Goal: Task Accomplishment & Management: Manage account settings

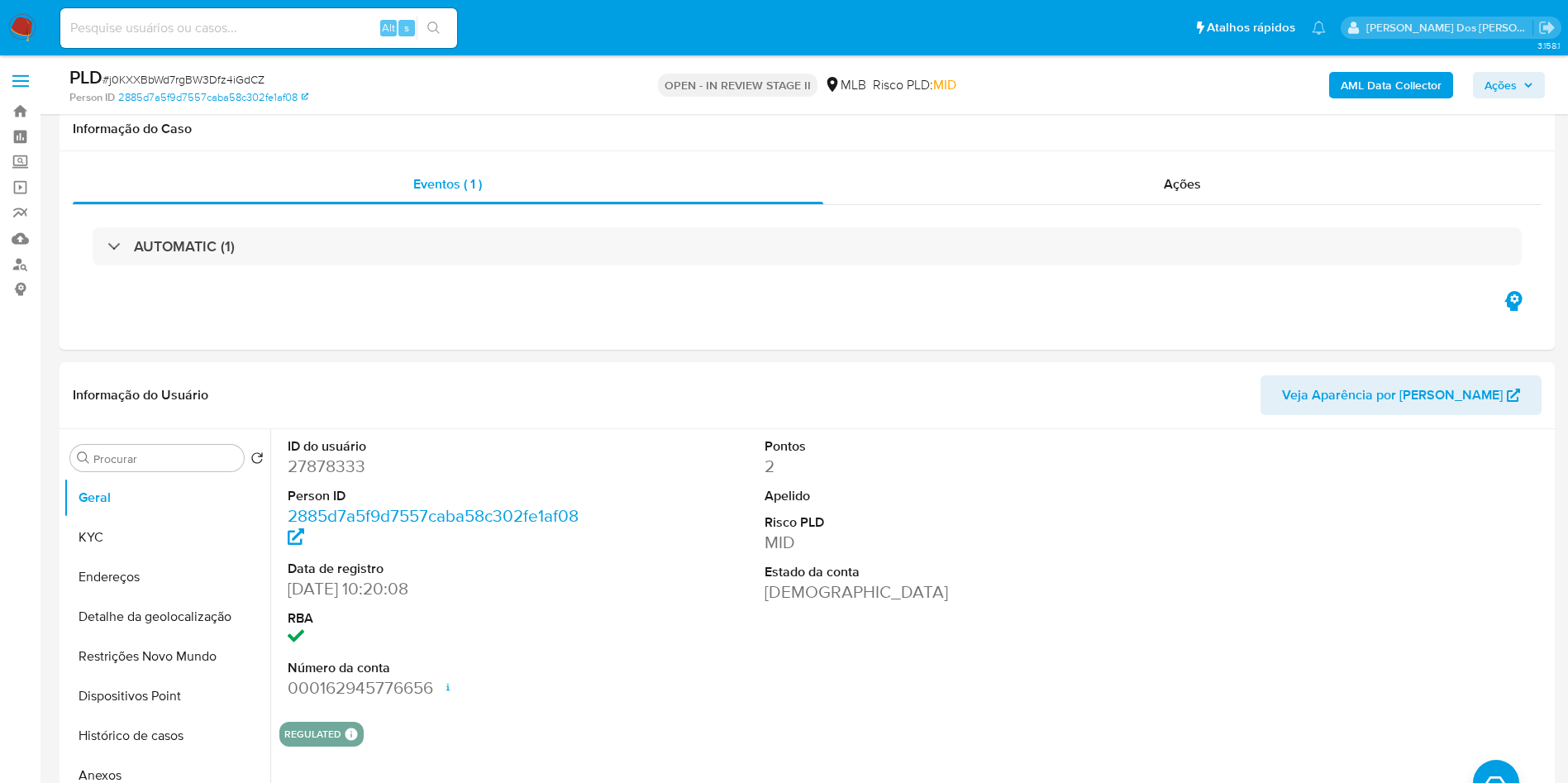
select select "10"
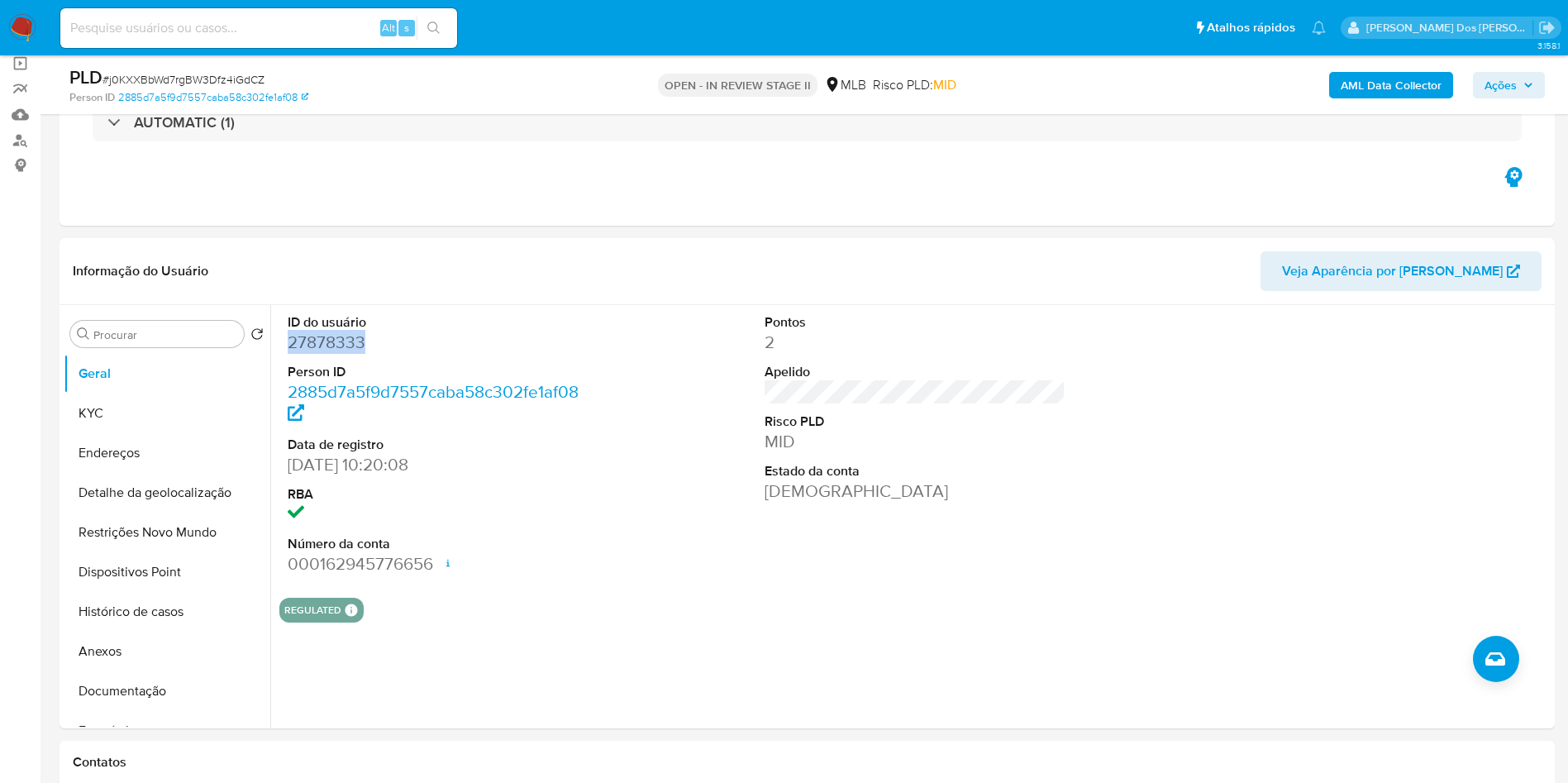
click at [348, 24] on input at bounding box center [258, 28] width 397 height 22
paste input "mL1Twm87UgP9eGWZ4gaqs5KG"
type input "mL1Twm87UgP9eGWZ4gaqs5KG"
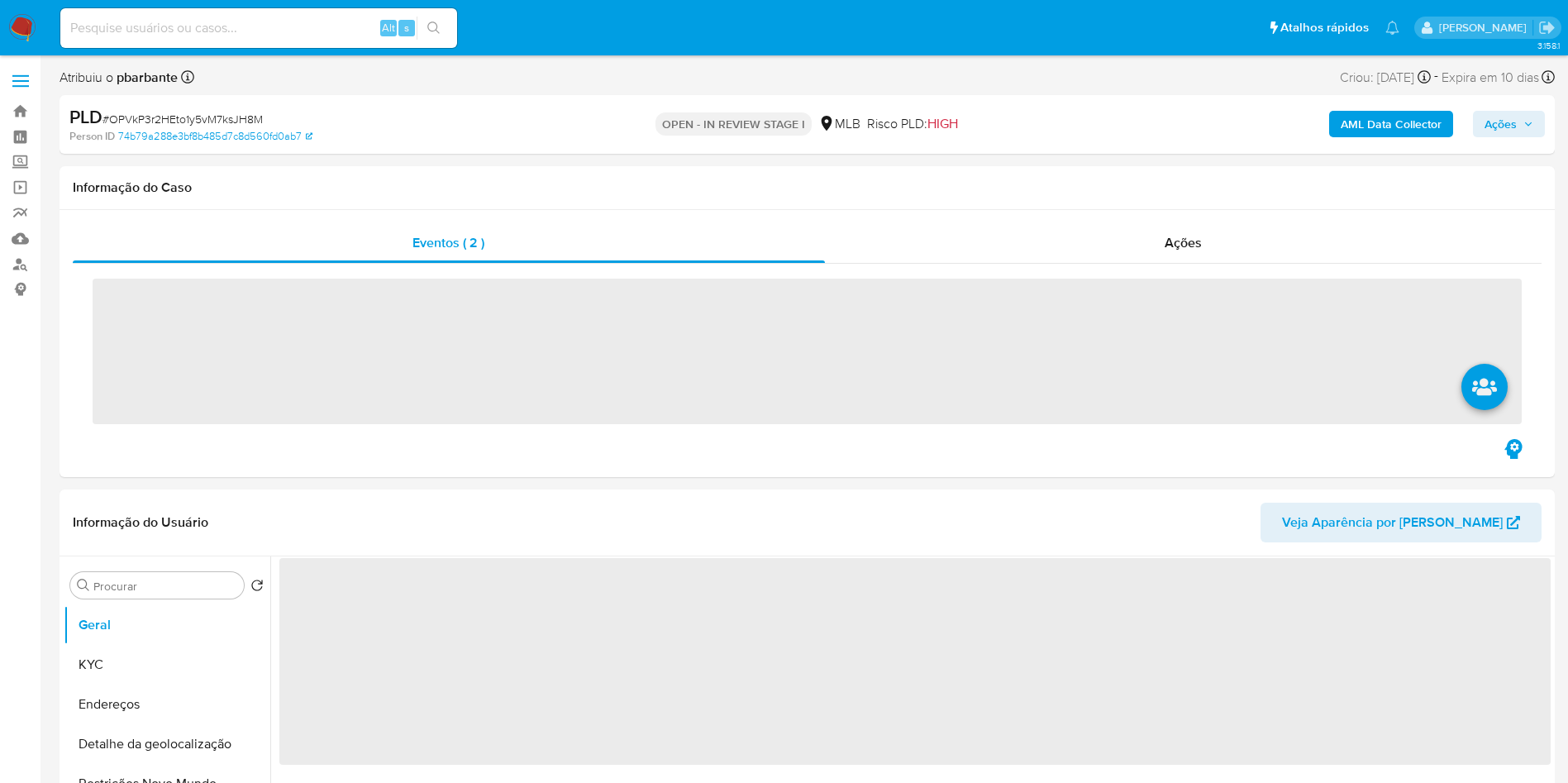
click at [337, 28] on input at bounding box center [258, 28] width 397 height 22
paste input "mL1Twm87UgP9eGWZ4gaqs5KG"
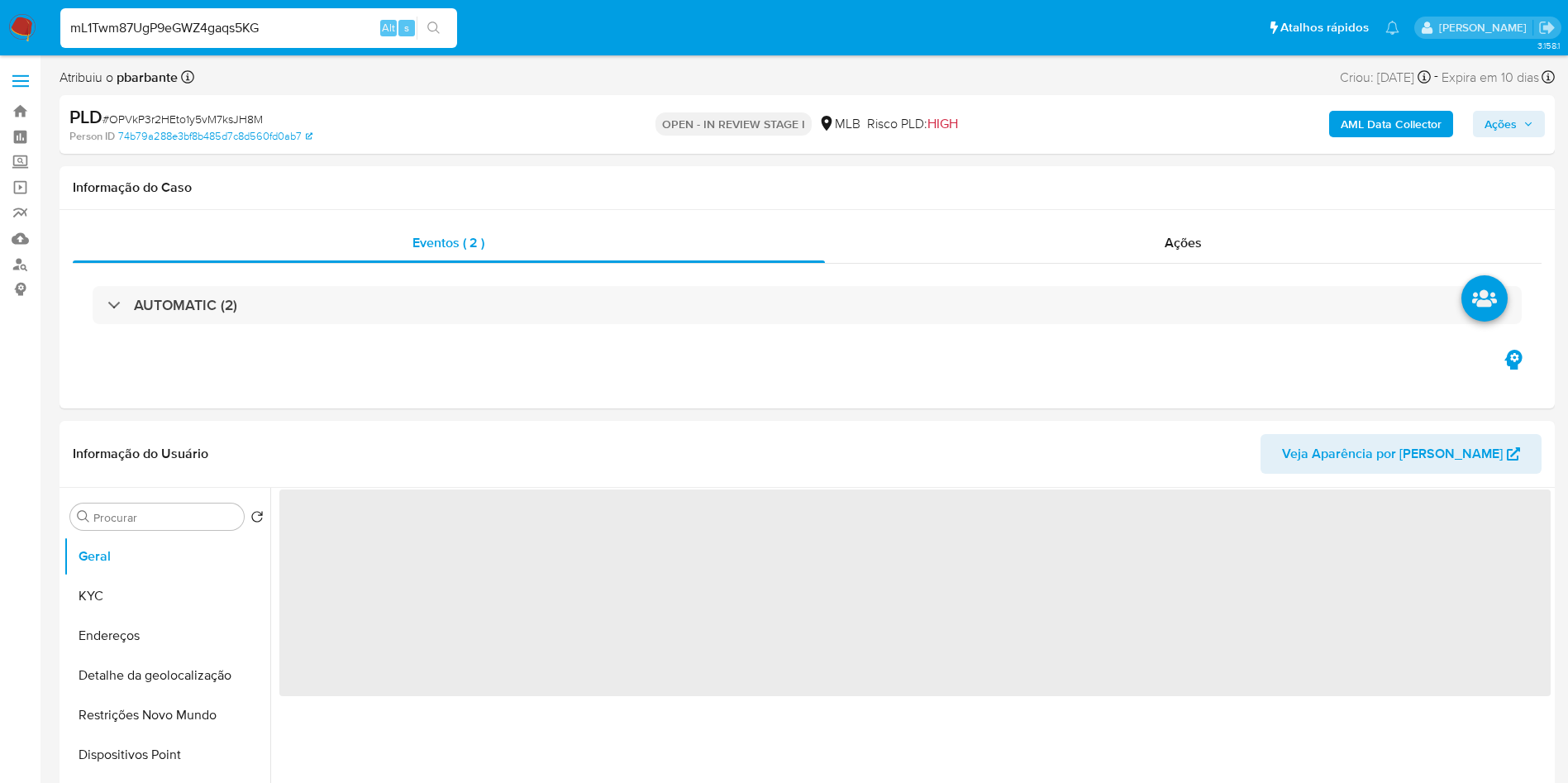
type input "mL1Twm87UgP9eGWZ4gaqs5KG"
select select "10"
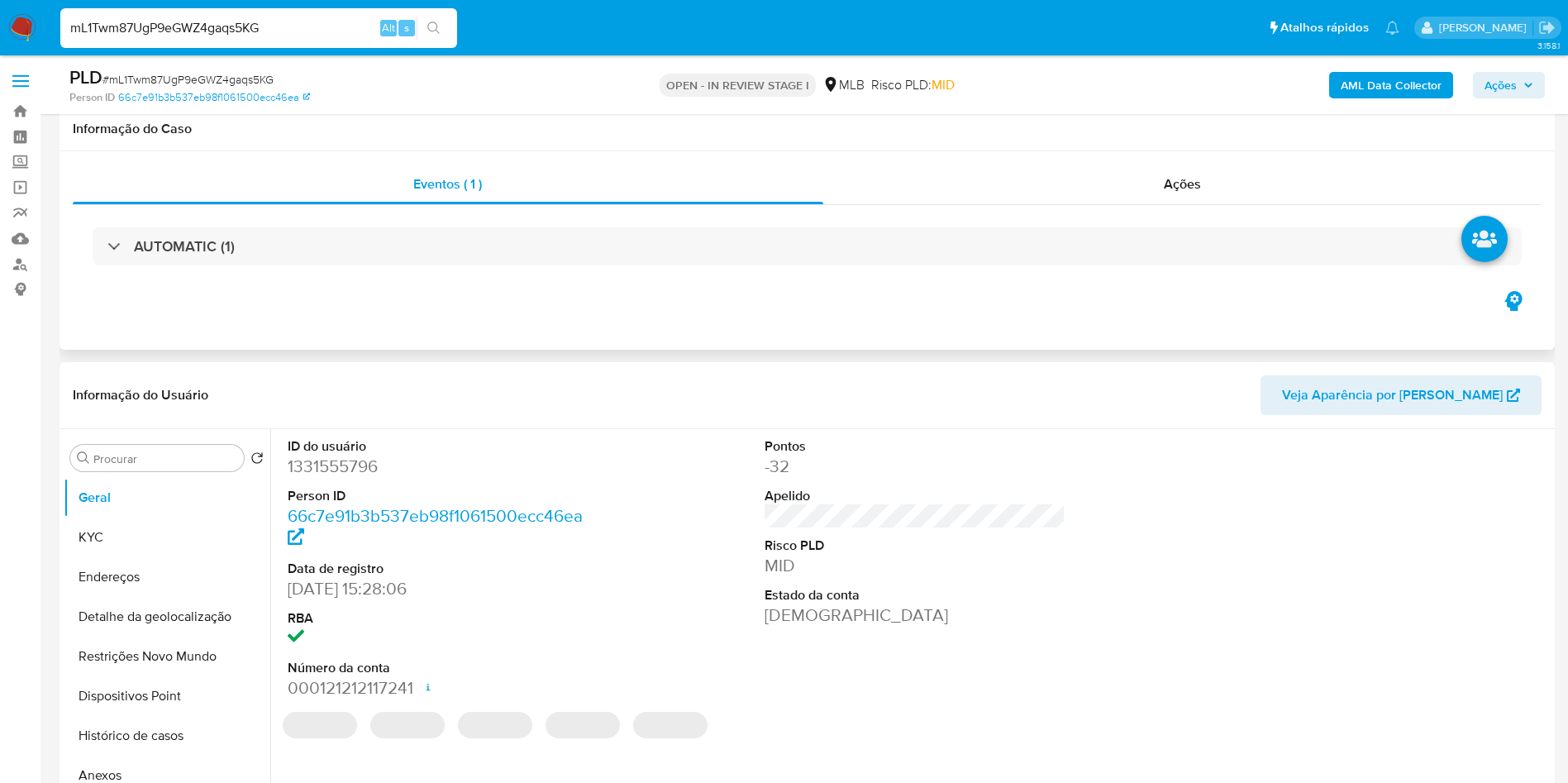
scroll to position [124, 0]
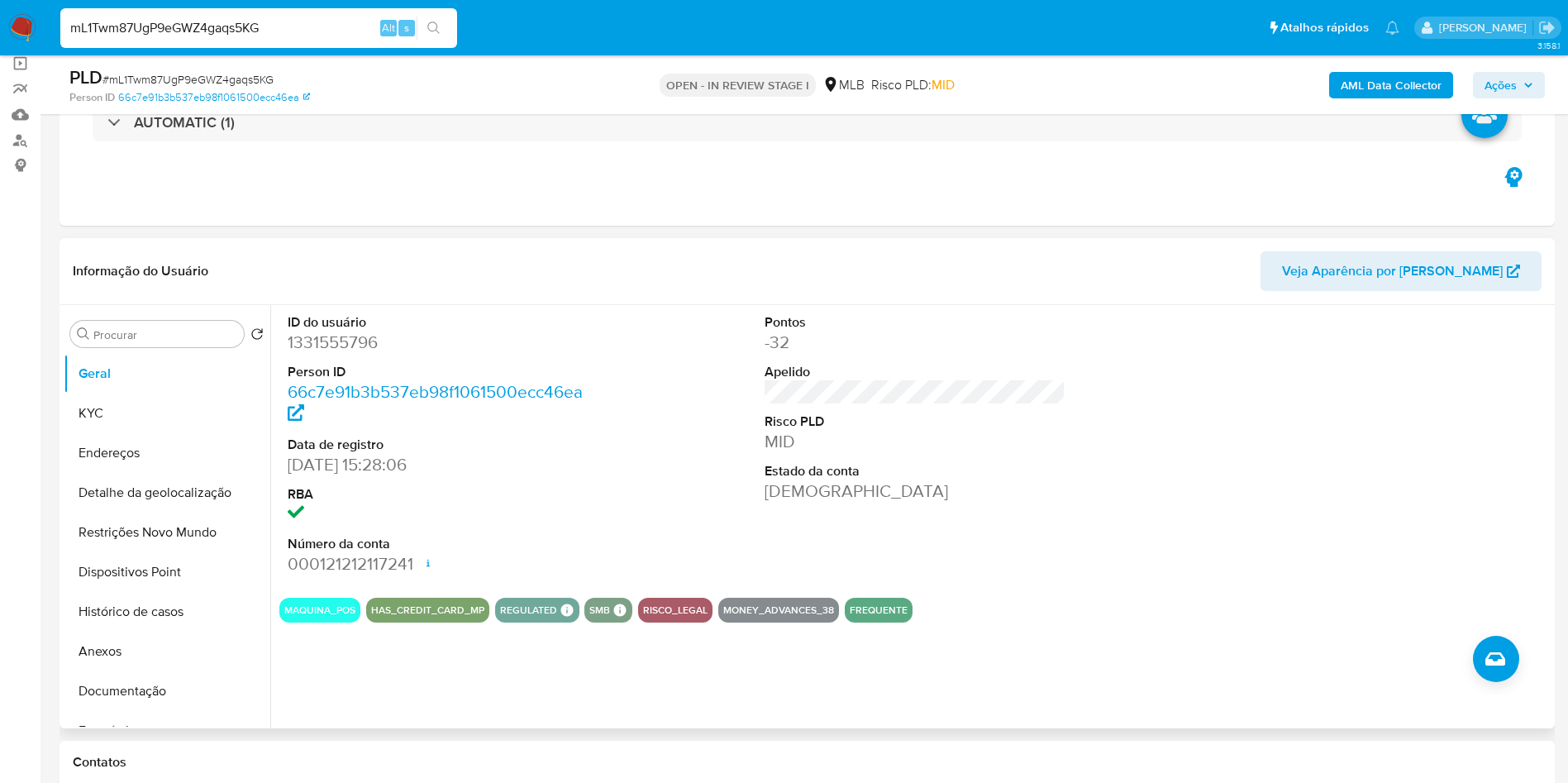
drag, startPoint x: 160, startPoint y: 669, endPoint x: 351, endPoint y: 614, distance: 198.8
click at [162, 669] on button "Anexos" at bounding box center [167, 651] width 206 height 39
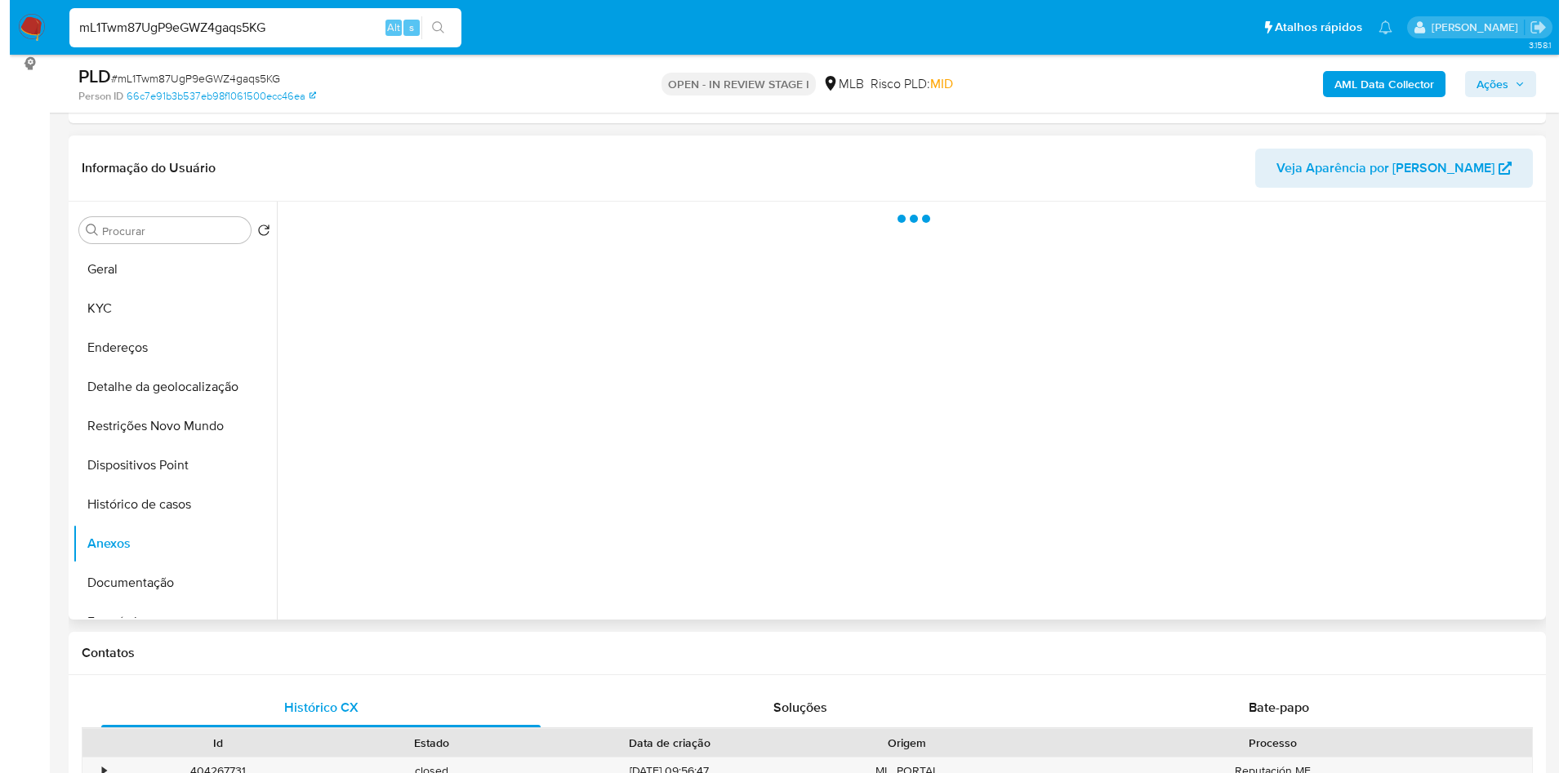
scroll to position [245, 0]
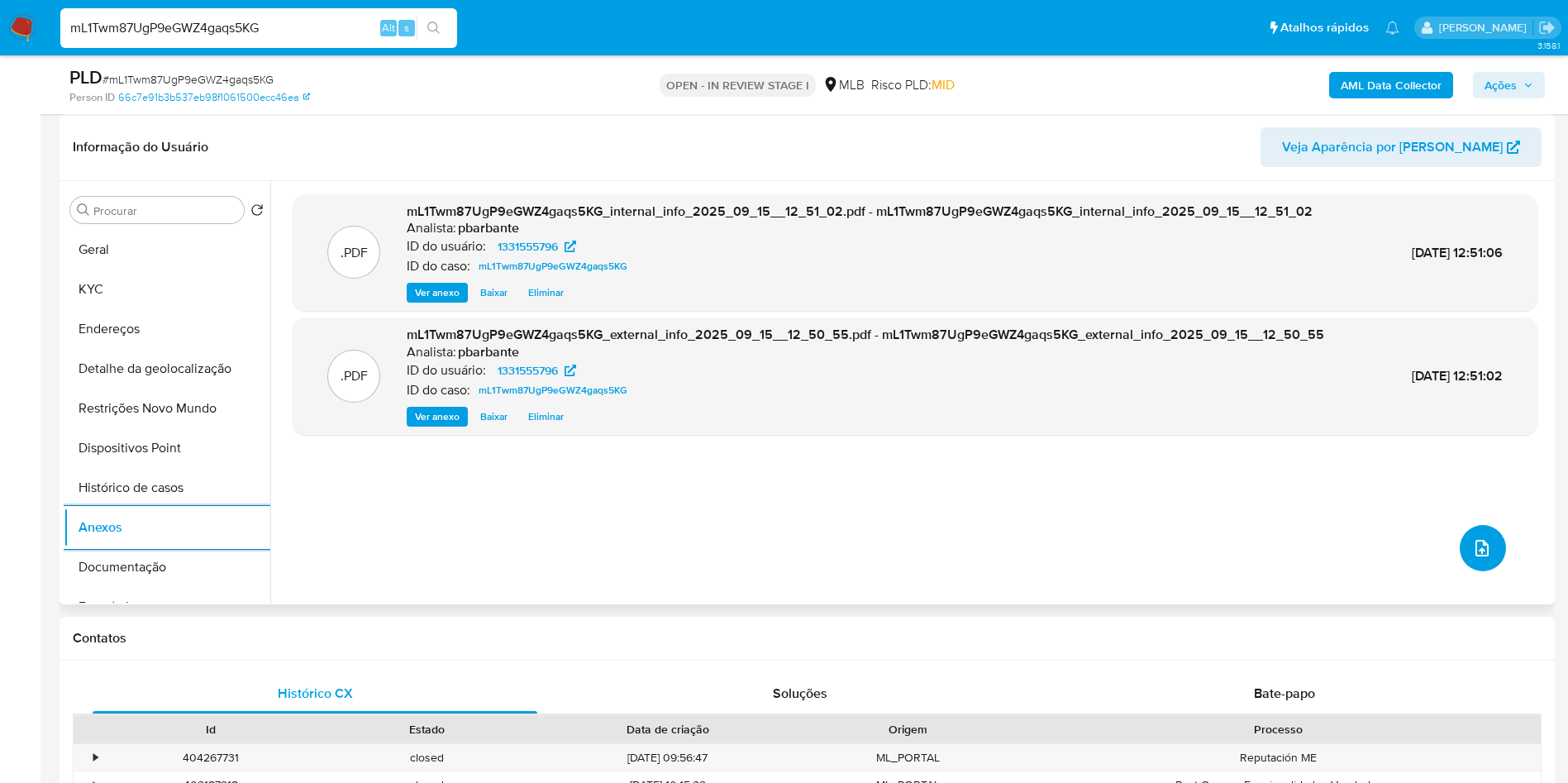
click at [1492, 572] on button "upload-file" at bounding box center [1482, 547] width 46 height 46
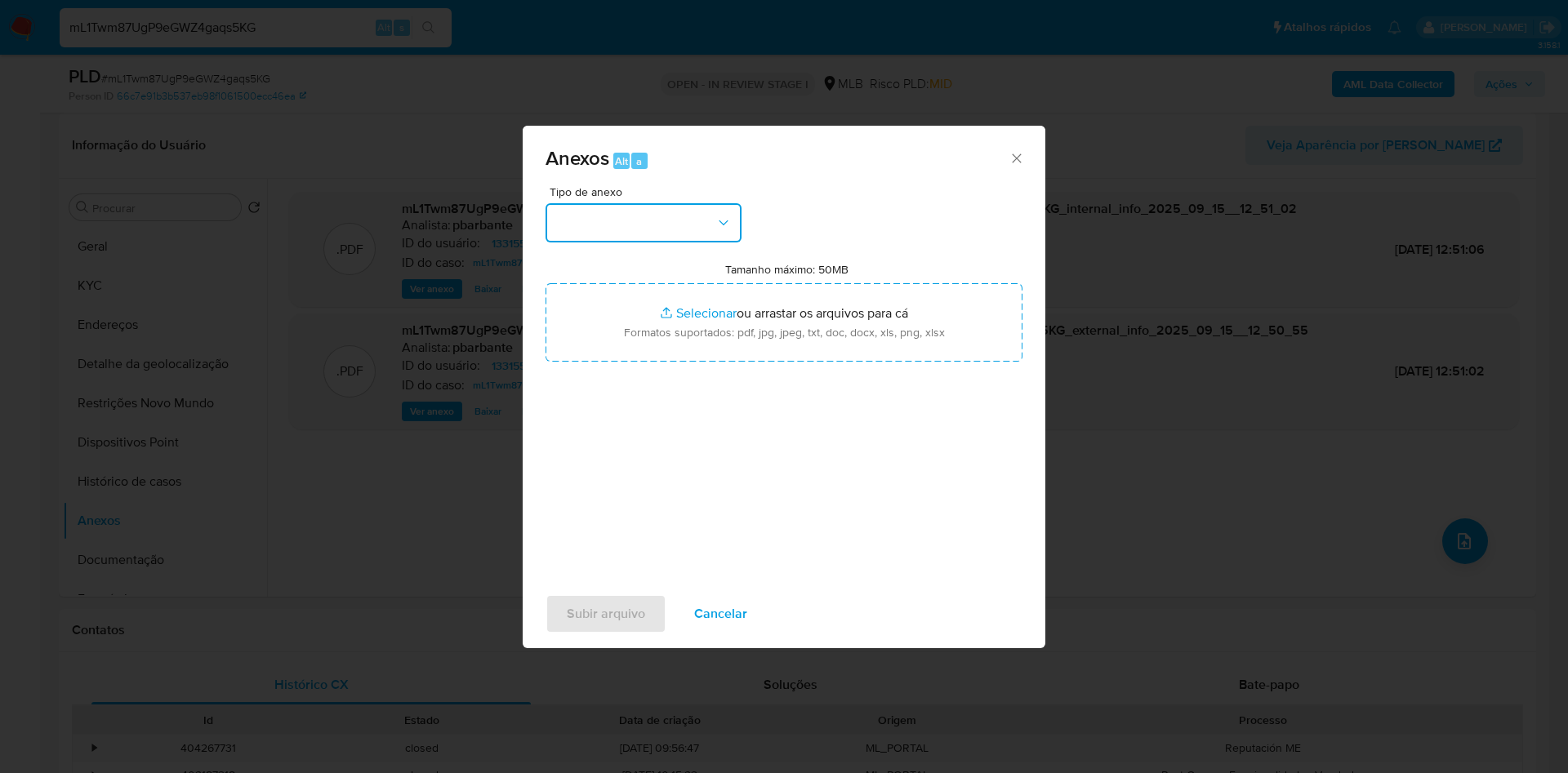
click at [606, 204] on button "button" at bounding box center [643, 223] width 196 height 39
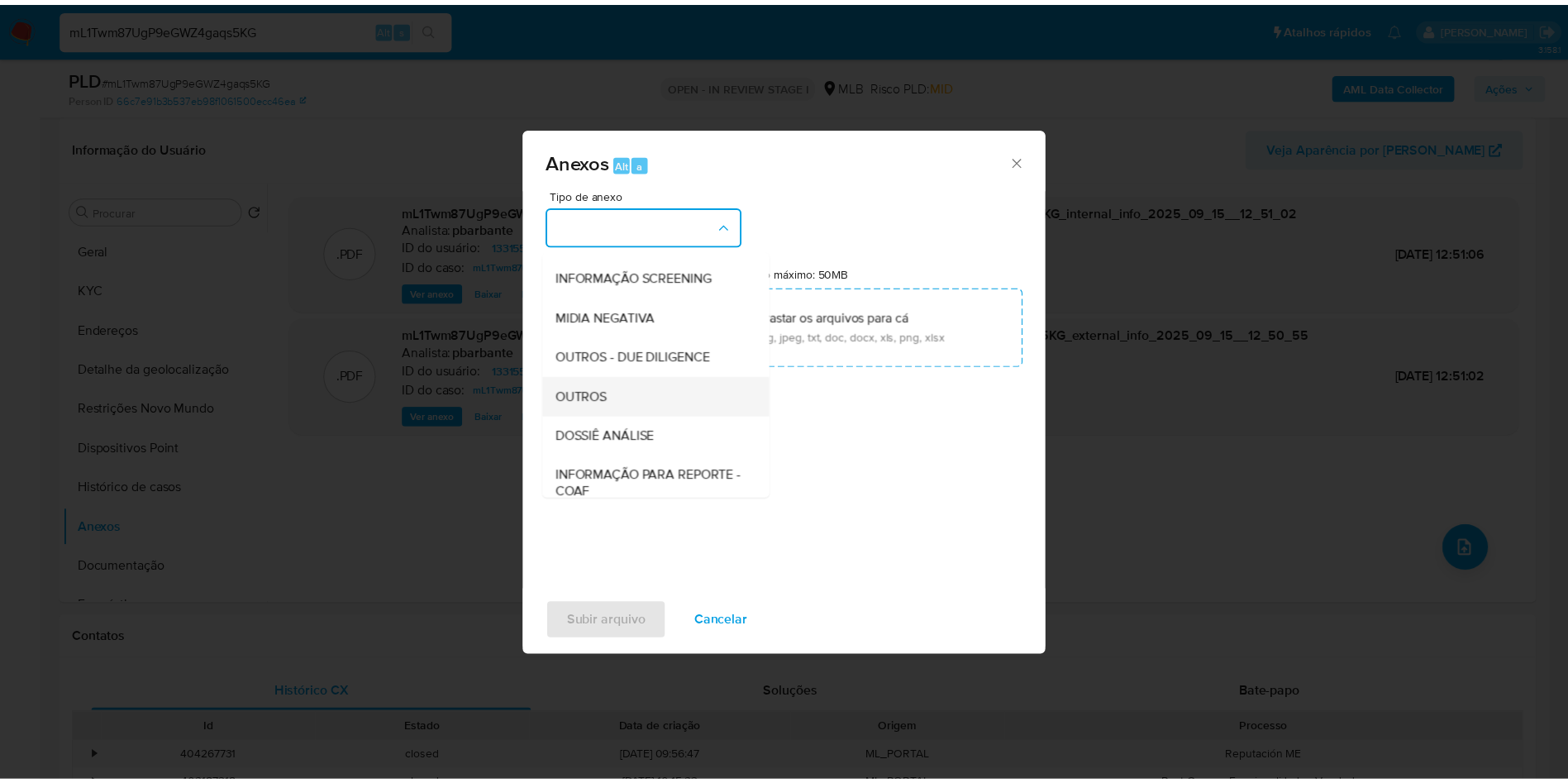
scroll to position [222, 0]
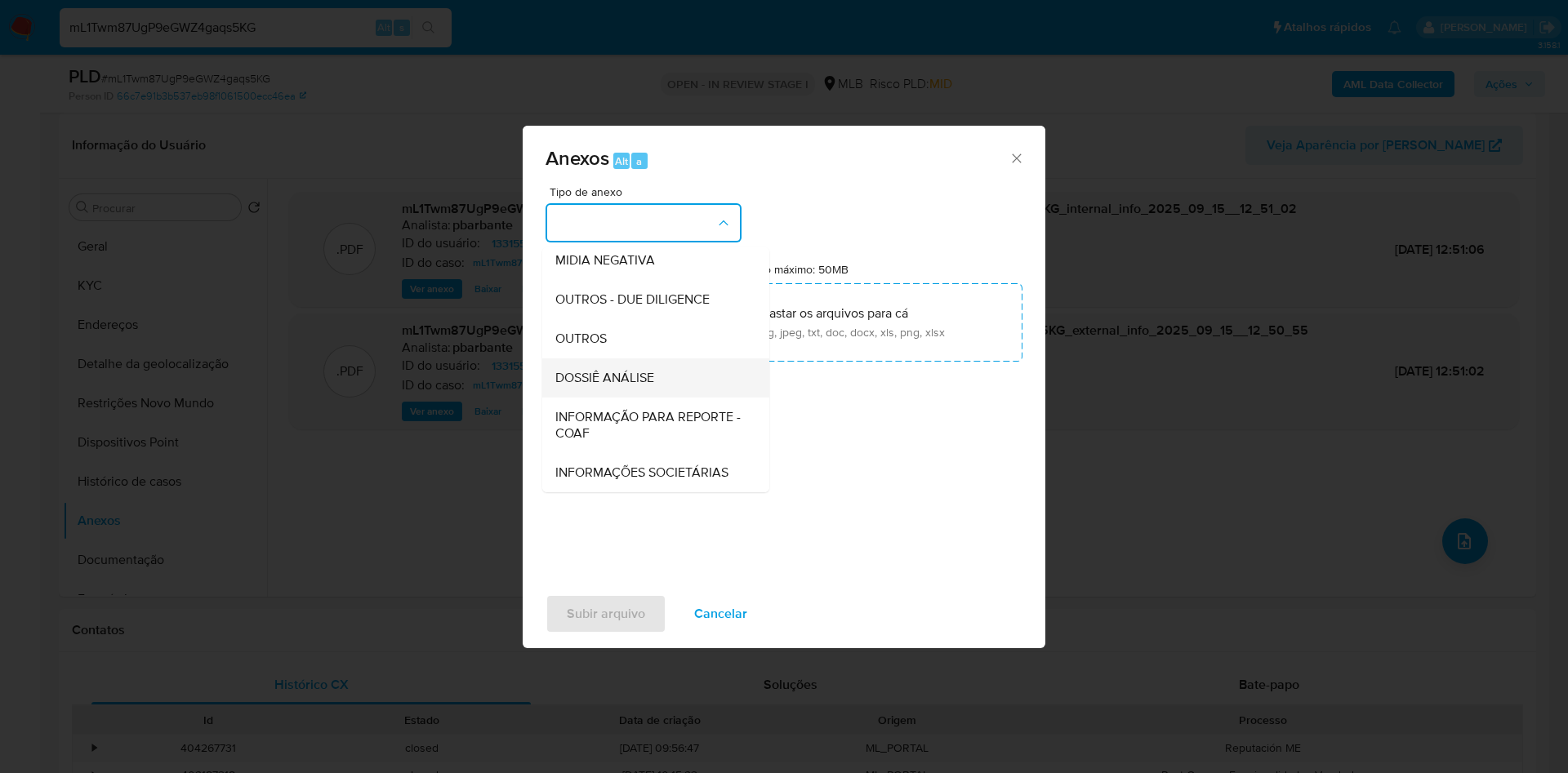
click at [595, 370] on span "DOSSIÊ ANÁLISE" at bounding box center [604, 377] width 99 height 16
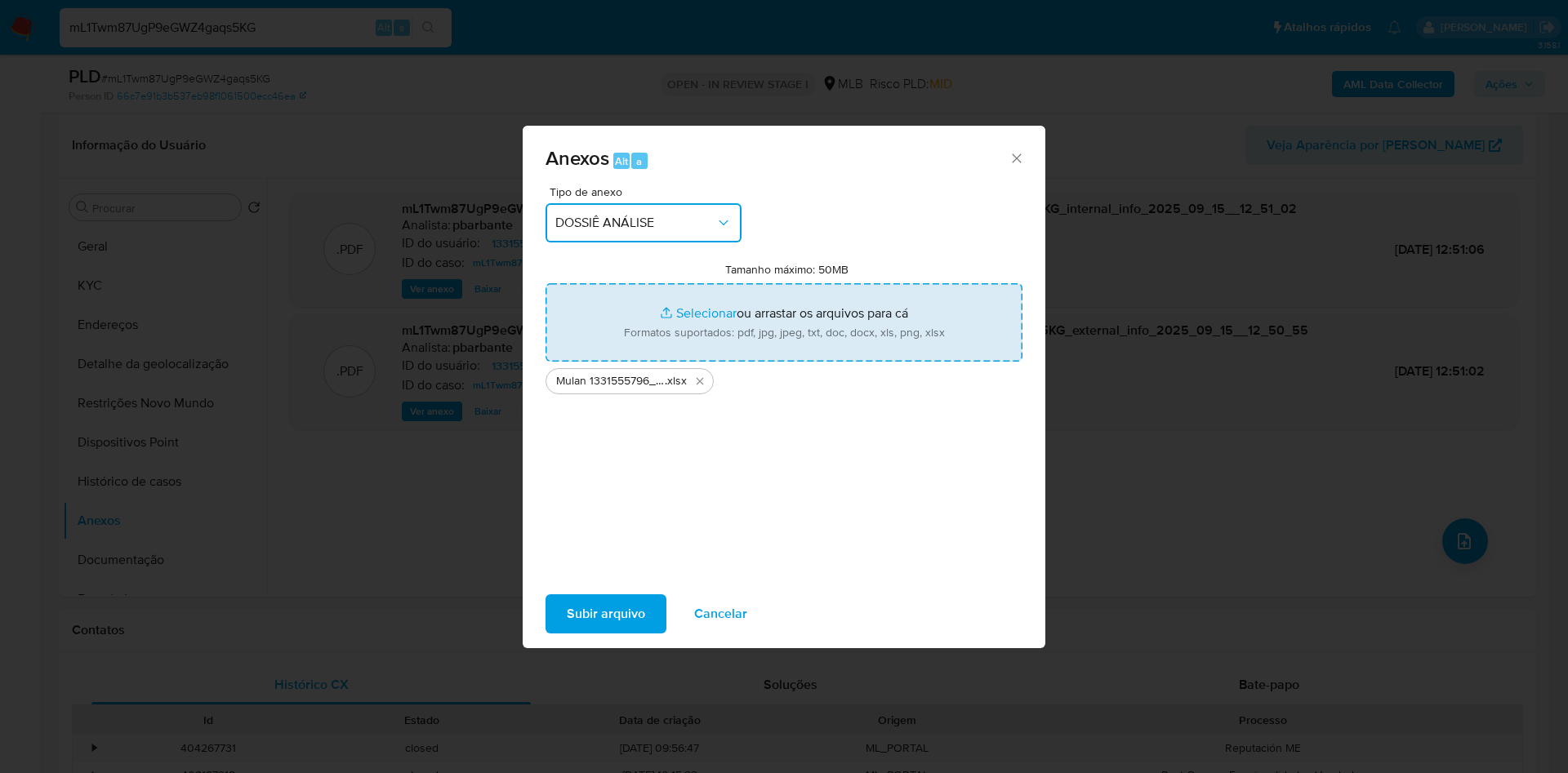
type input "C:\fakepath\DECLÍNIO - mL1Twm87UgP9eGWZ4gaqs5KG - CNPJ 44899777000105 - GLEYVER…"
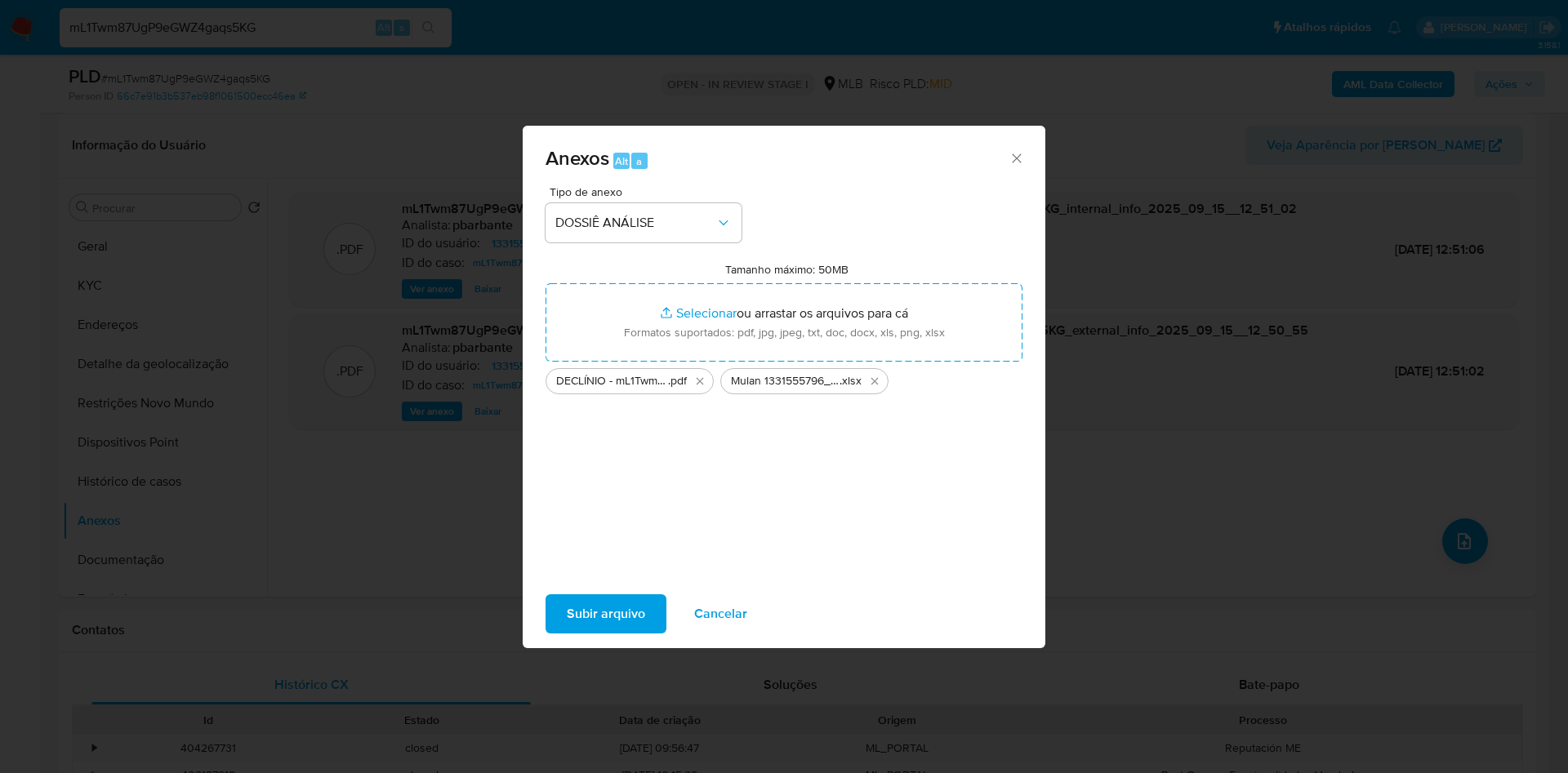
click at [574, 622] on span "Subir arquivo" at bounding box center [605, 613] width 79 height 36
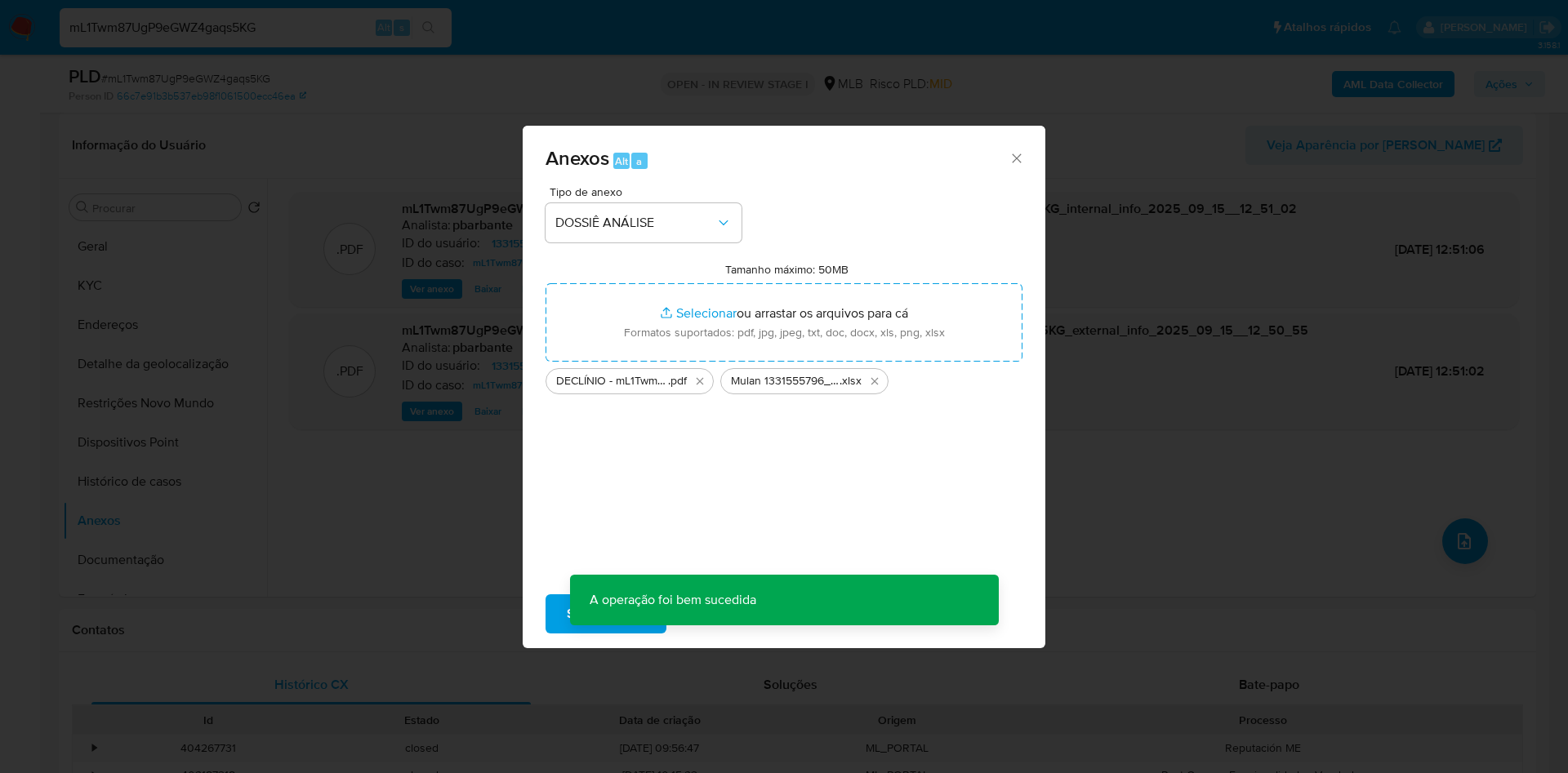
click at [1512, 88] on div "Anexos Alt a Tipo de anexo DOSSIÊ ANÁLISE Tamanho máximo: 50MB Selecionar arqui…" at bounding box center [784, 386] width 1568 height 773
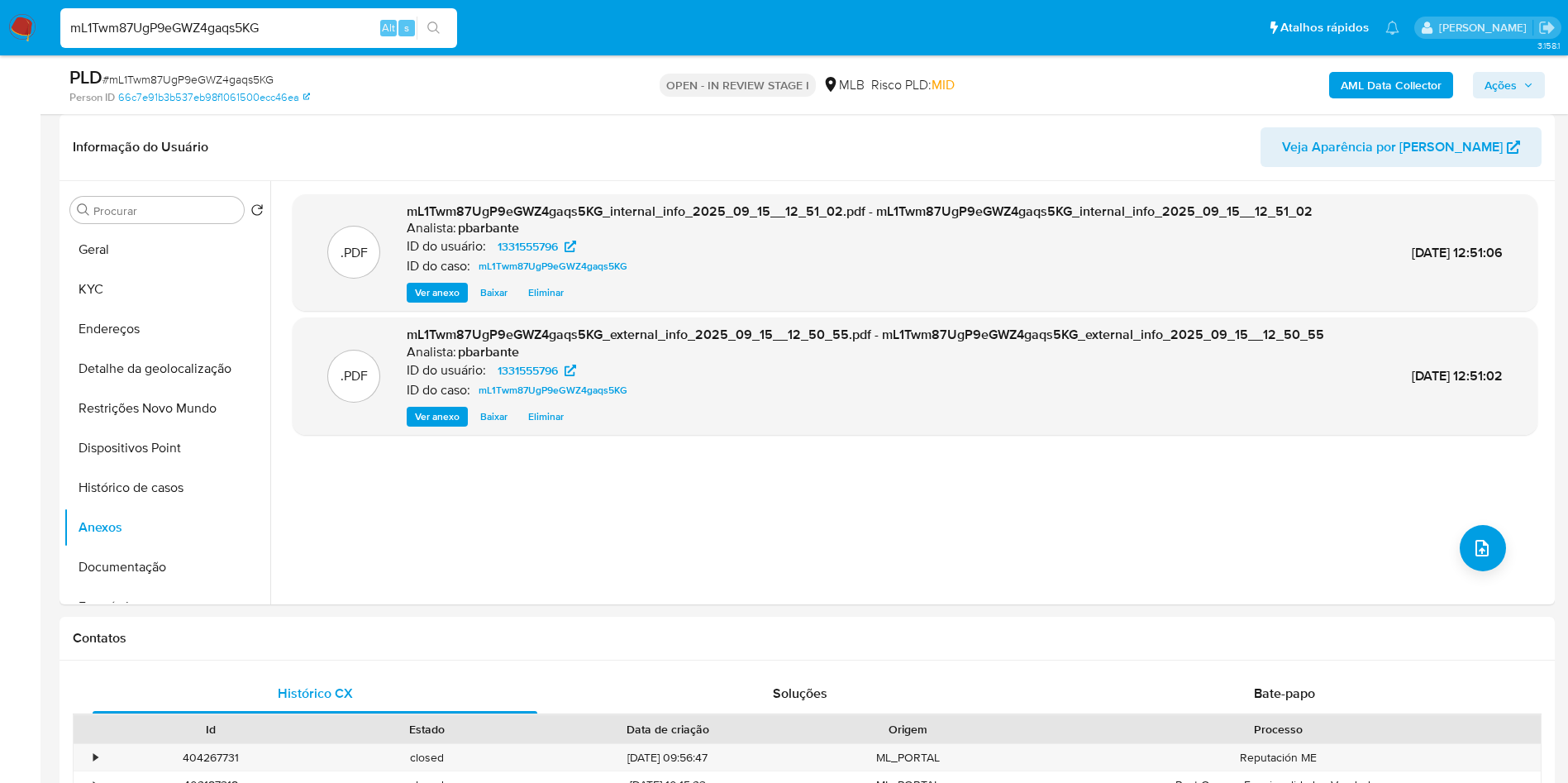
click at [1530, 89] on icon "button" at bounding box center [1528, 85] width 10 height 10
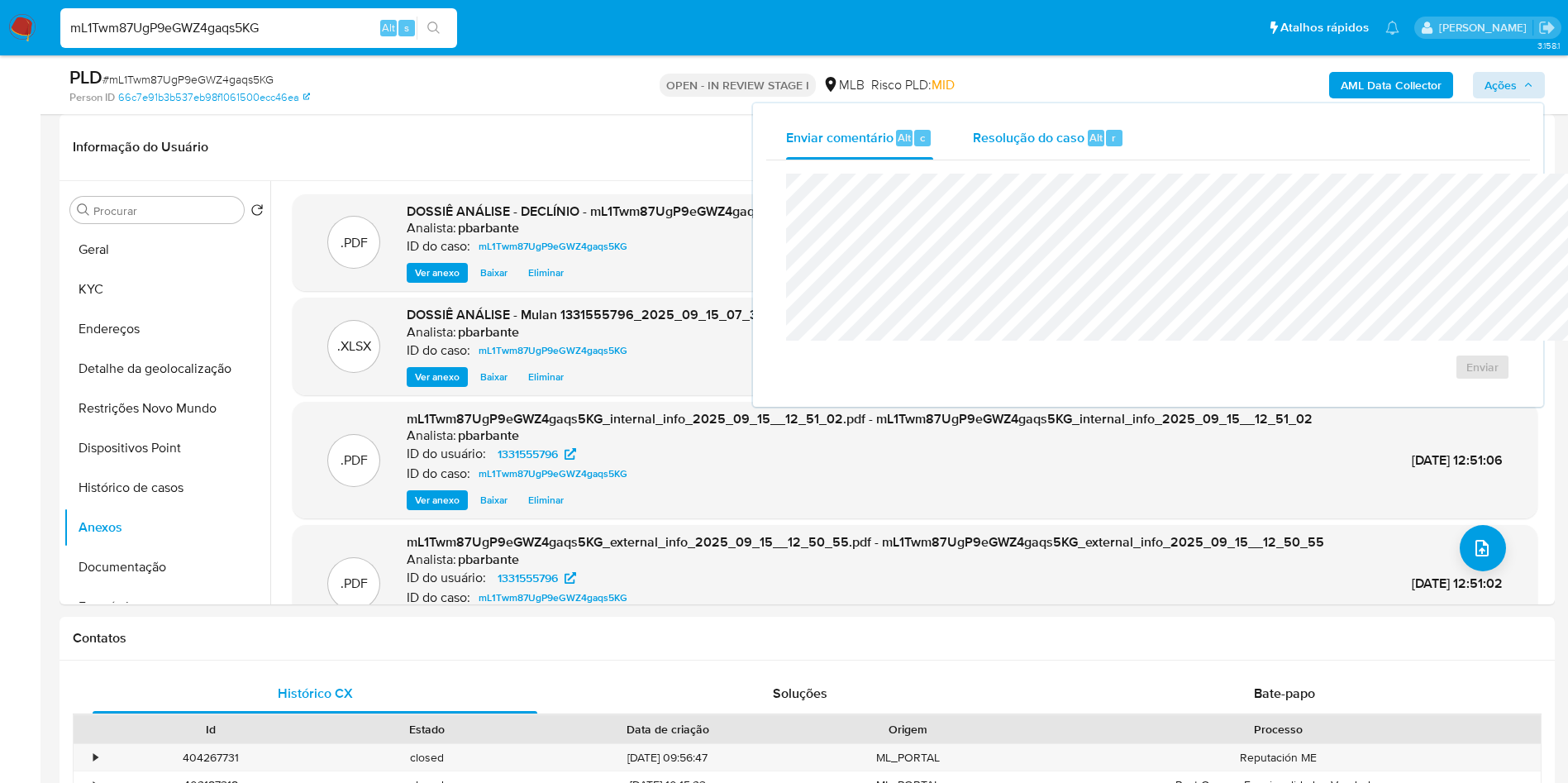
click at [979, 120] on div "Resolução do caso Alt r" at bounding box center [1049, 139] width 151 height 43
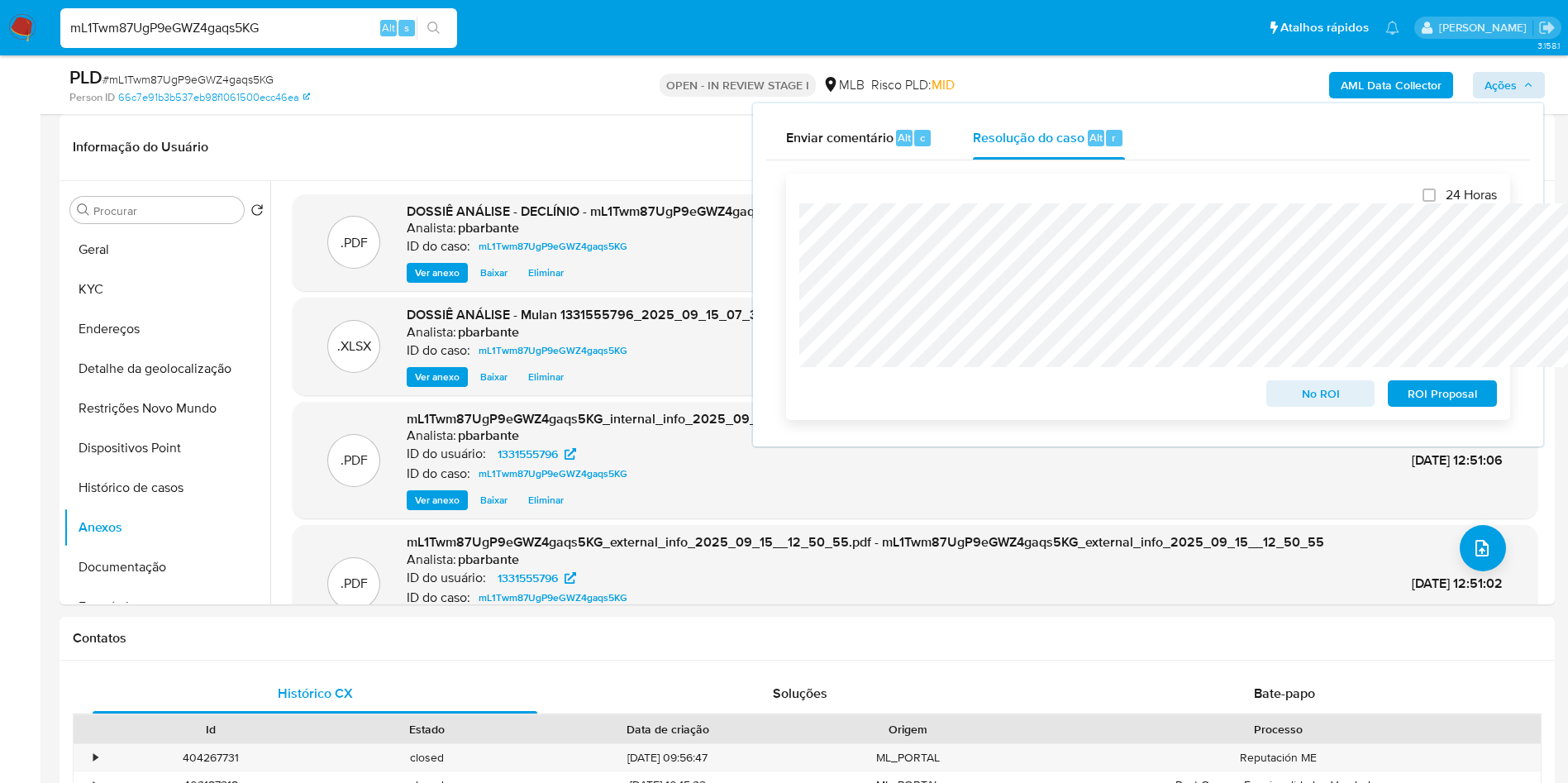
click at [1294, 390] on span "No ROI" at bounding box center [1321, 394] width 86 height 24
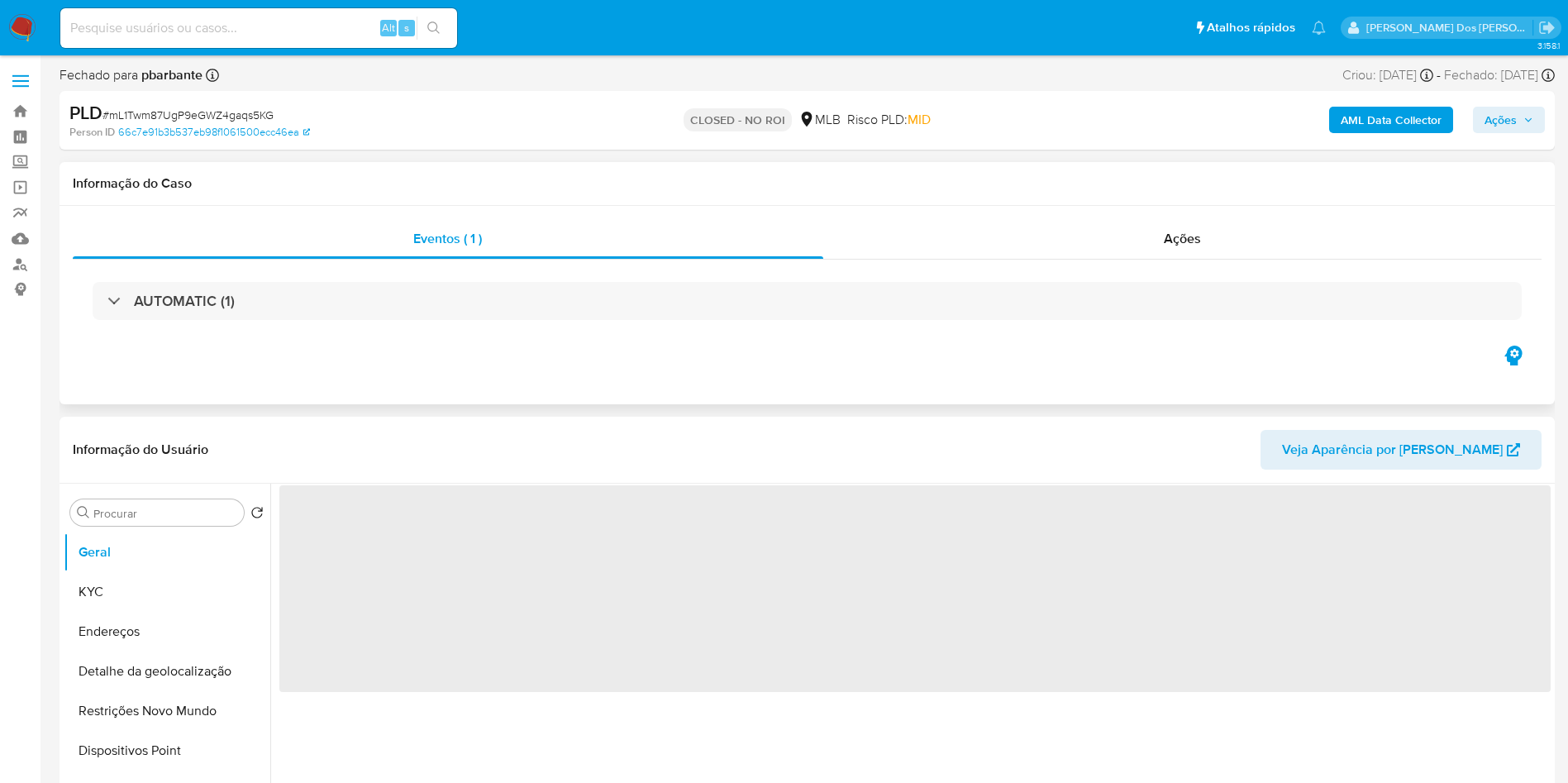
select select "10"
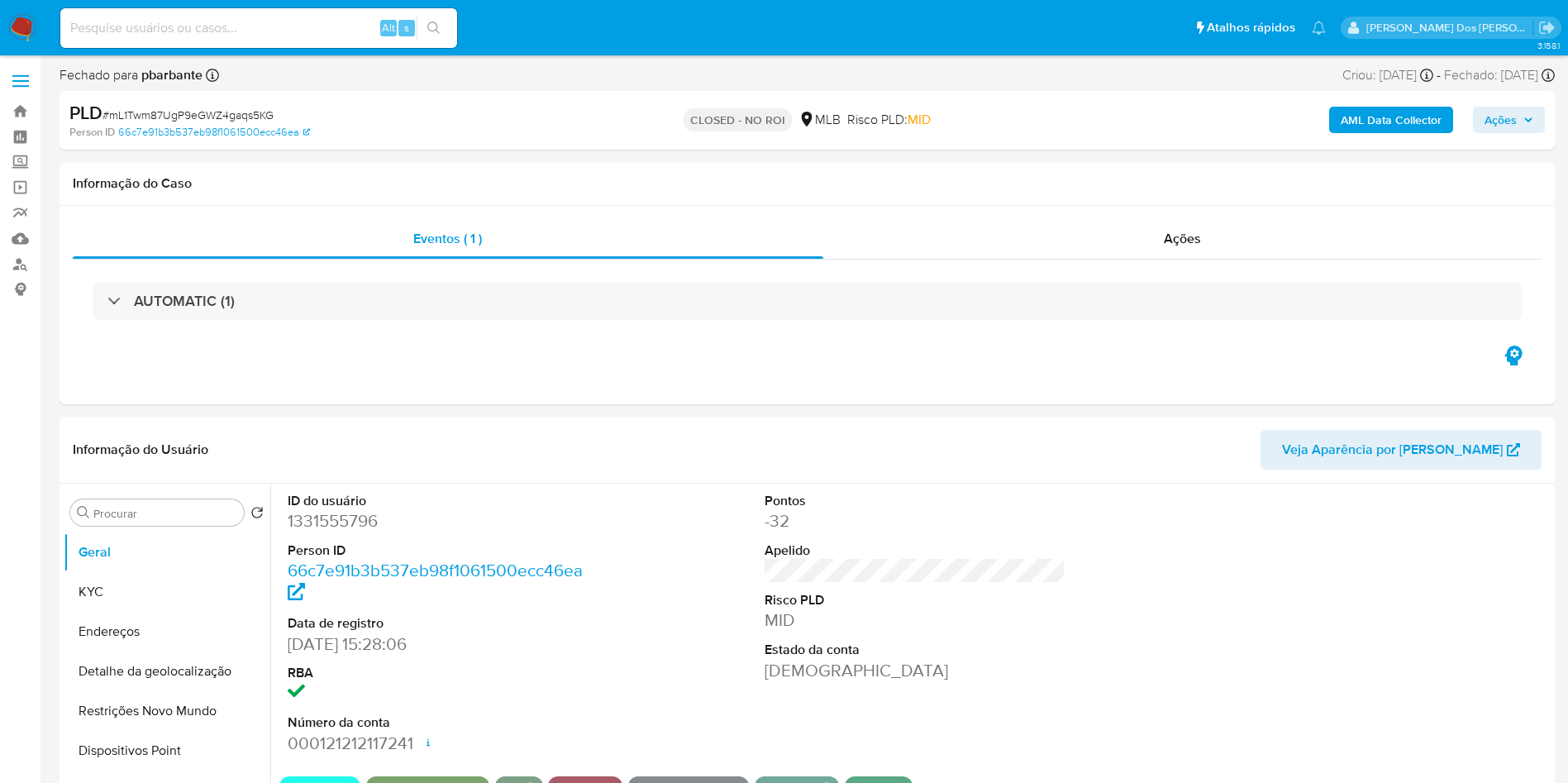
click at [288, 34] on input at bounding box center [258, 28] width 397 height 22
paste input "DOeGgZ73H5YtkOkuiaiCkn61"
type input "DOeGgZ73H5YtkOkuiaiCkn61"
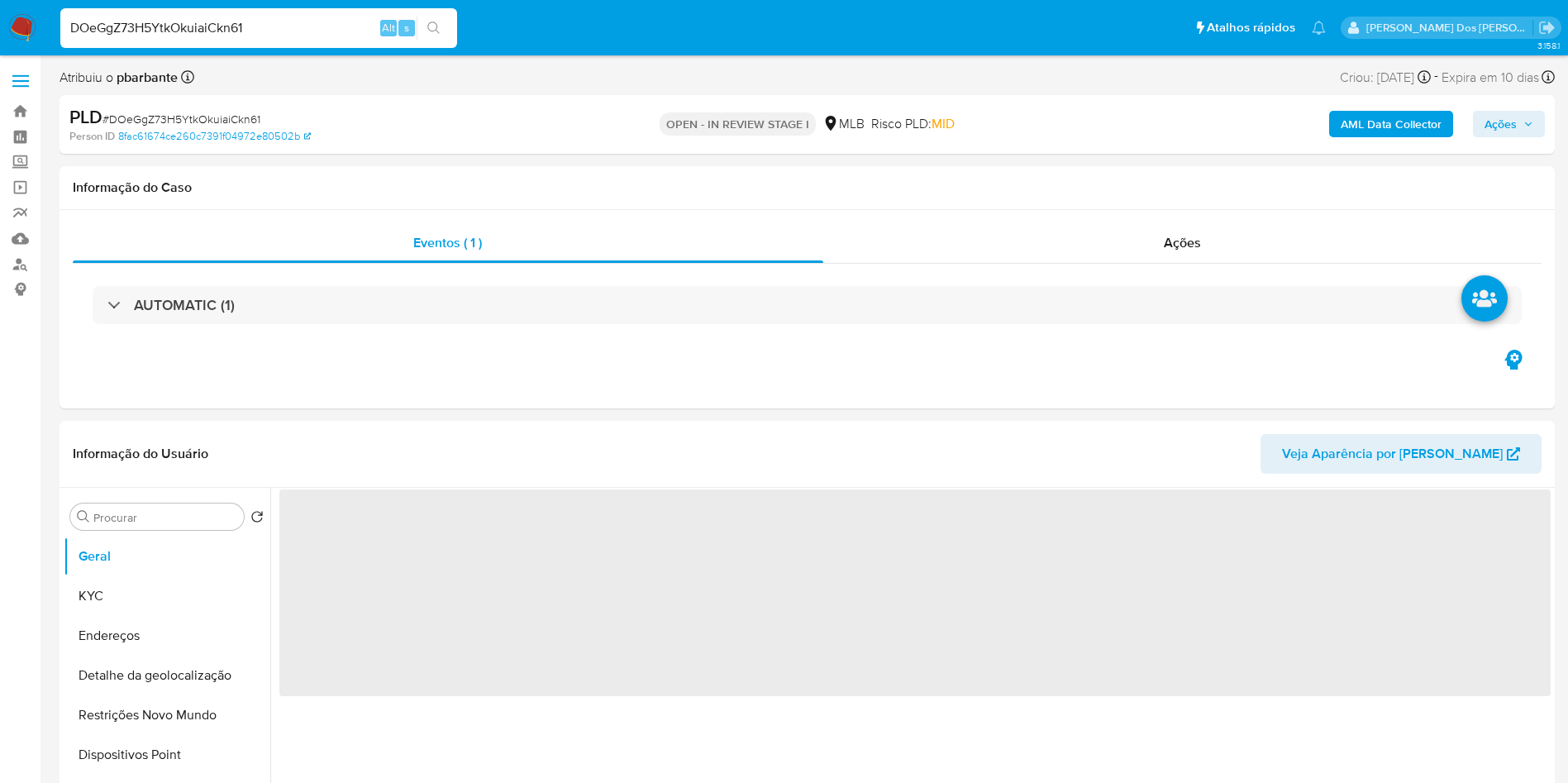
select select "10"
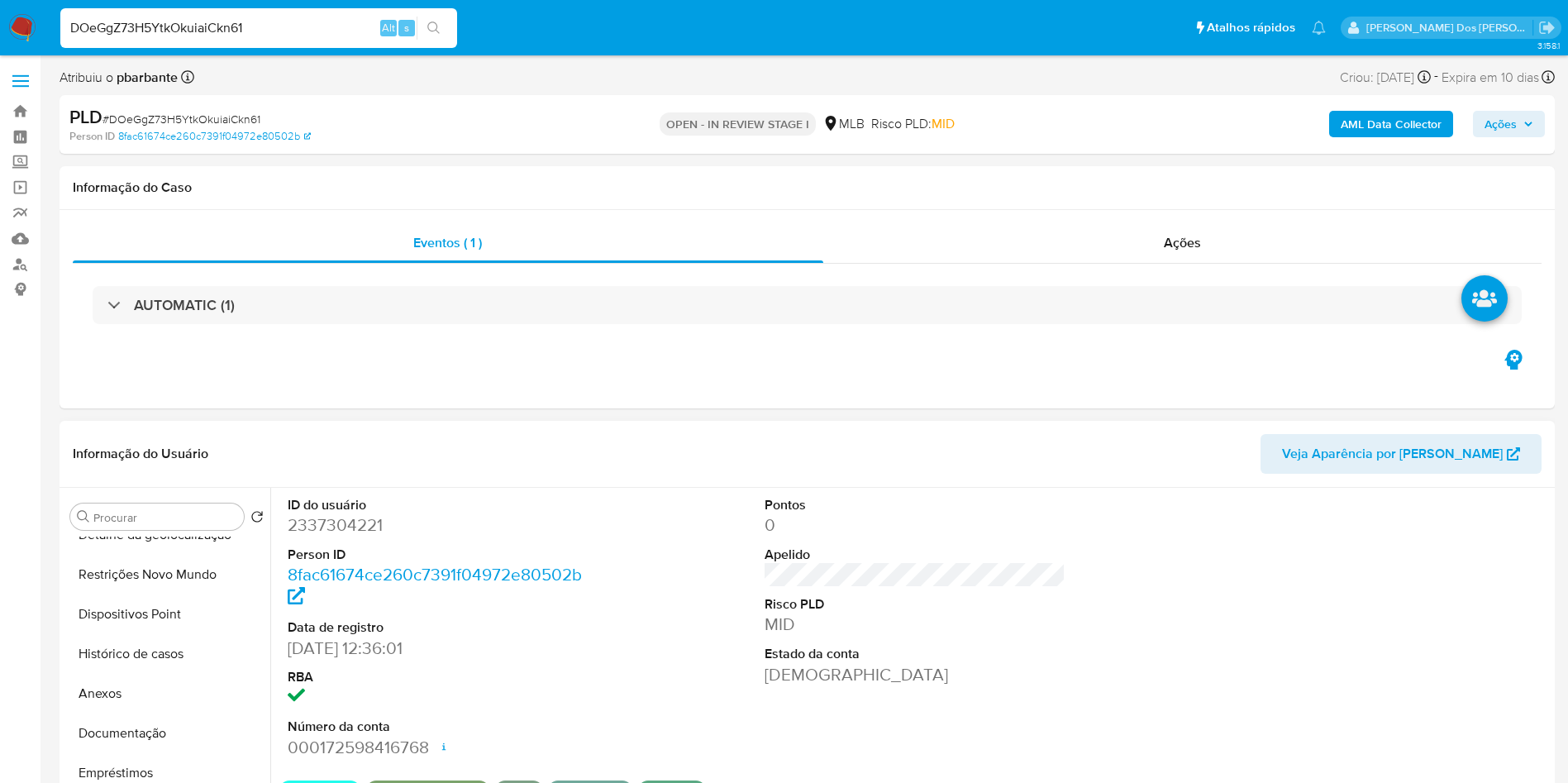
scroll to position [249, 0]
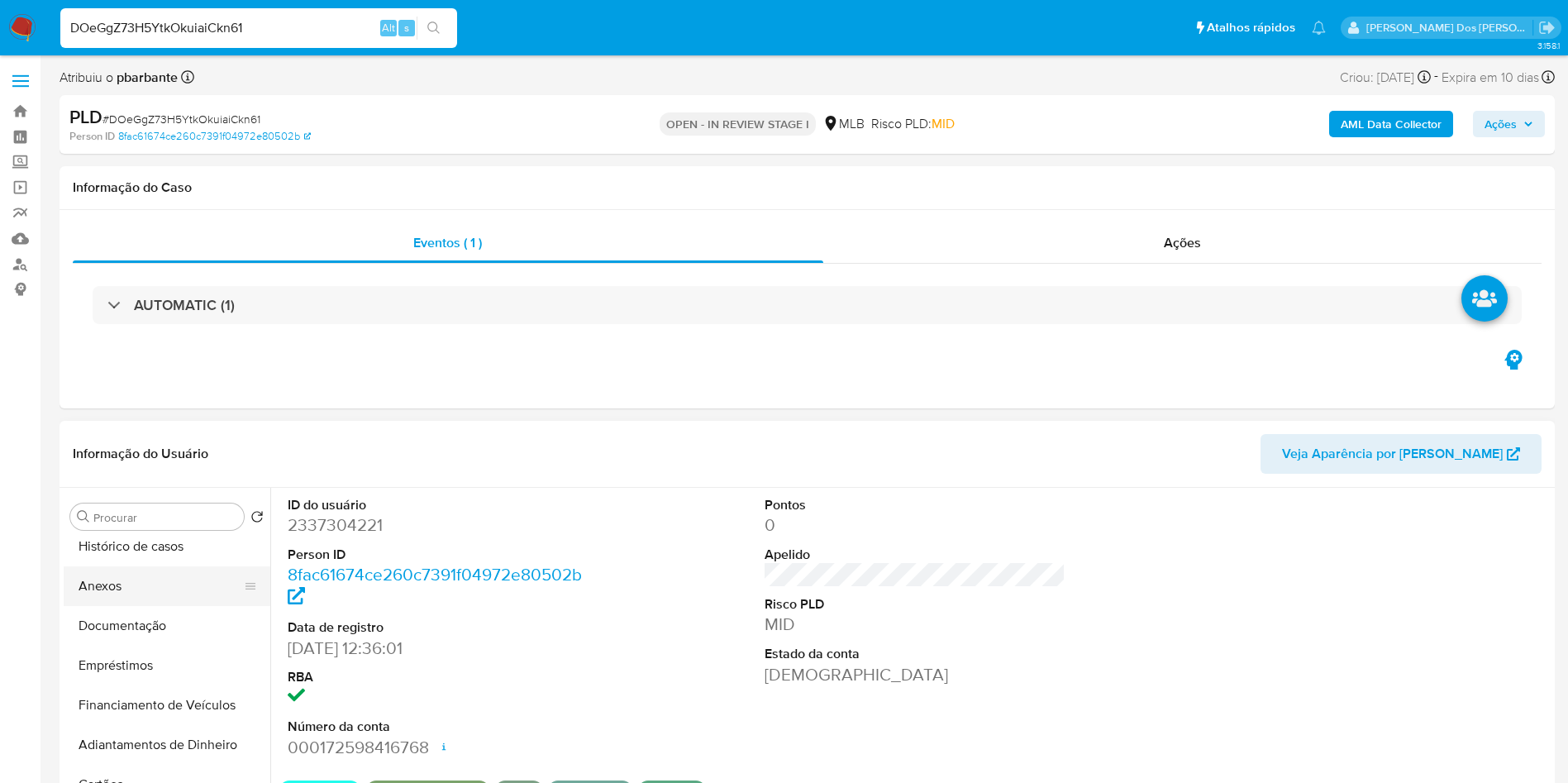
click at [128, 606] on button "Anexos" at bounding box center [160, 587] width 193 height 39
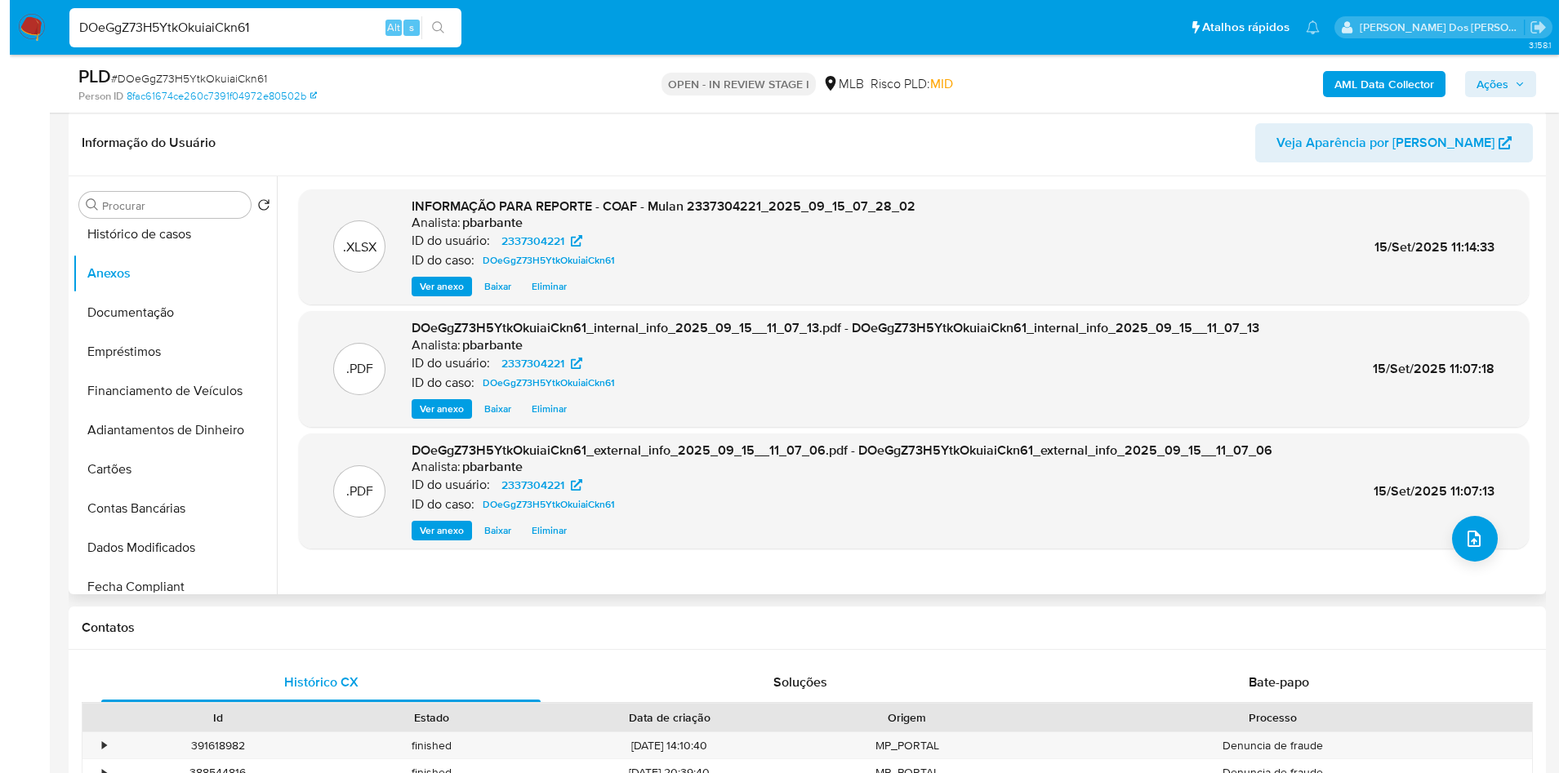
scroll to position [368, 0]
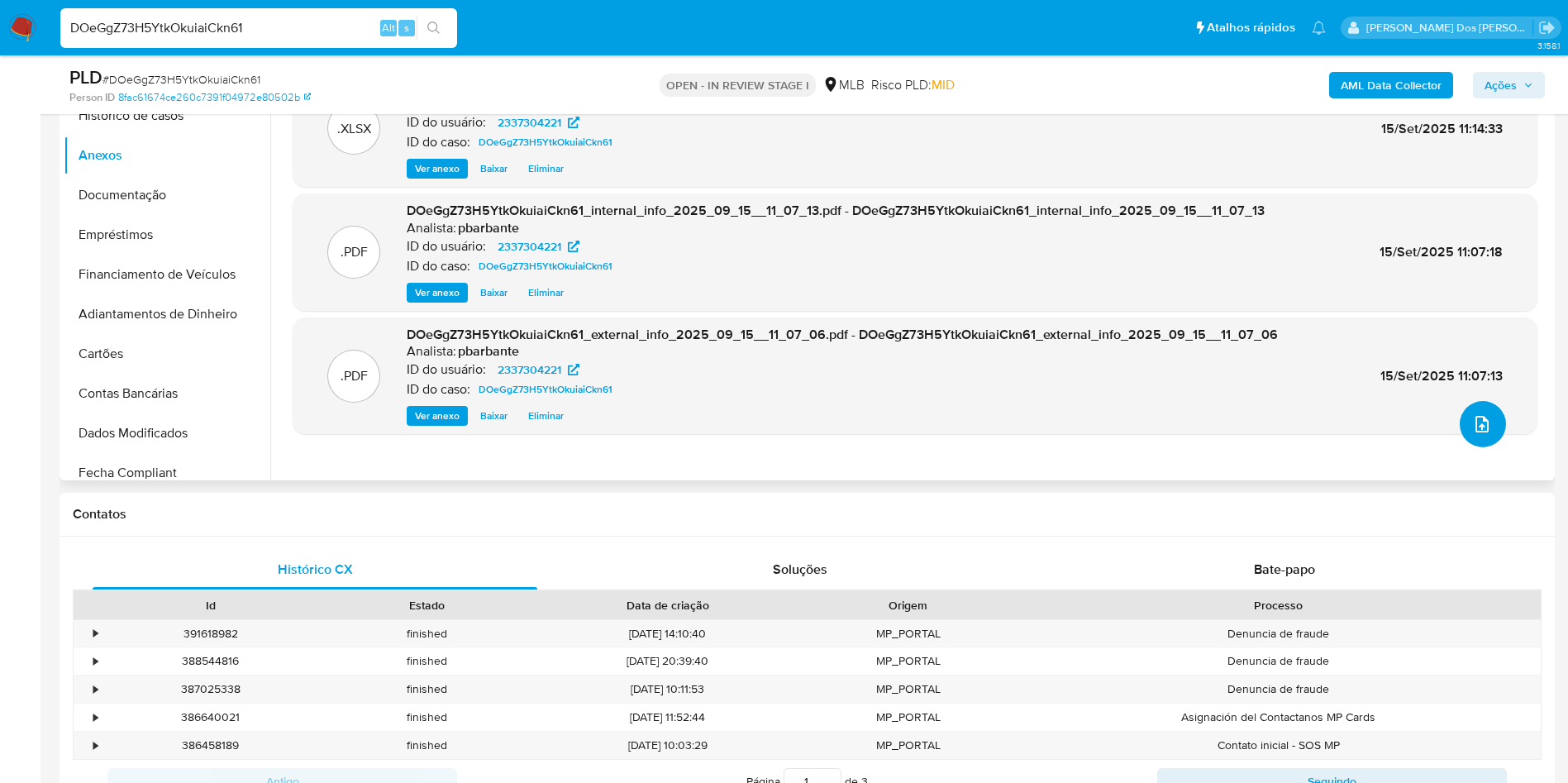
click at [1472, 434] on span "upload-file" at bounding box center [1482, 424] width 20 height 20
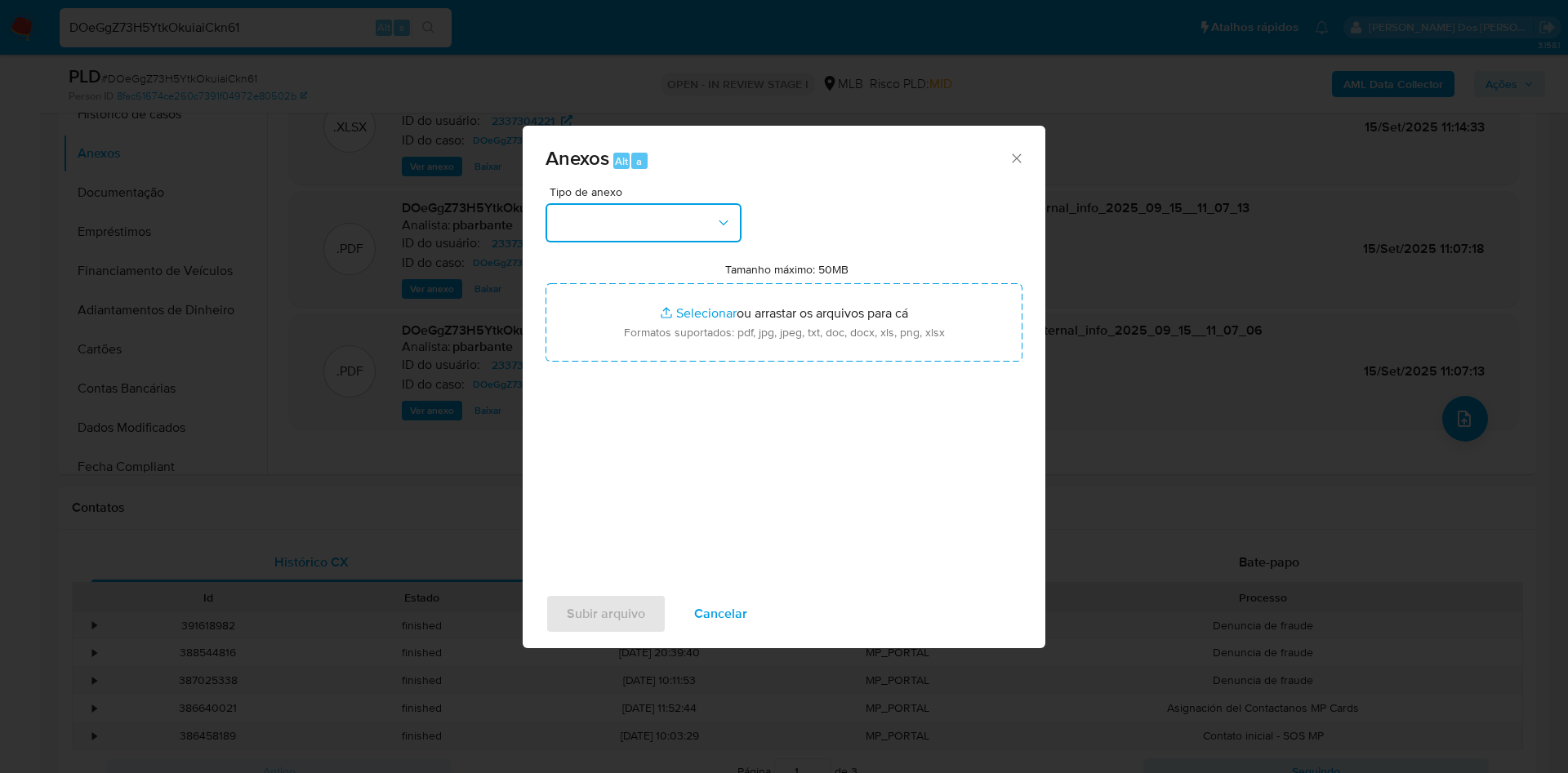
click at [720, 204] on button "button" at bounding box center [643, 223] width 196 height 39
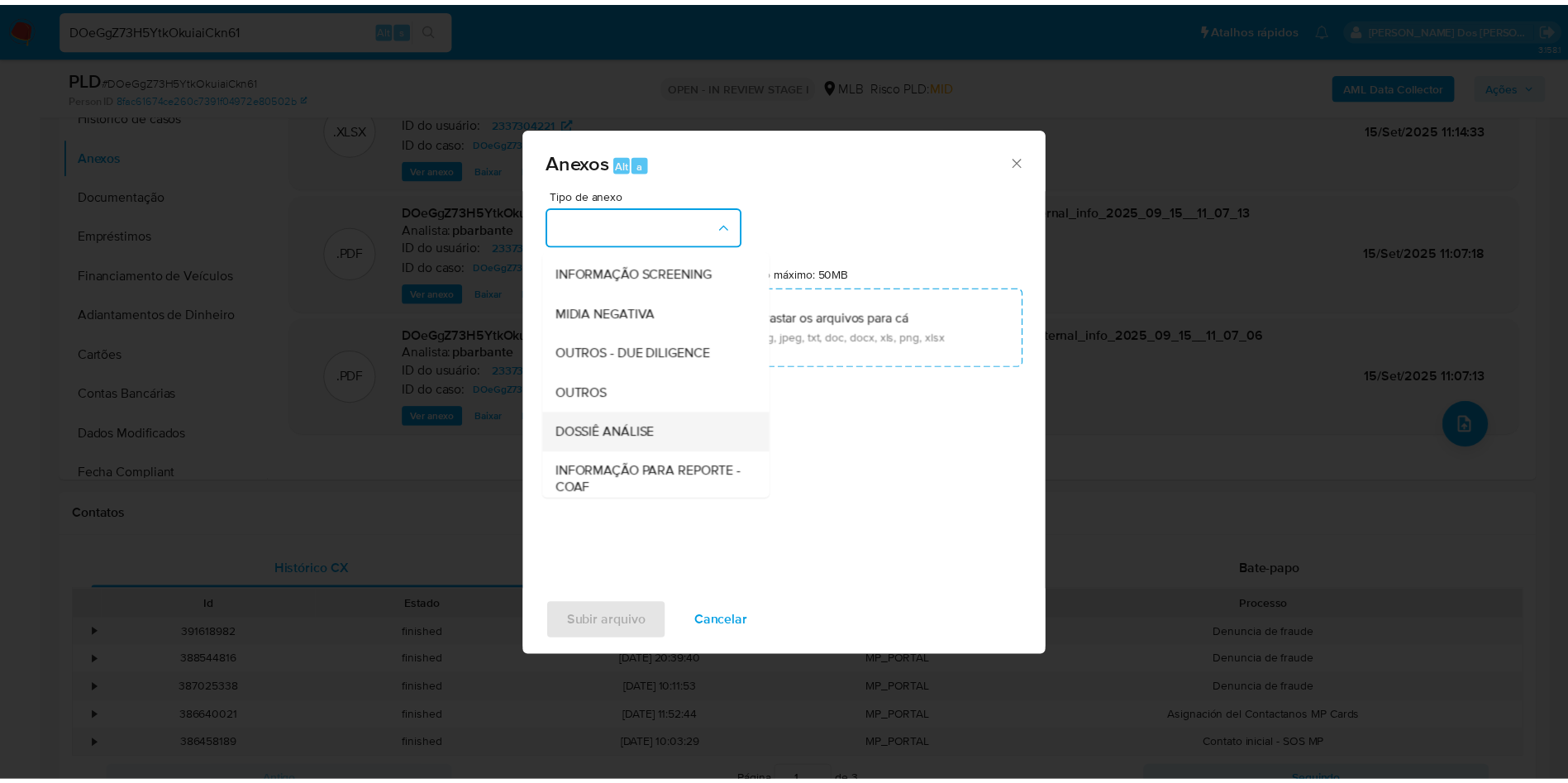
scroll to position [222, 0]
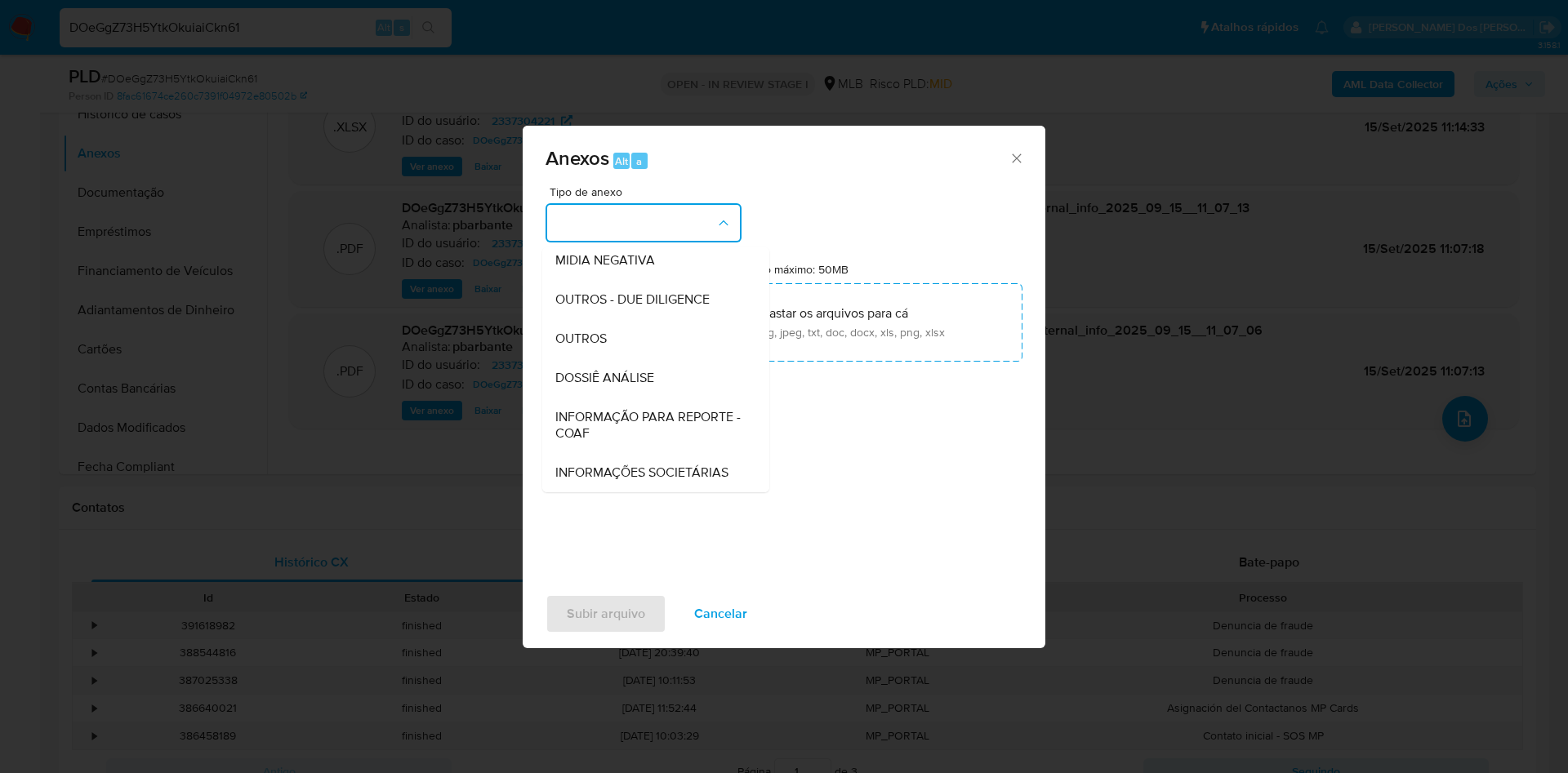
click at [631, 409] on span "INFORMAÇÃO PARA REPORTE - COAF" at bounding box center [650, 426] width 191 height 33
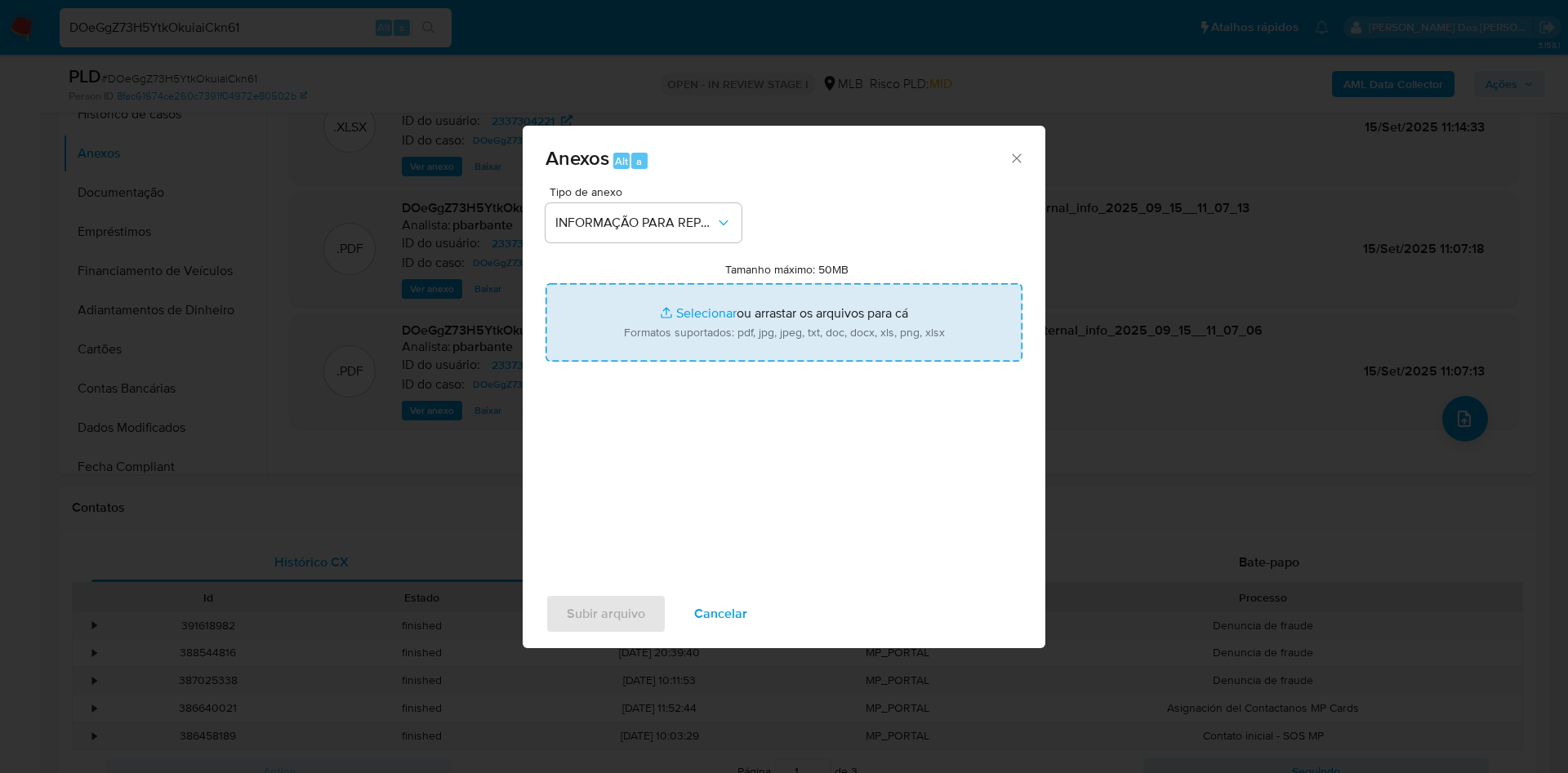
type input "C:\fakepath\SAR - XXX - CPF 59388034899 - THIAGO DE BRITO.pdf"
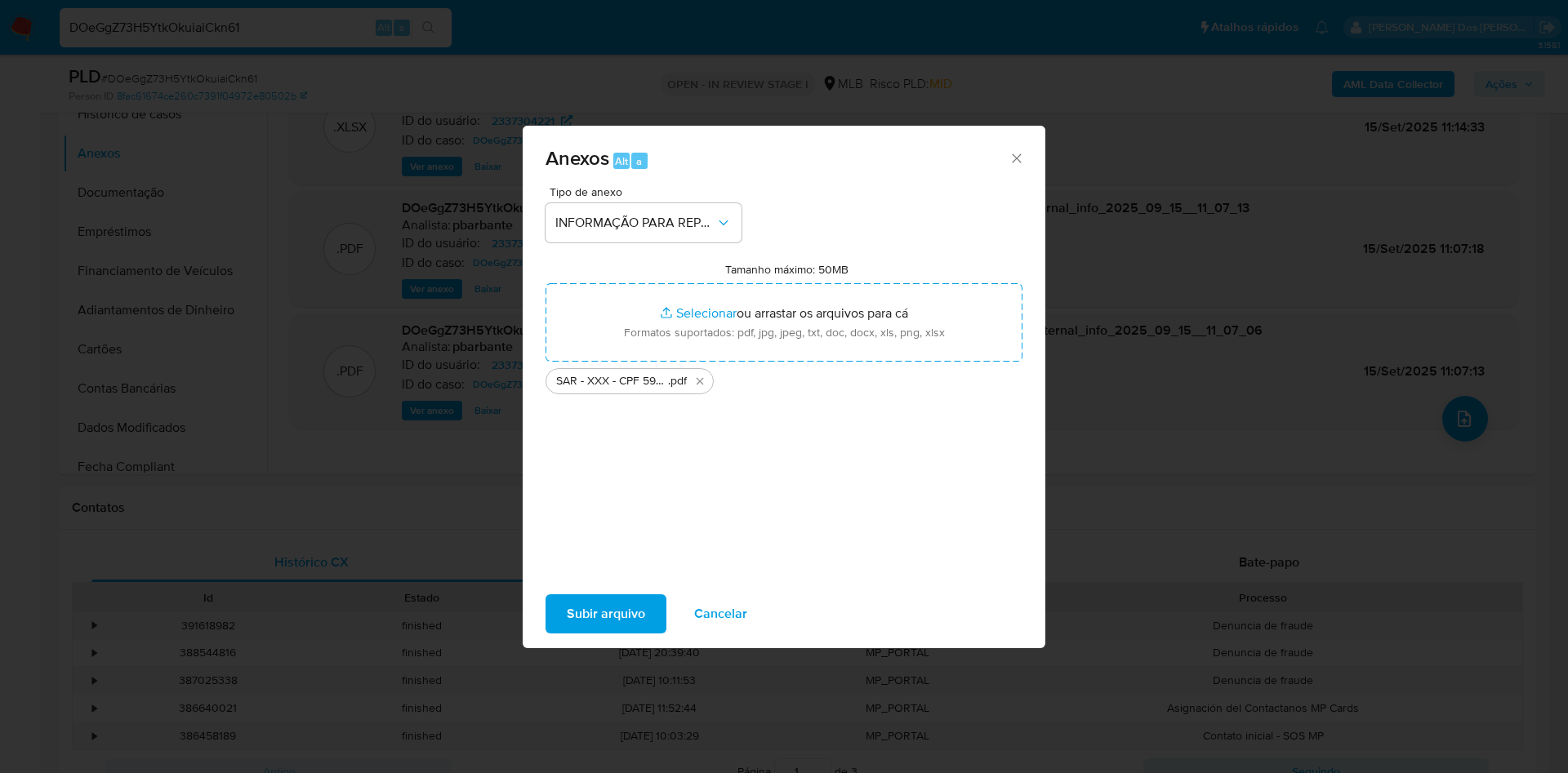
drag, startPoint x: 1276, startPoint y: 5, endPoint x: 567, endPoint y: 627, distance: 943.2
click at [567, 627] on span "Subir arquivo" at bounding box center [605, 613] width 79 height 36
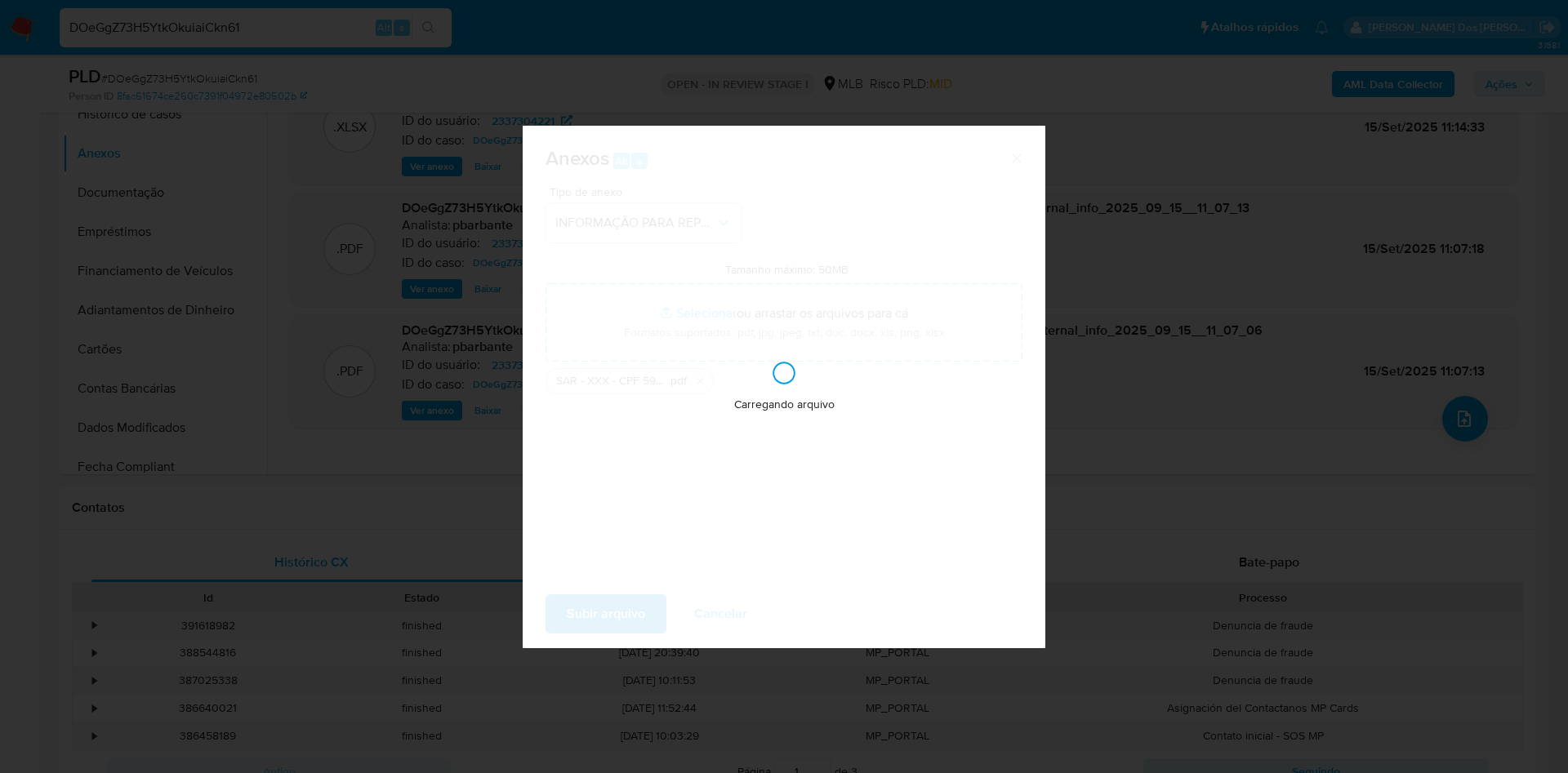
click at [1522, 85] on div "Anexos Alt a Tipo de anexo INFORMAÇÃO PARA REPORTE - COAF Tamanho máximo: 50MB …" at bounding box center [784, 386] width 1568 height 773
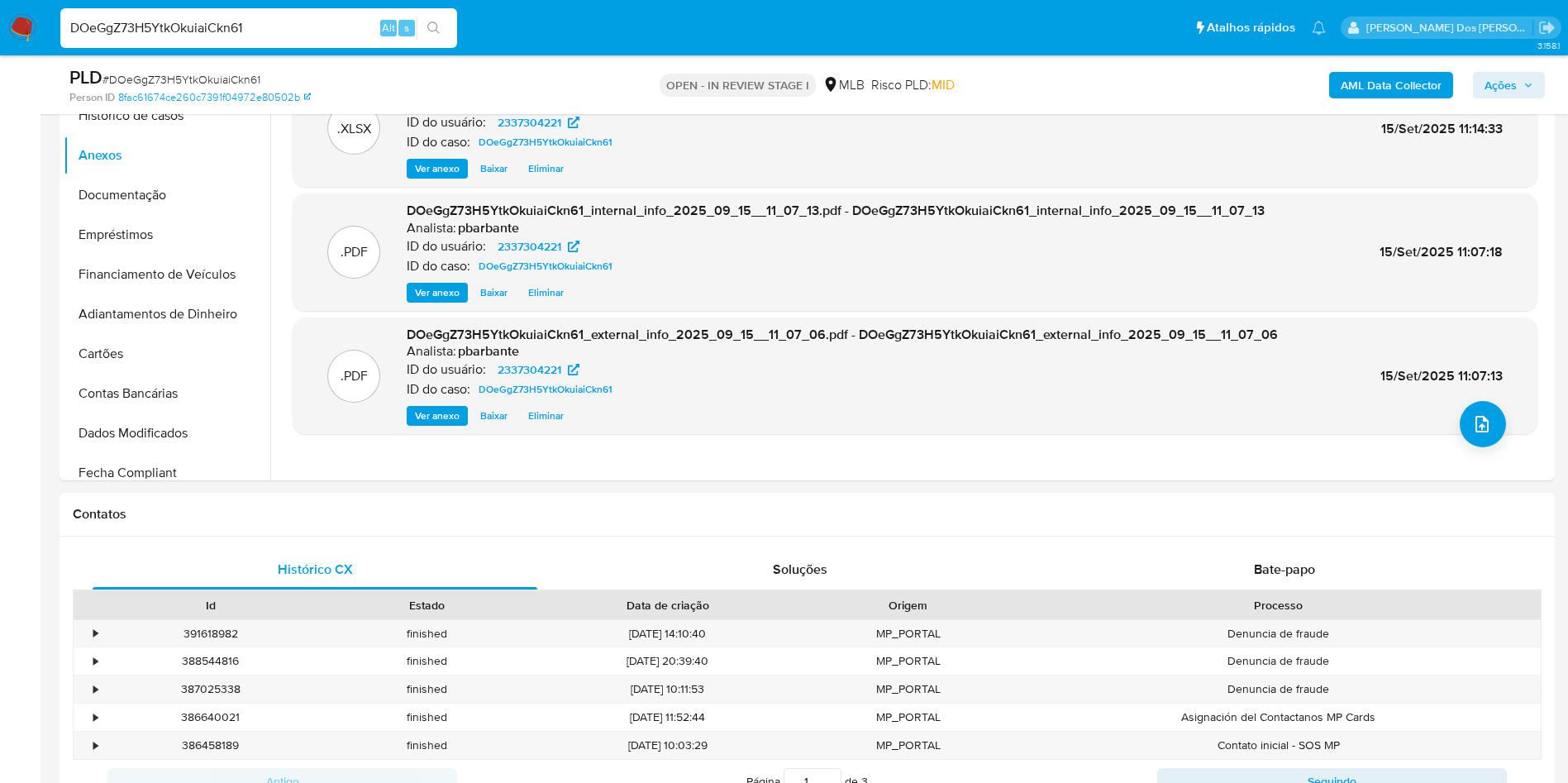
click at [1541, 86] on button "Ações" at bounding box center [1508, 84] width 72 height 27
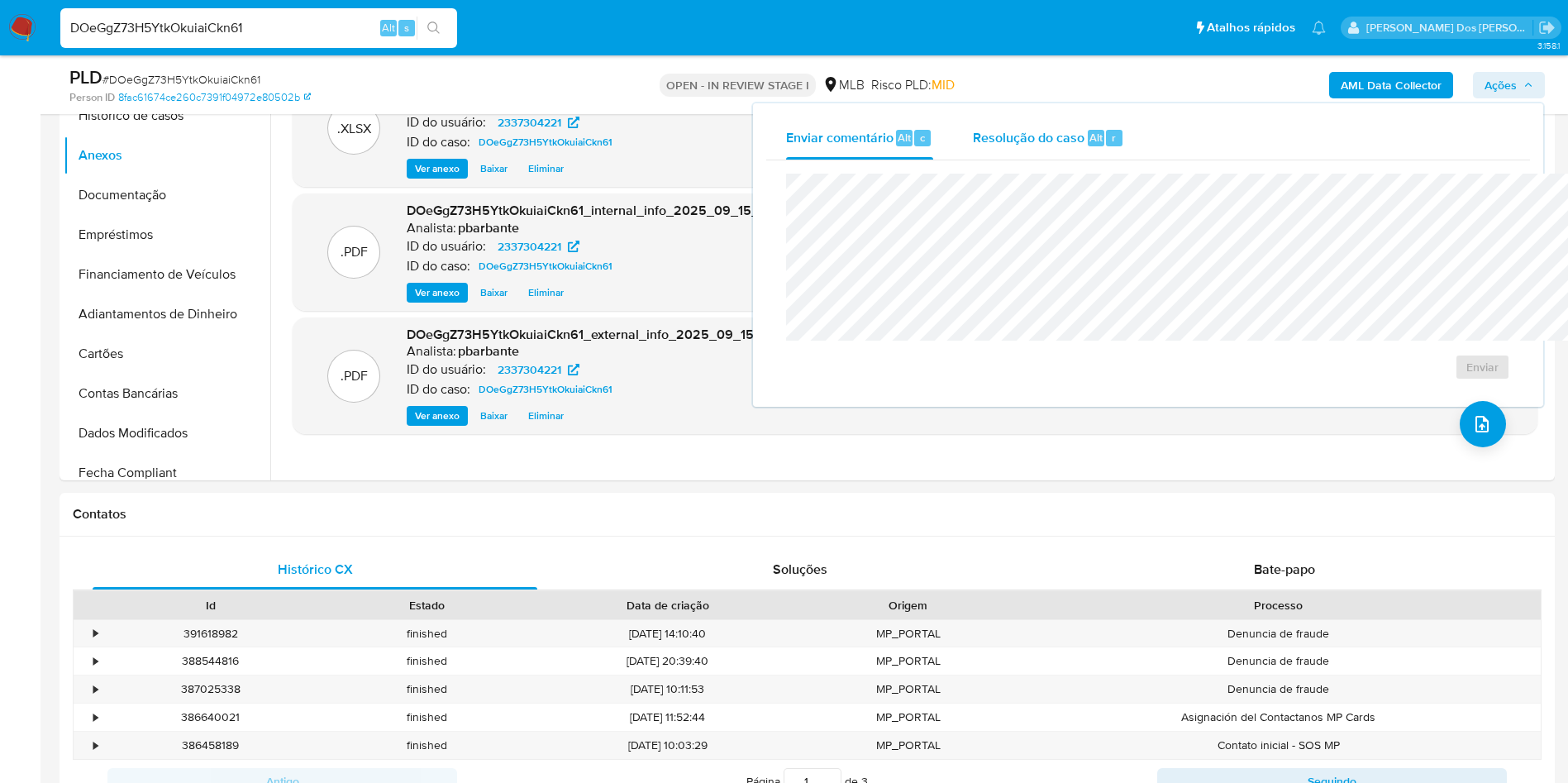
click at [973, 123] on div "Resolução do caso Alt r" at bounding box center [1049, 139] width 151 height 43
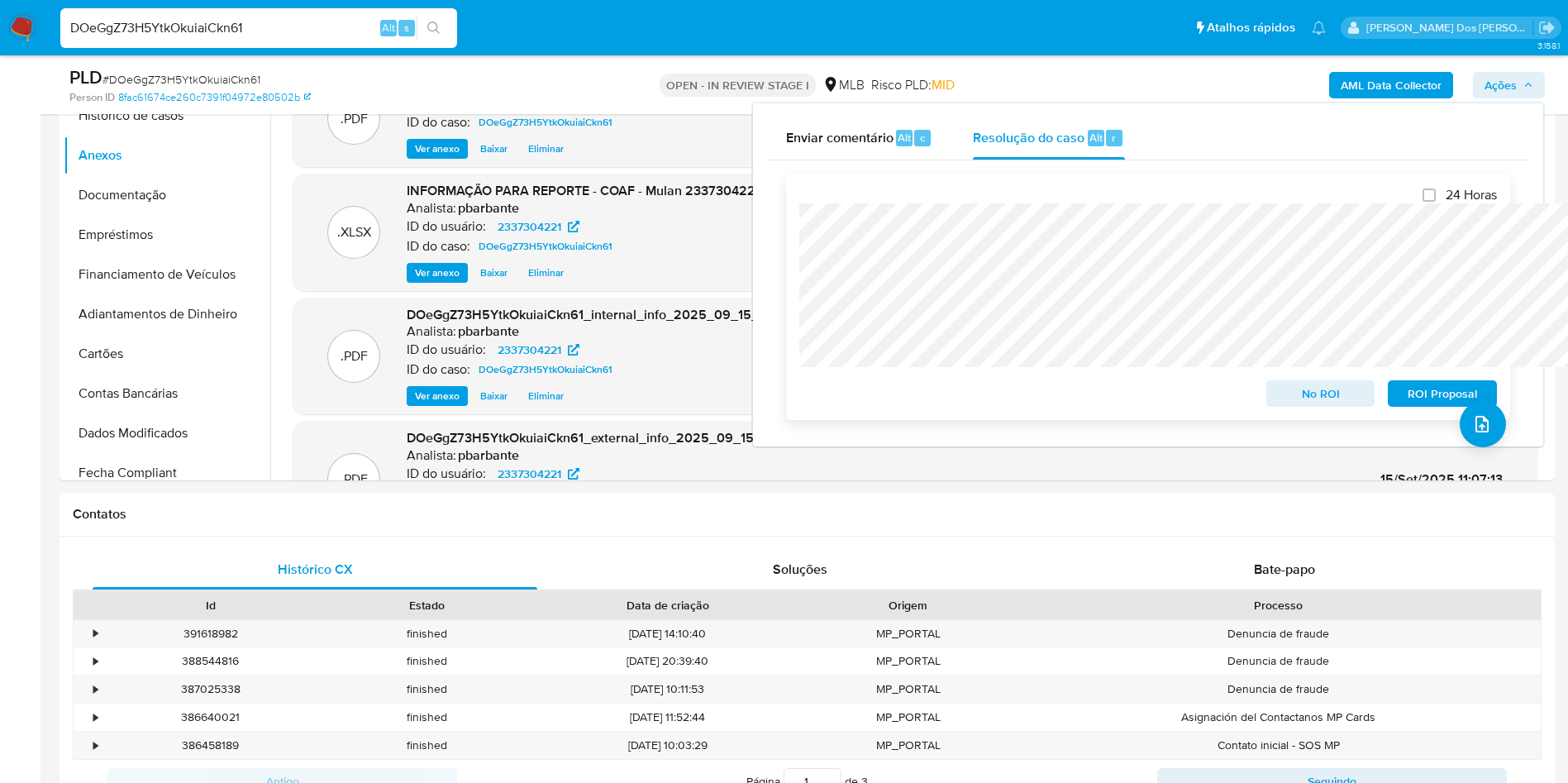
click at [1399, 405] on span "ROI Proposal" at bounding box center [1442, 394] width 86 height 24
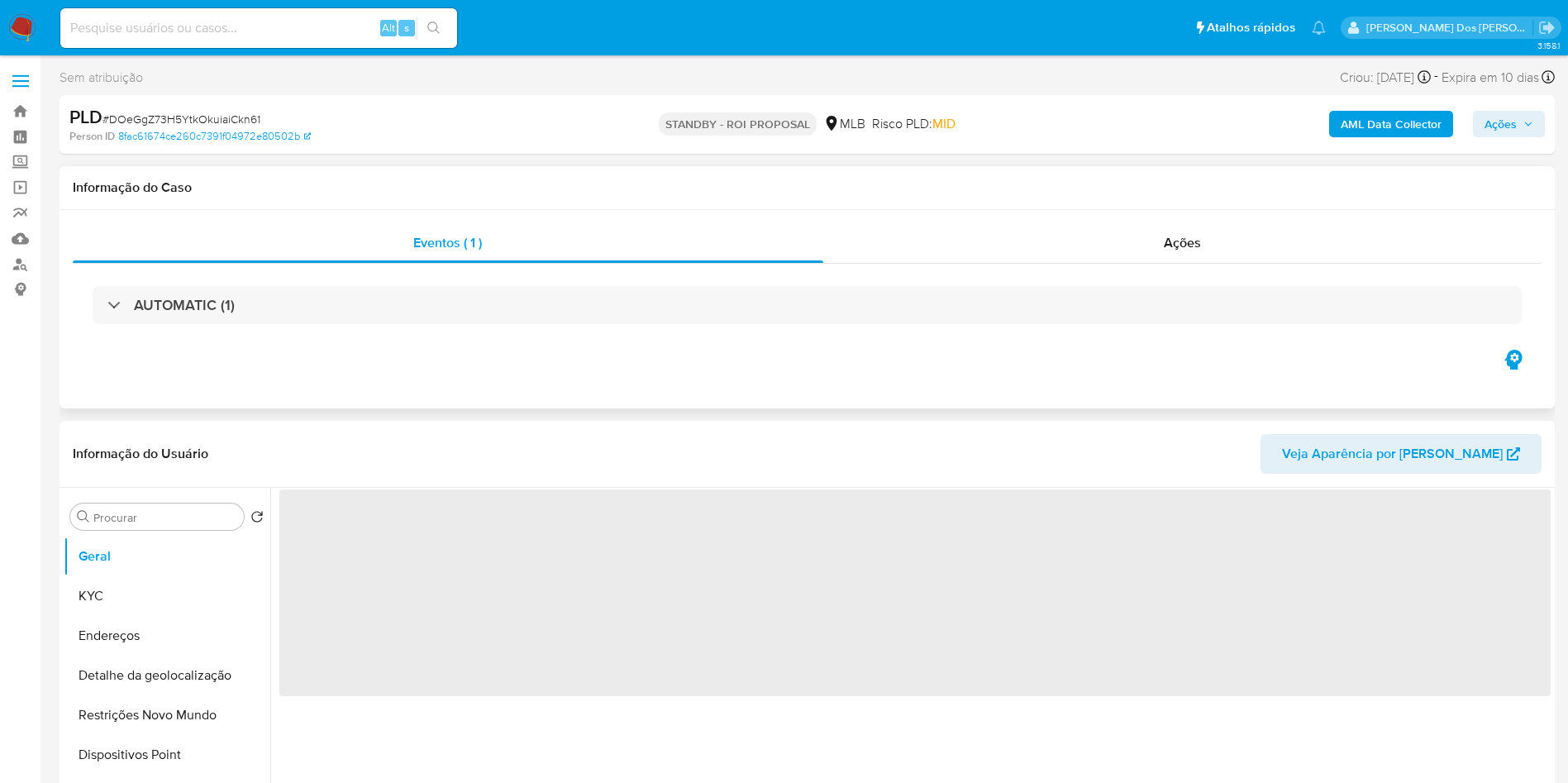
select select "10"
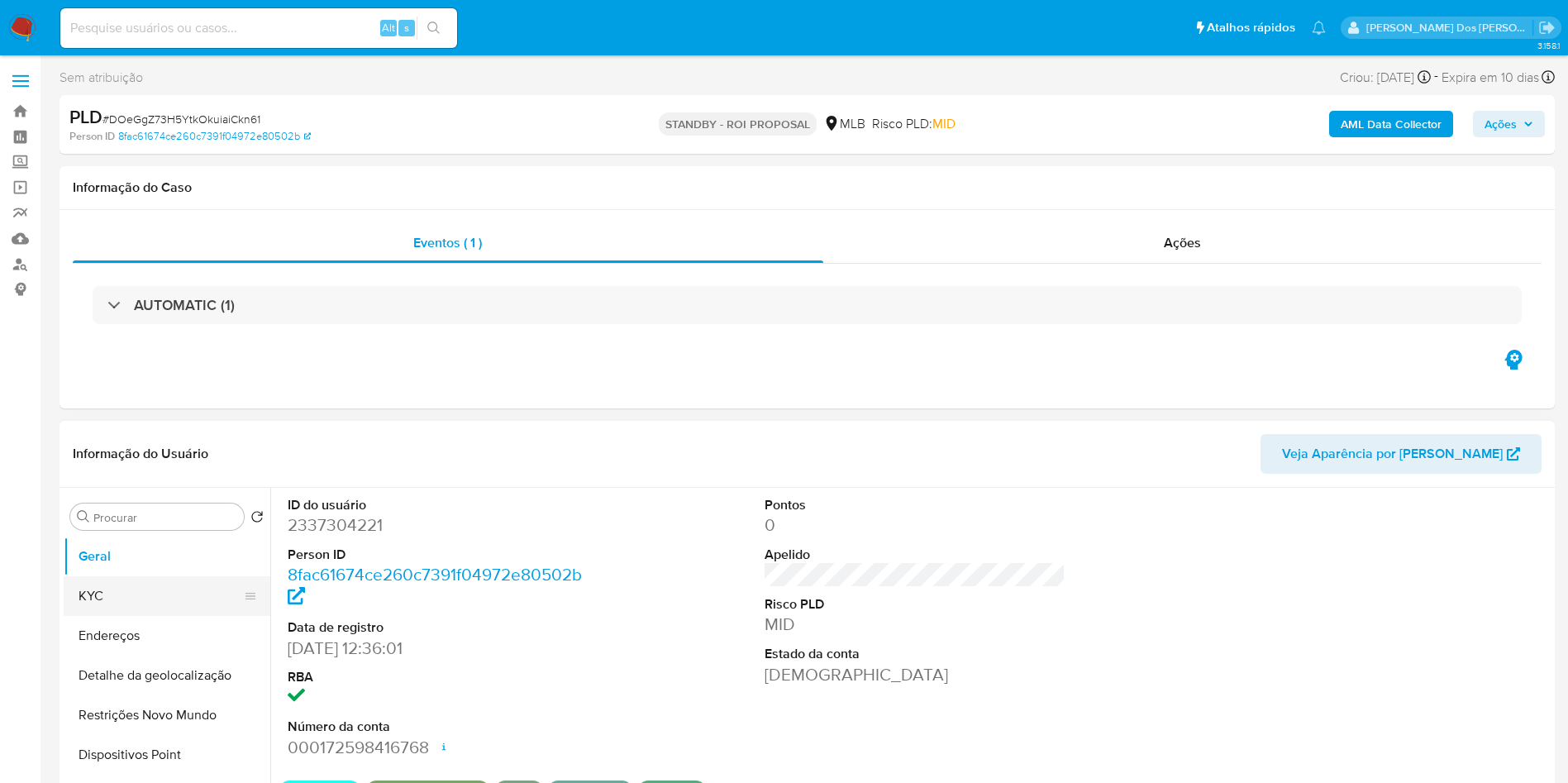
click at [112, 616] on button "KYC" at bounding box center [160, 596] width 193 height 39
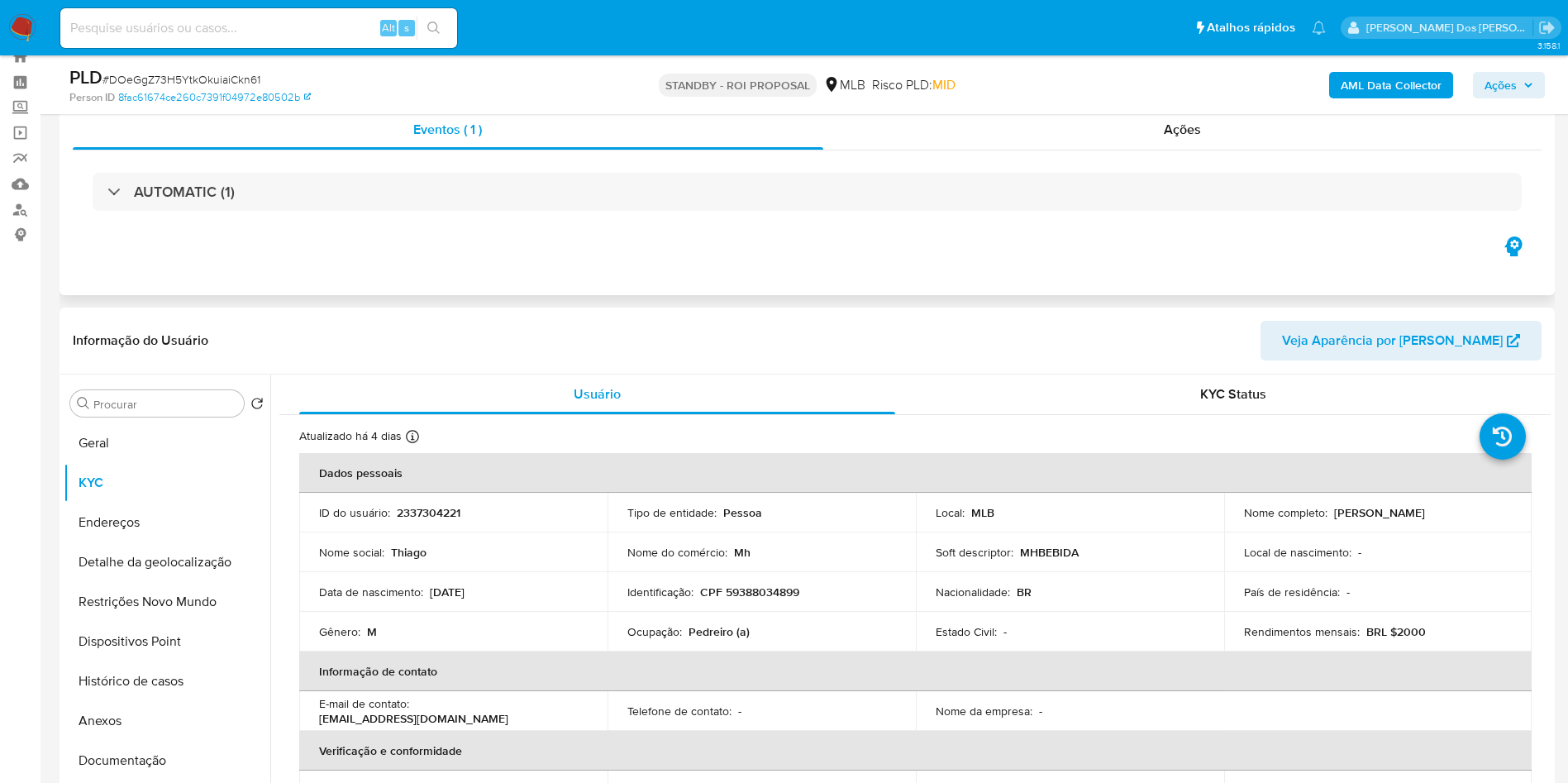
scroll to position [61, 0]
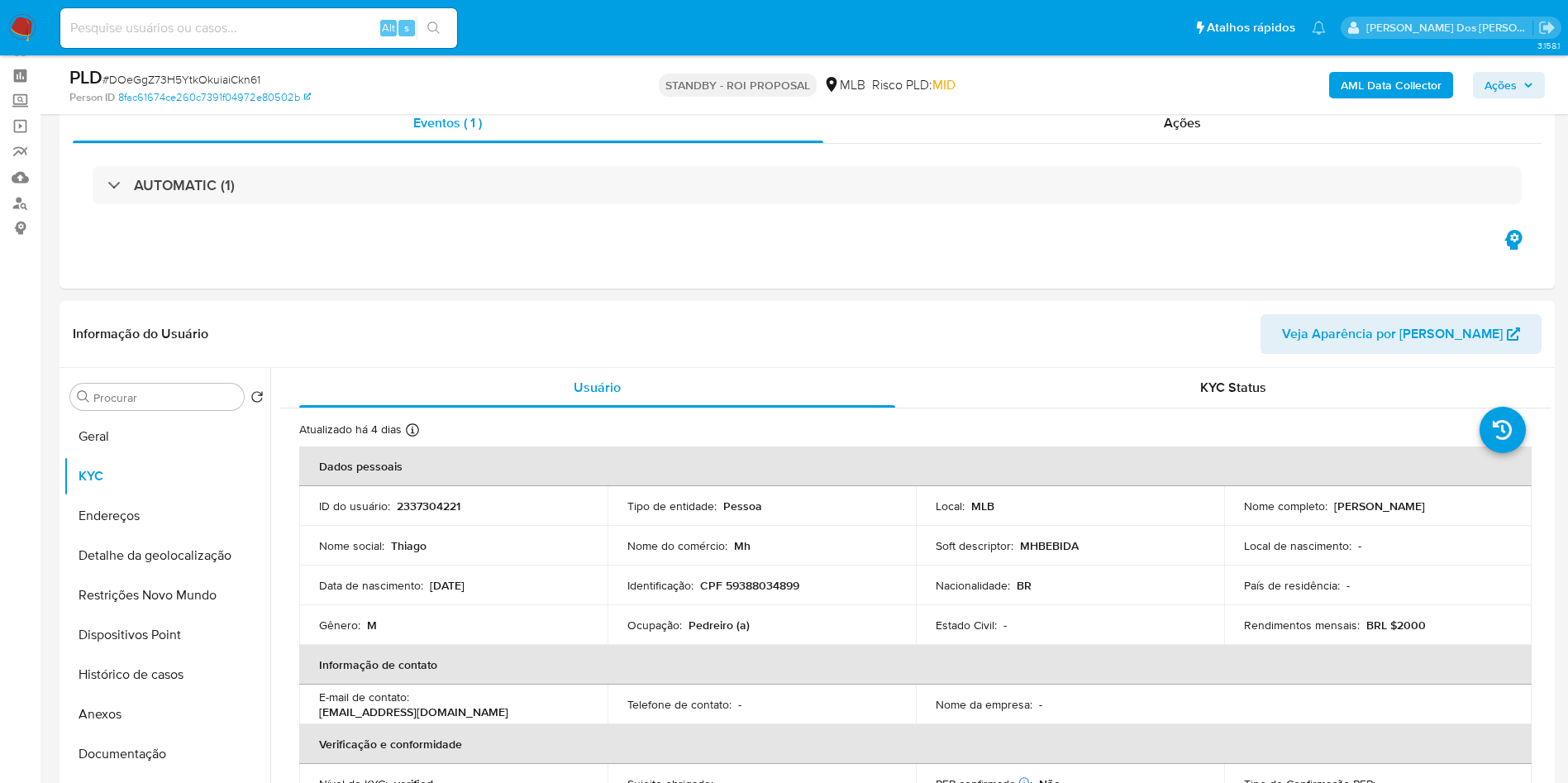
click at [248, 30] on input at bounding box center [258, 28] width 397 height 22
paste input "7a6Jr88rJzANdrRfq0EJ57Zs"
type input "7a6Jr88rJzANdrRfq0EJ57Zs"
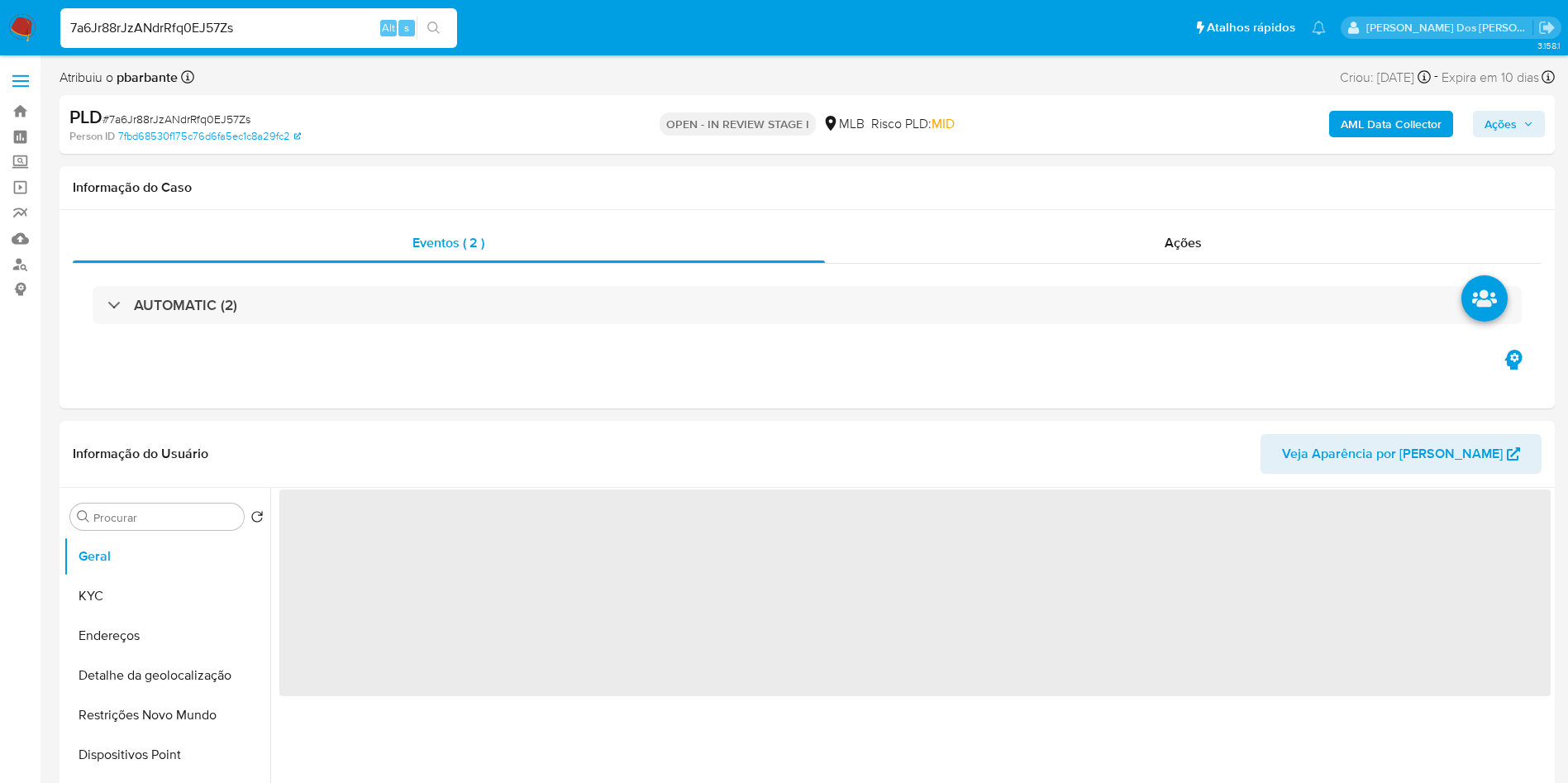
select select "10"
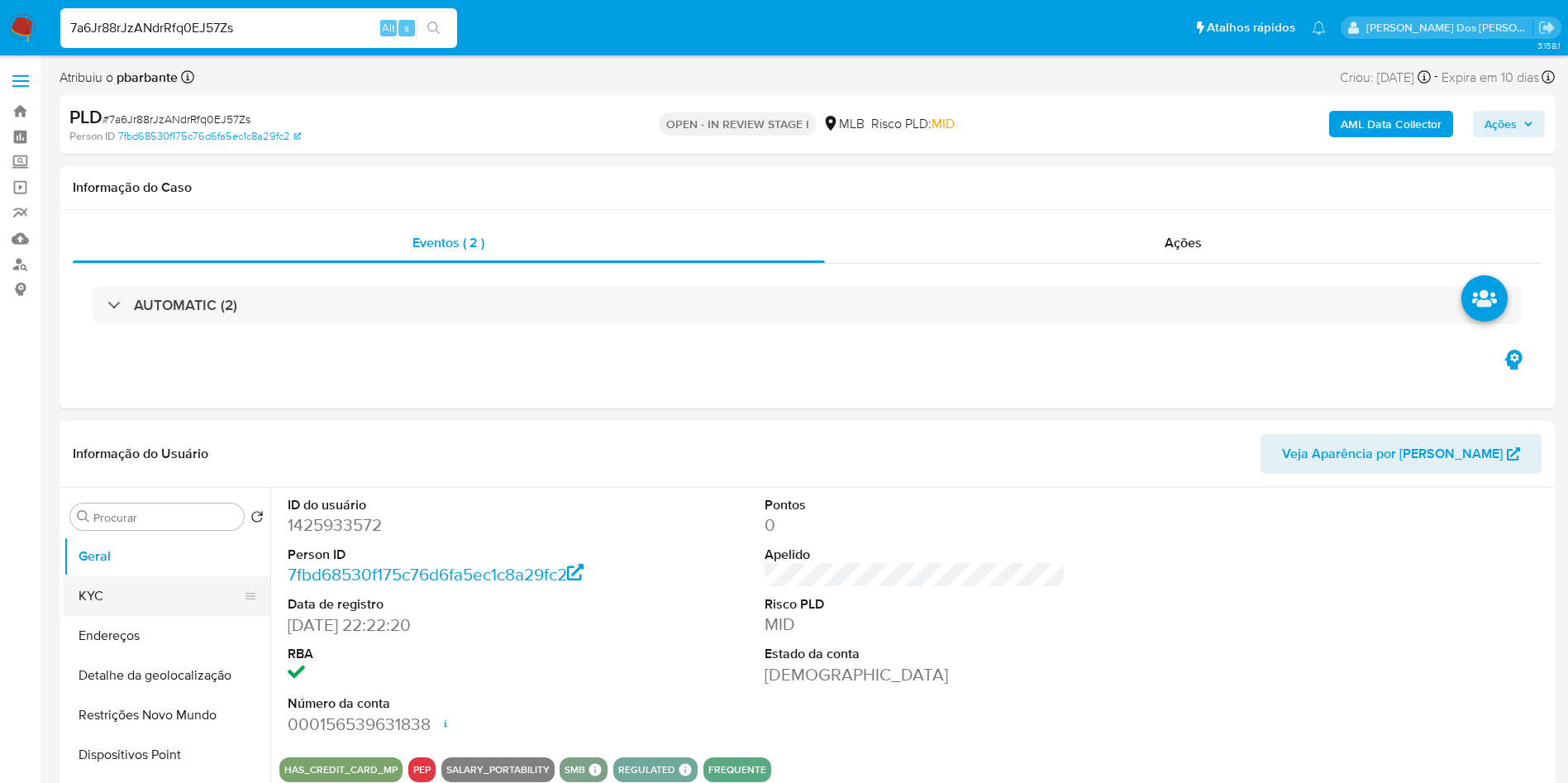
click at [111, 616] on button "KYC" at bounding box center [160, 596] width 193 height 39
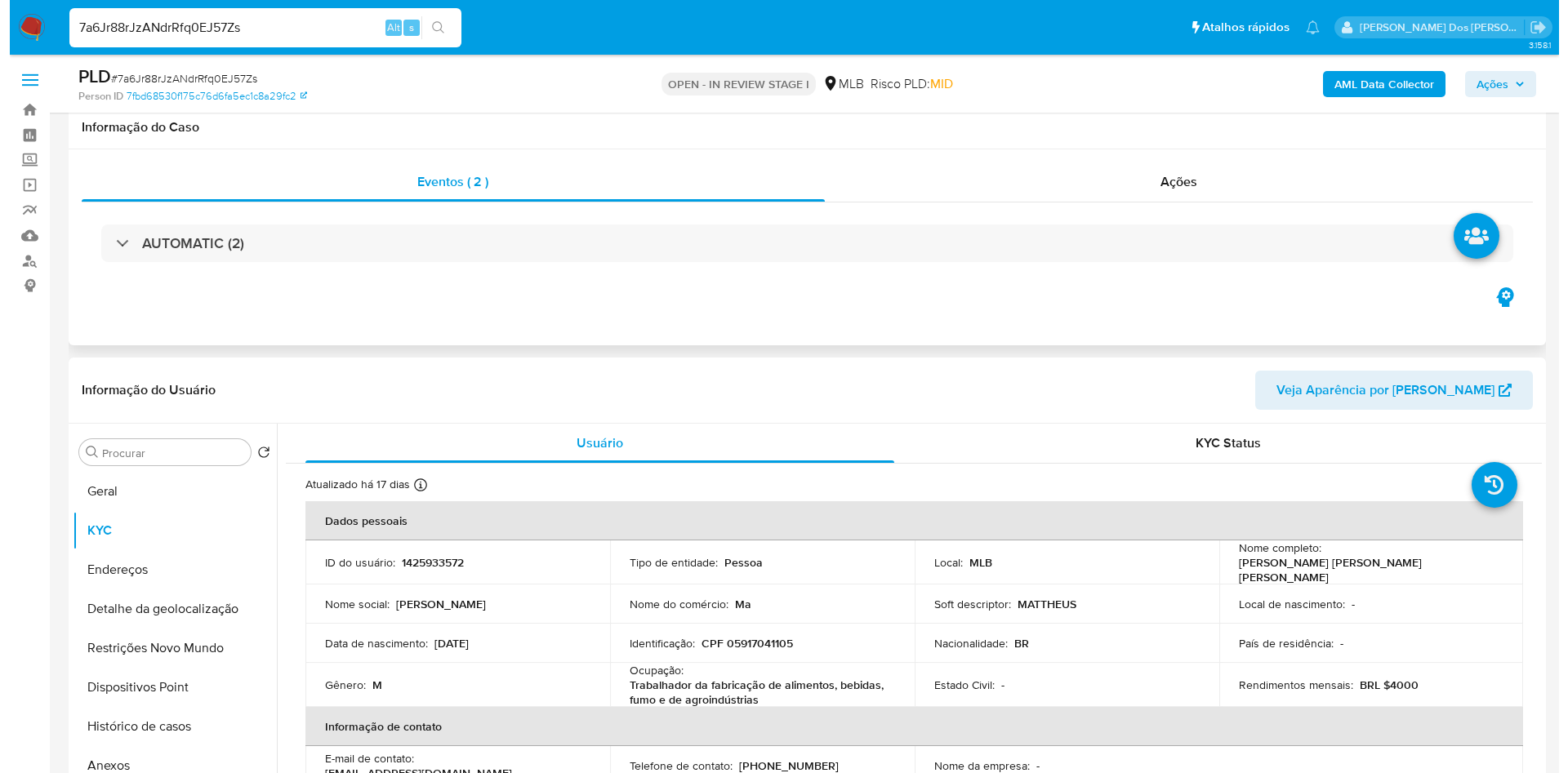
scroll to position [308, 0]
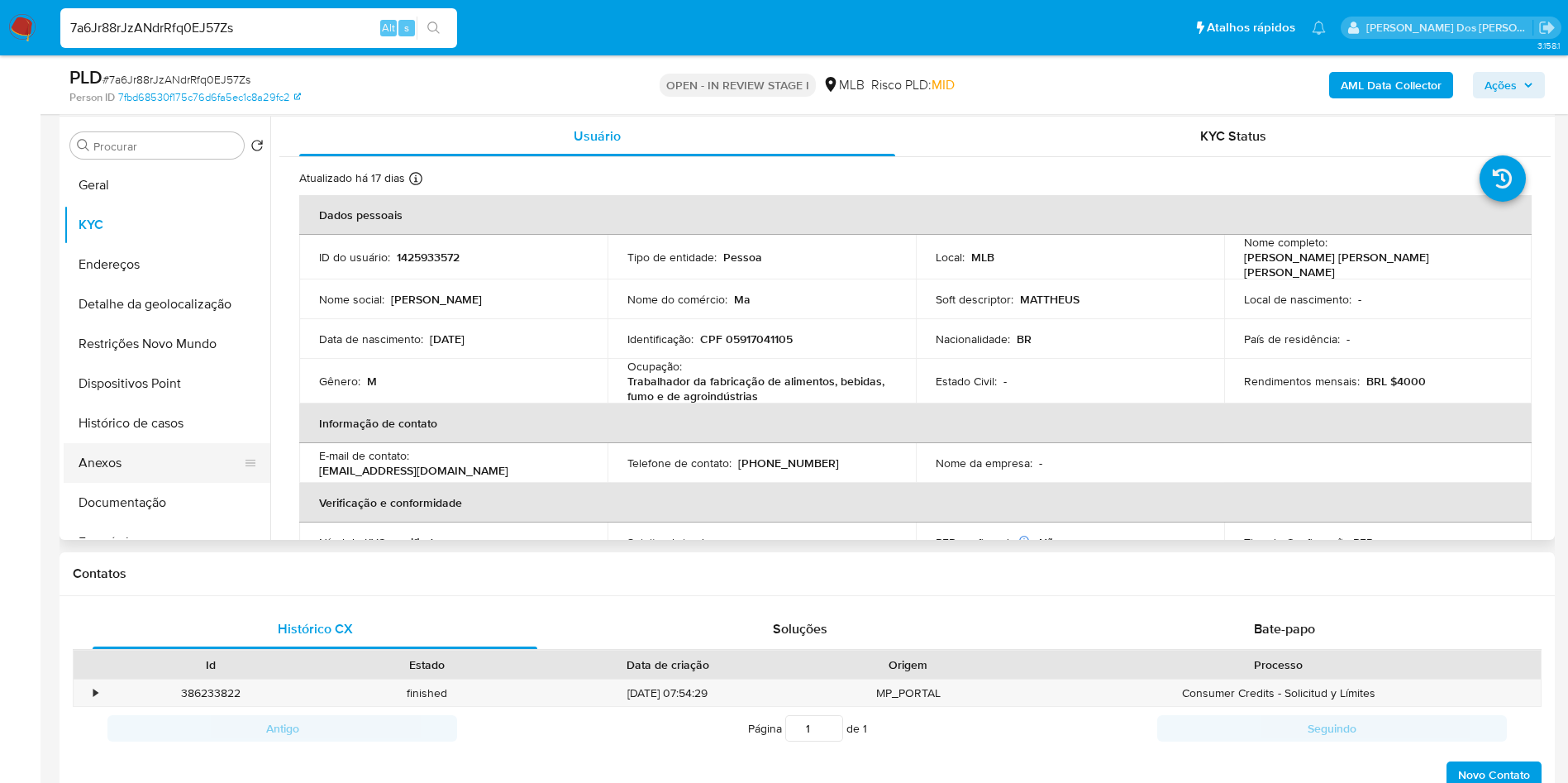
click at [107, 483] on button "Anexos" at bounding box center [160, 463] width 193 height 39
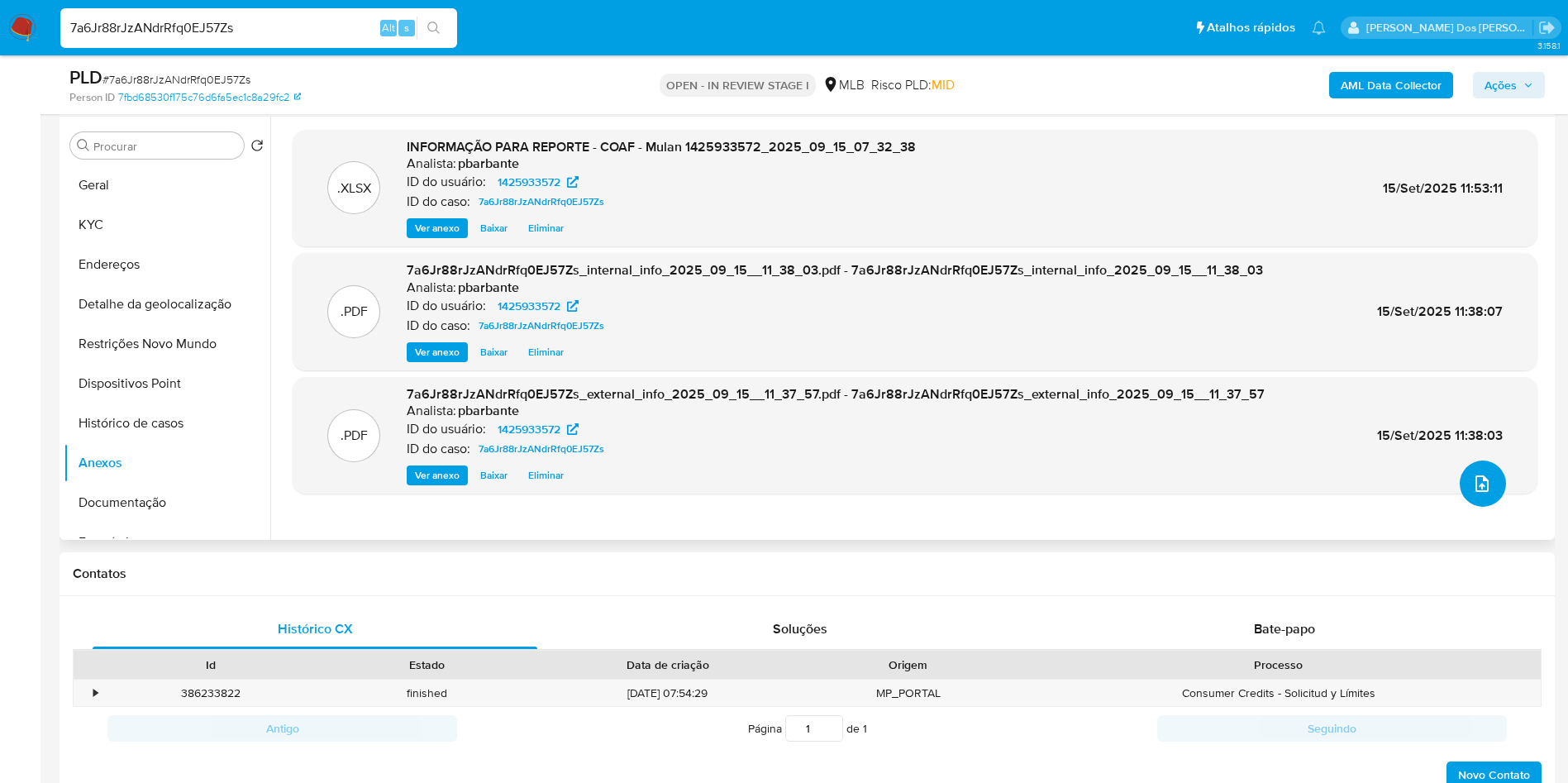
click at [1472, 493] on icon "upload-file" at bounding box center [1482, 483] width 20 height 20
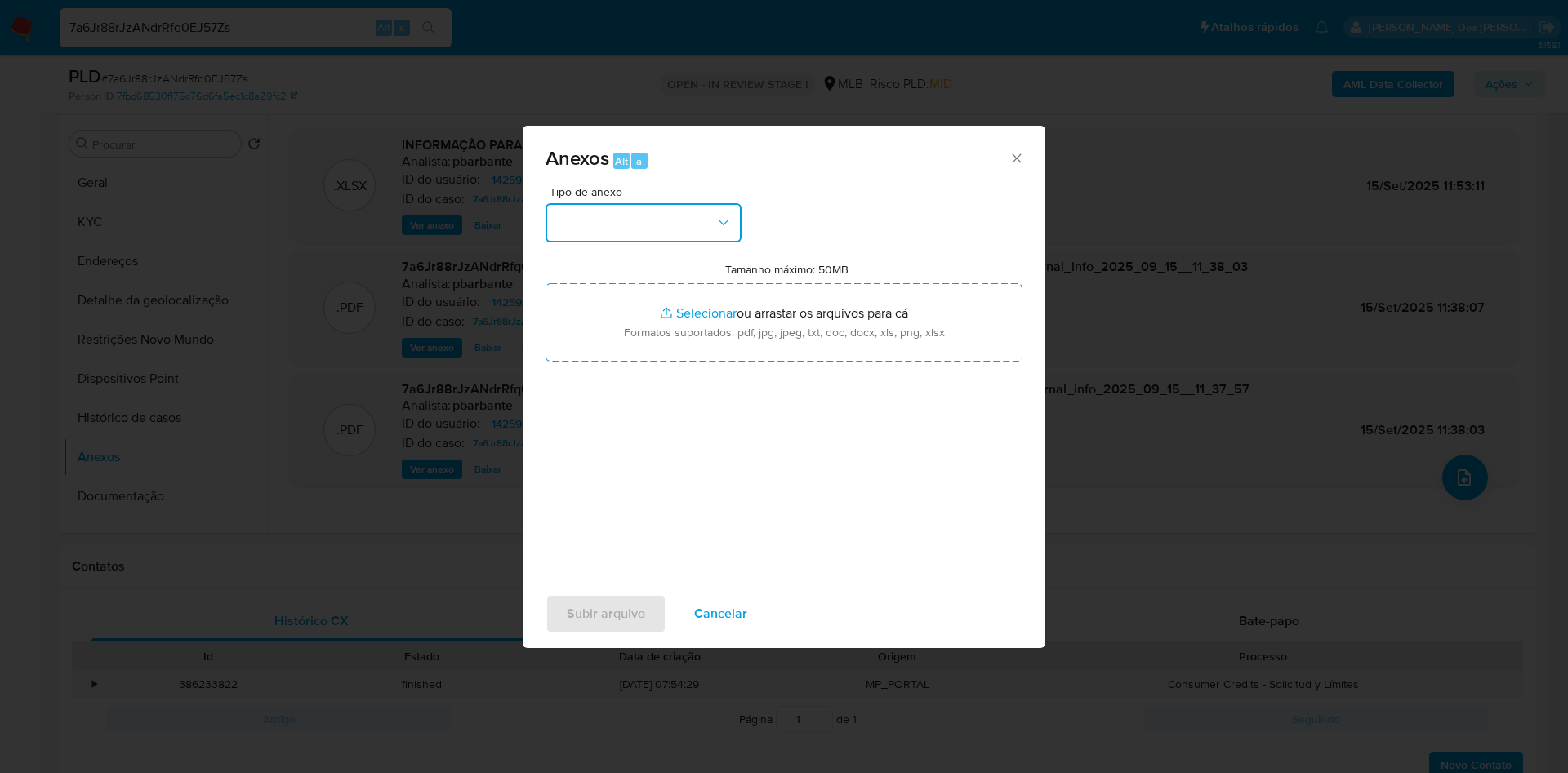
click at [697, 204] on button "button" at bounding box center [643, 223] width 196 height 39
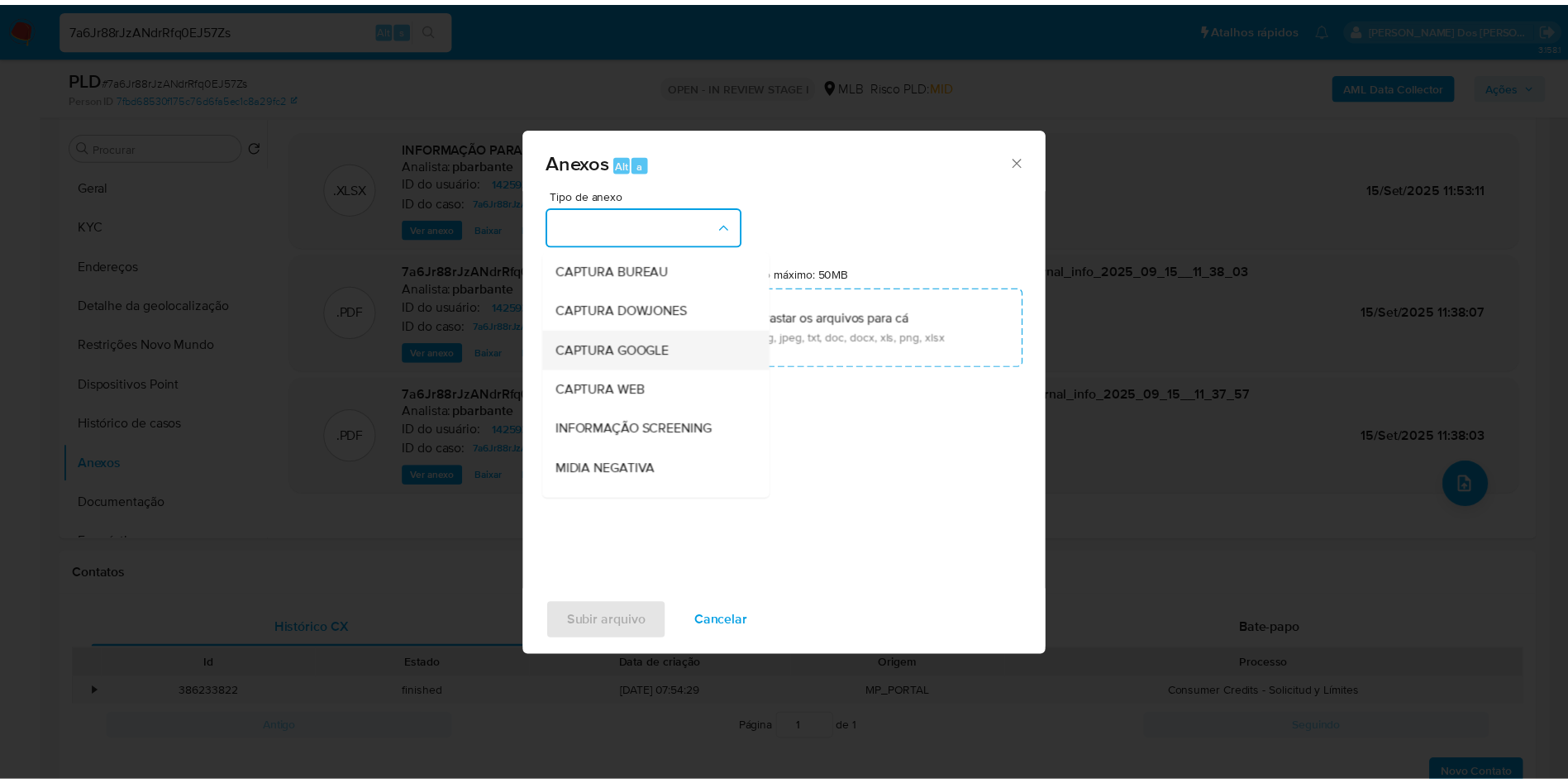
scroll to position [222, 0]
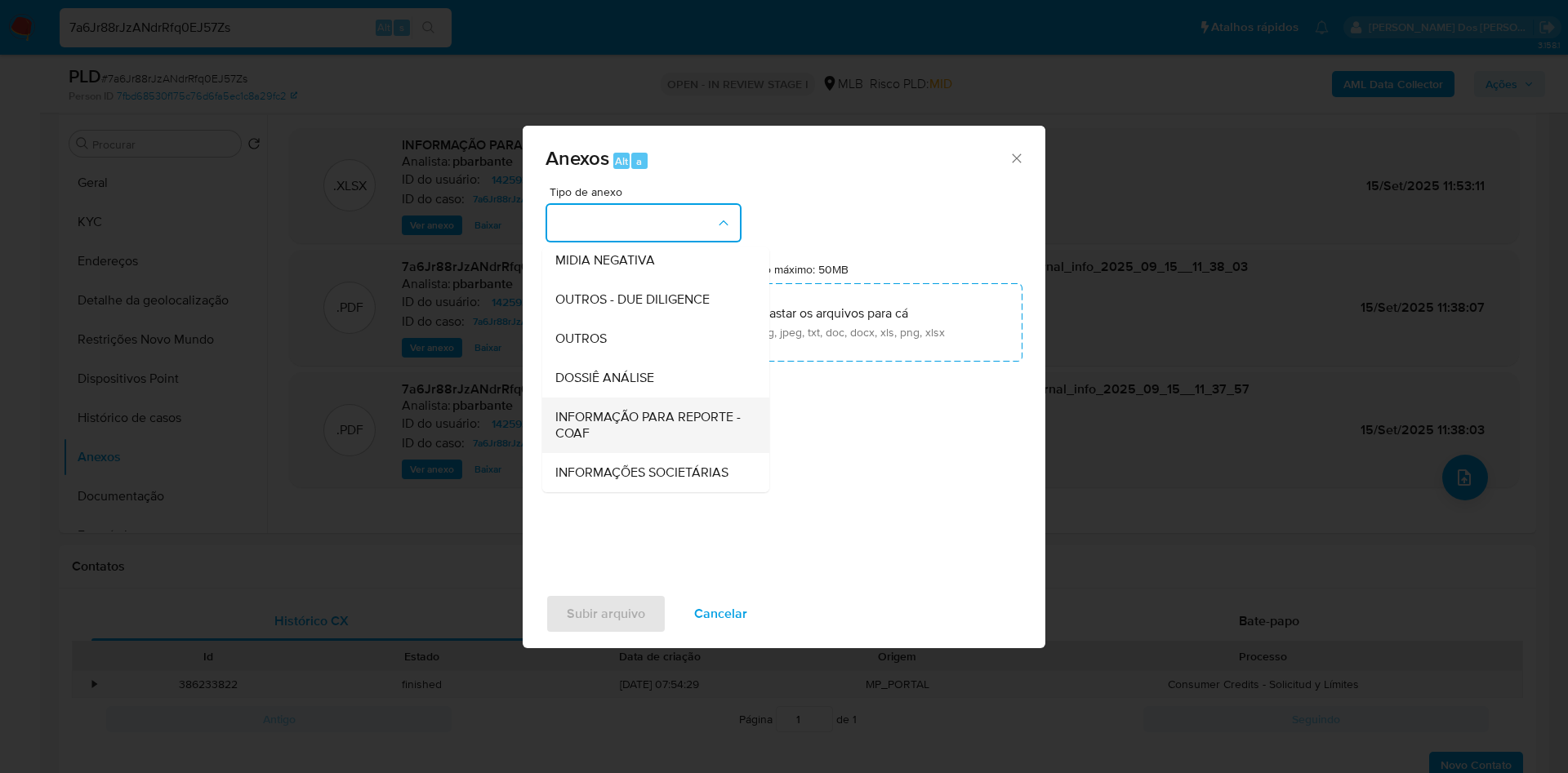
click at [586, 409] on span "INFORMAÇÃO PARA REPORTE - COAF" at bounding box center [650, 426] width 191 height 33
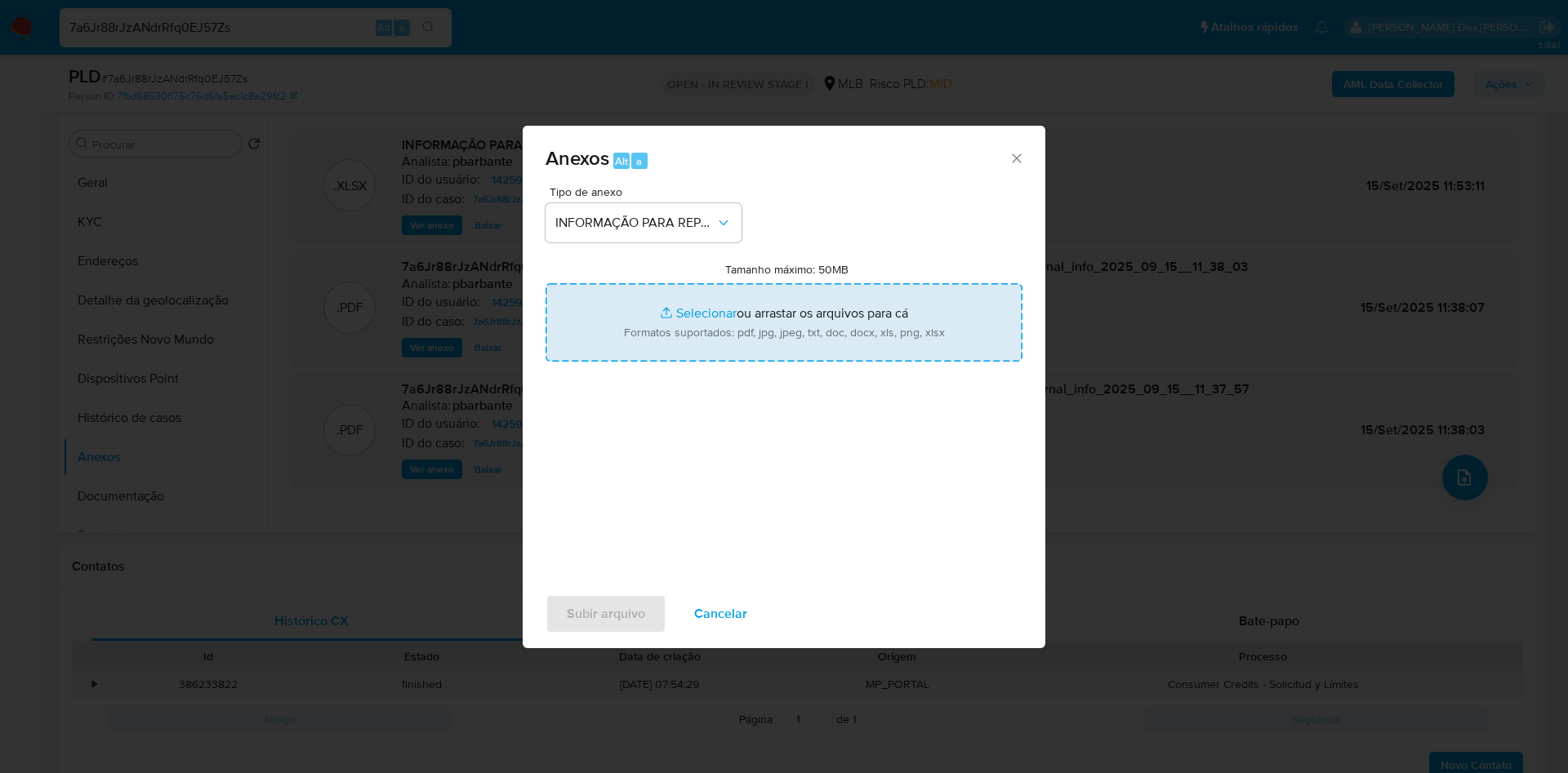
type input "C:\fakepath\SAR - XXX - CPF 05917041105 - MATHEUS ENRIQUE DA SILVA SIQUEIRA.pdf"
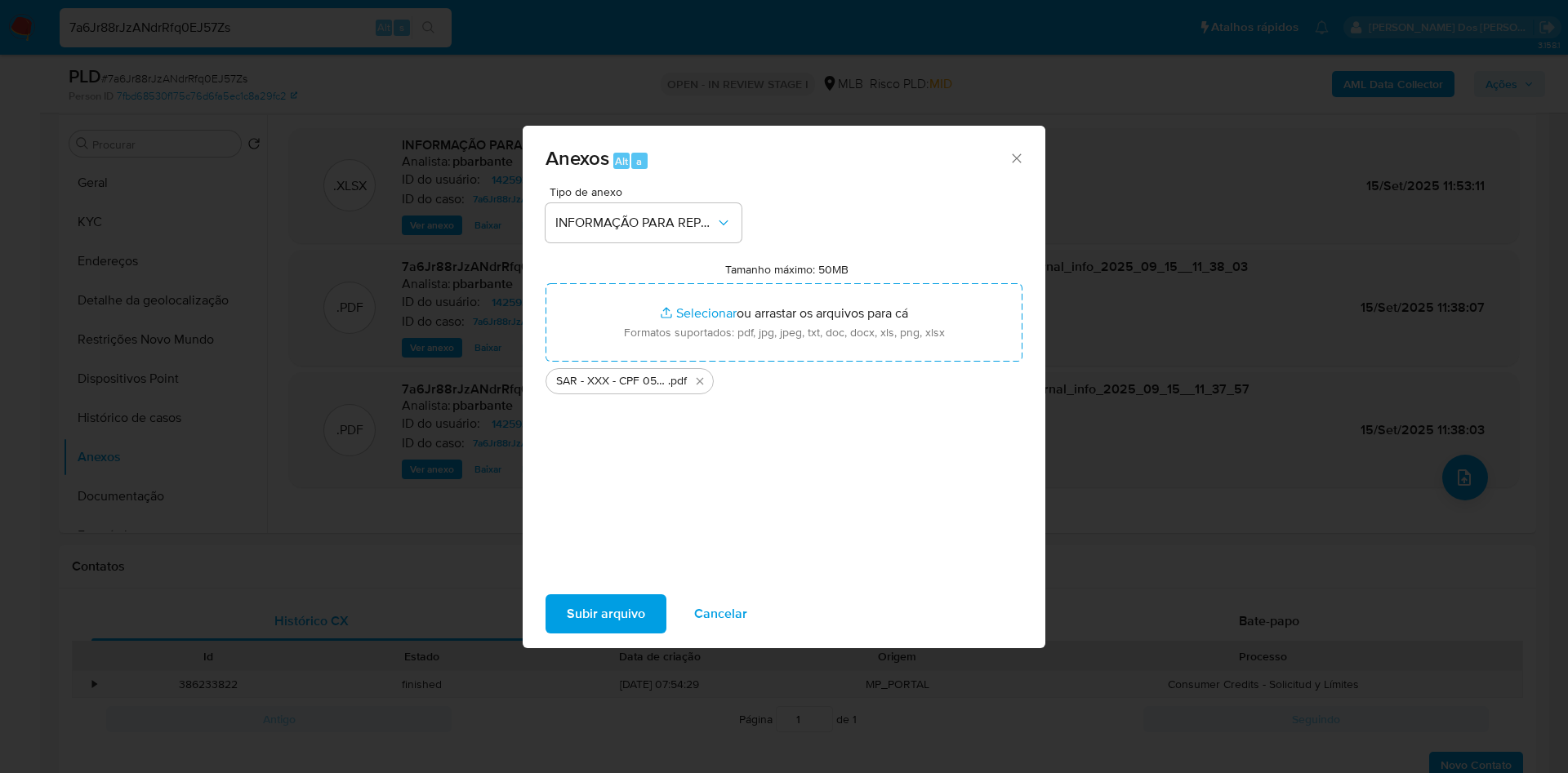
click at [567, 628] on span "Subir arquivo" at bounding box center [605, 613] width 79 height 36
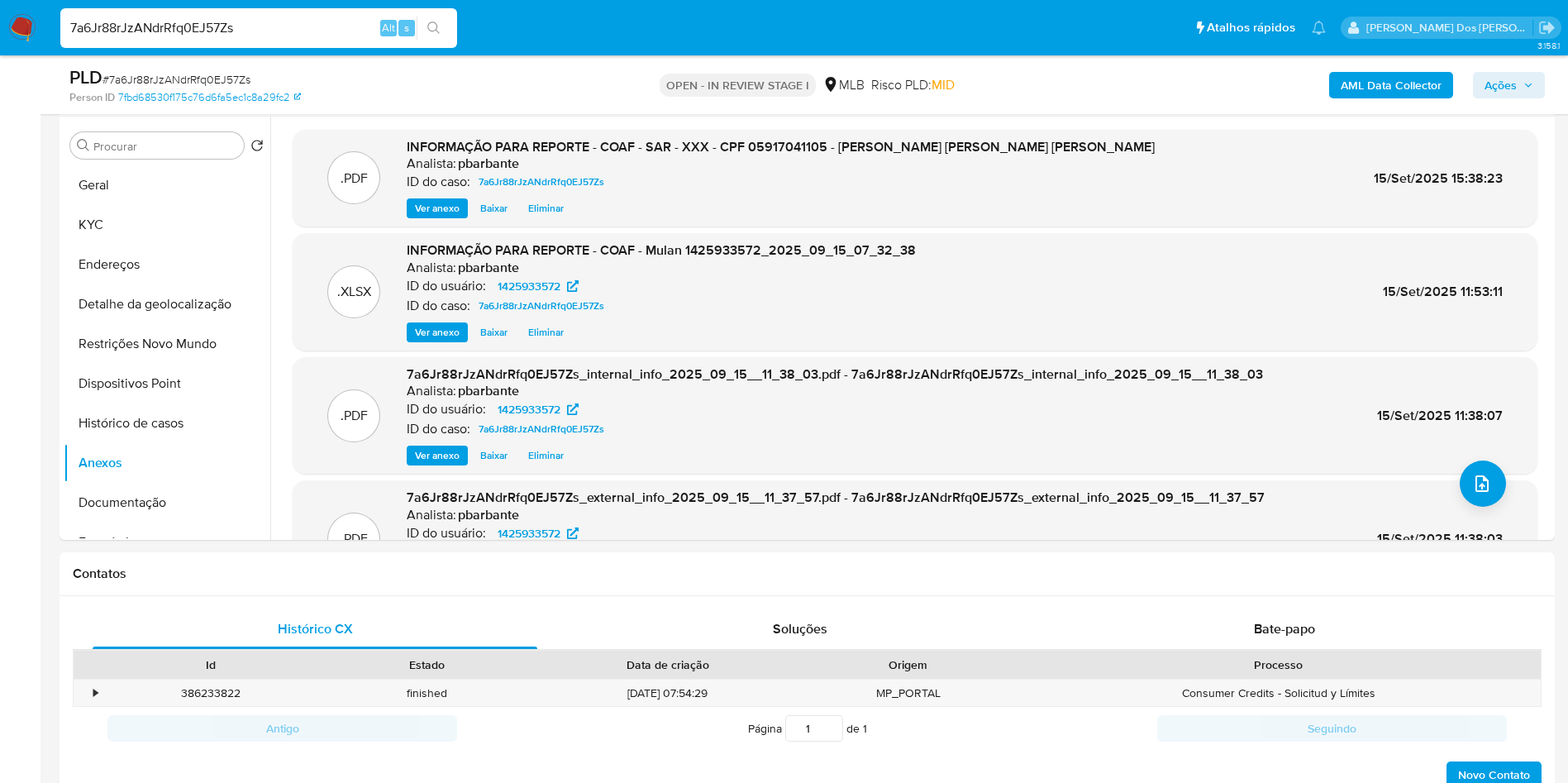
click at [1523, 90] on span "Ações" at bounding box center [1509, 85] width 49 height 24
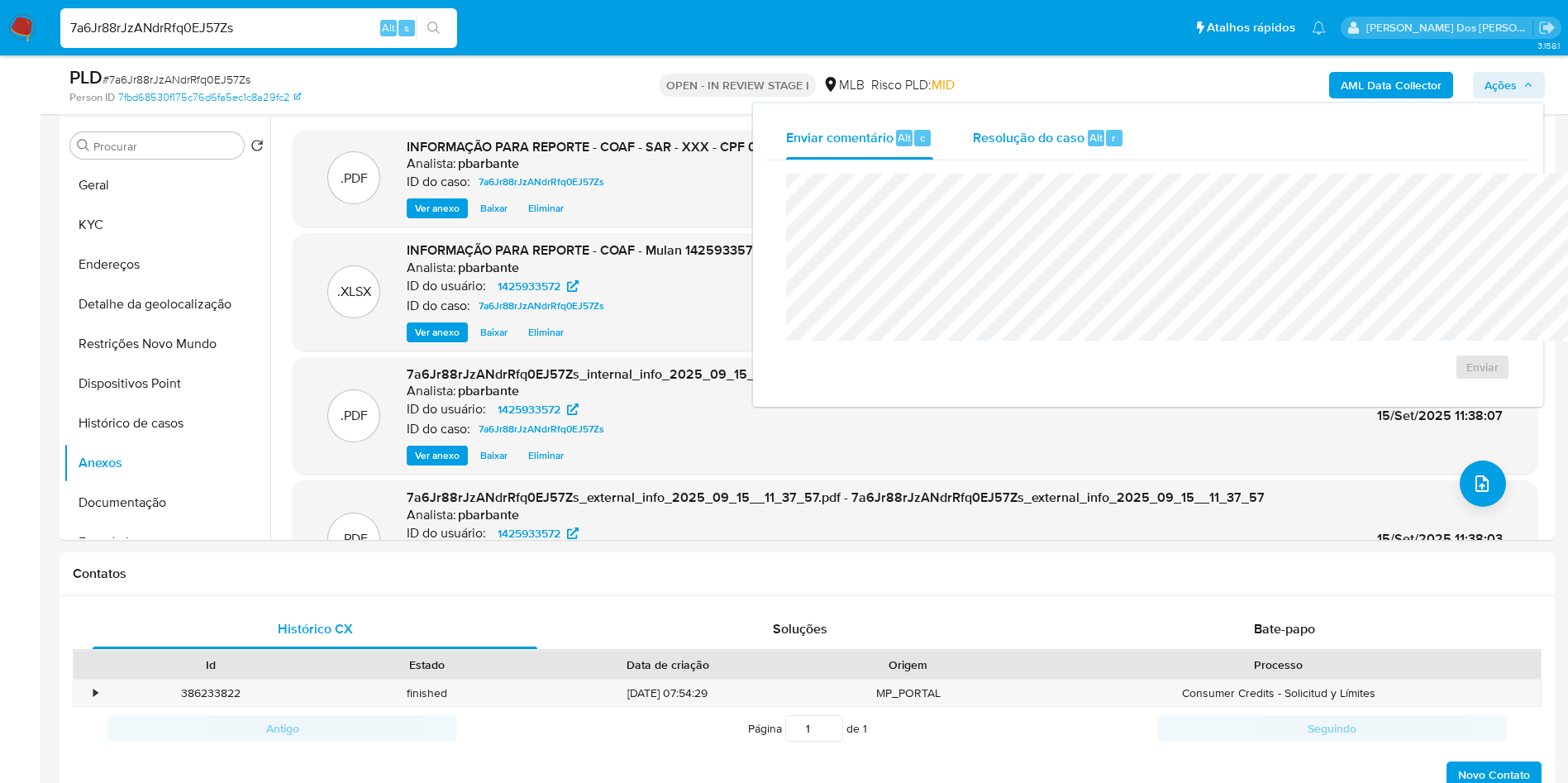
click at [973, 142] on span "Resolução do caso" at bounding box center [1029, 137] width 112 height 19
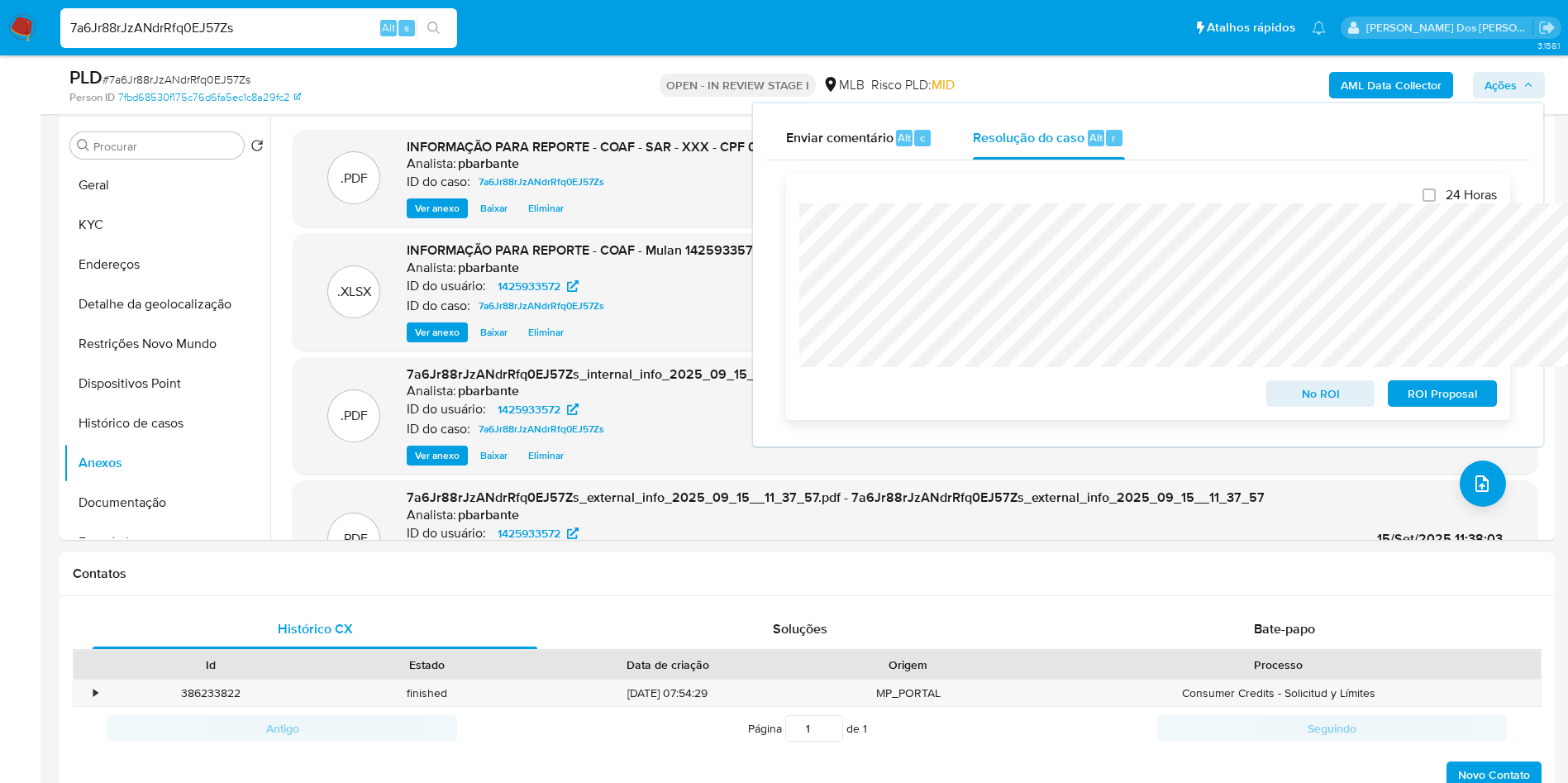
click at [1428, 396] on span "ROI Proposal" at bounding box center [1442, 394] width 86 height 24
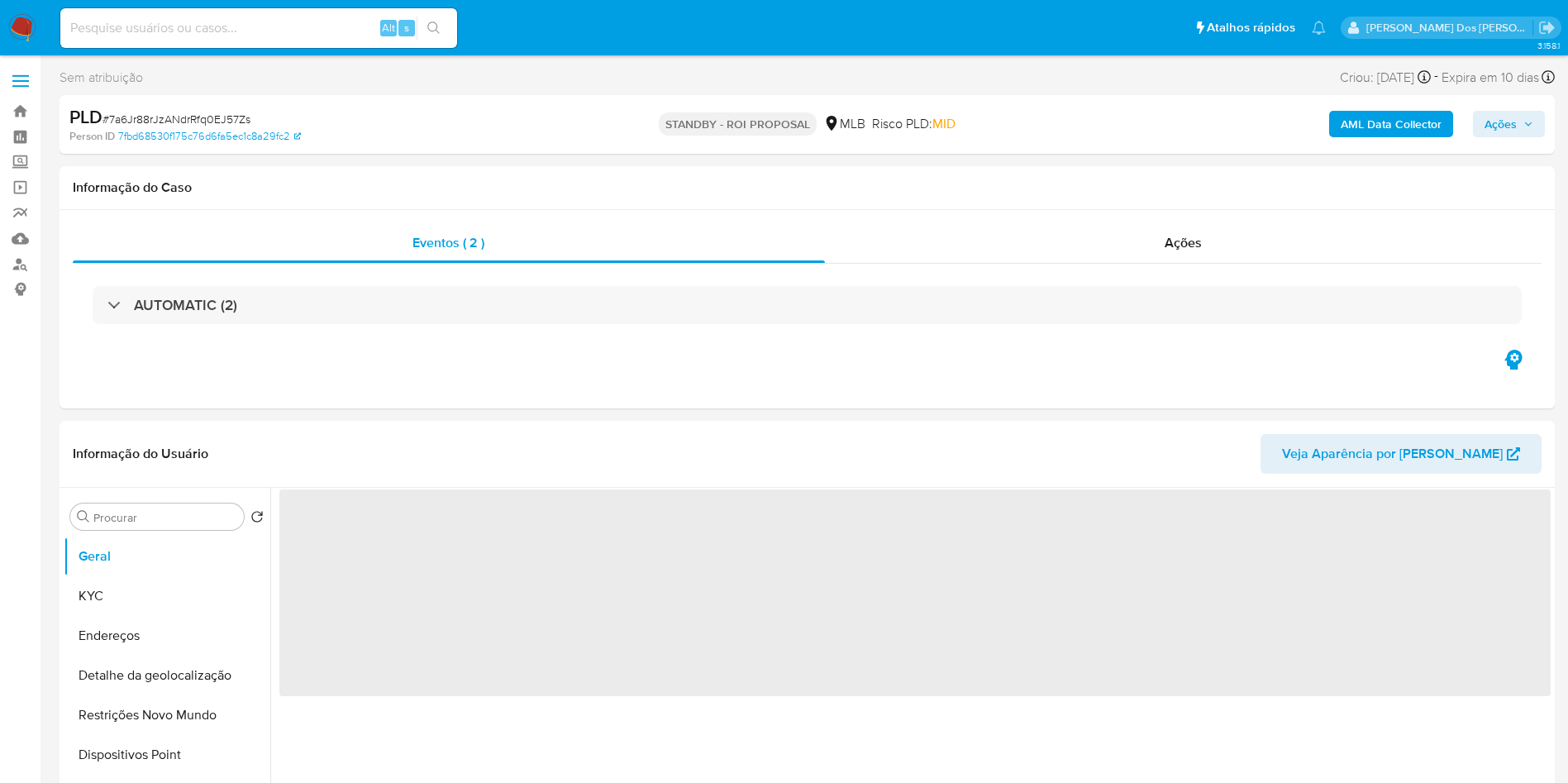
select select "10"
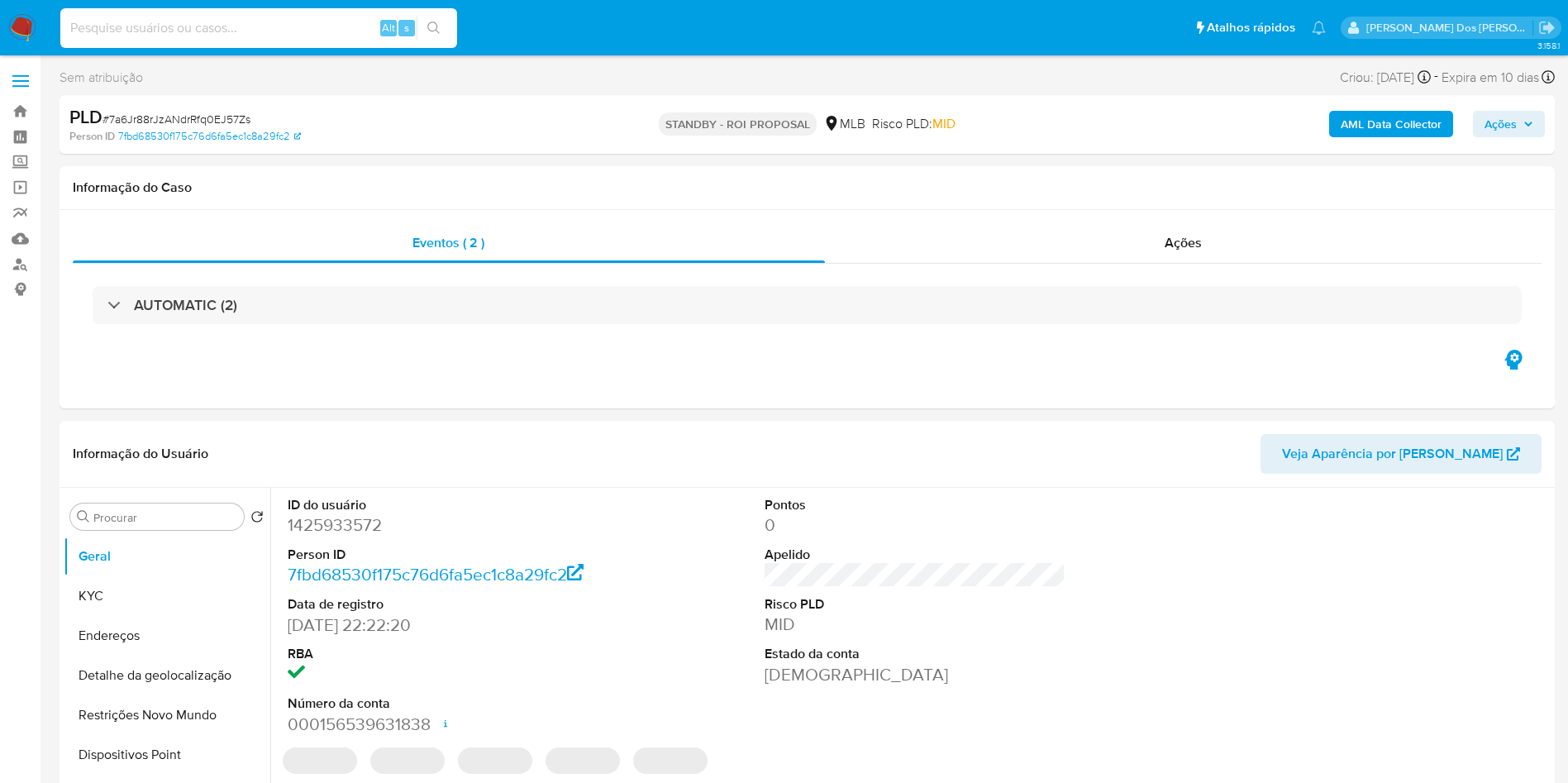
click at [360, 32] on input at bounding box center [258, 28] width 397 height 22
paste input "ulUZGVb6YTwqRZbT8efGCqQb"
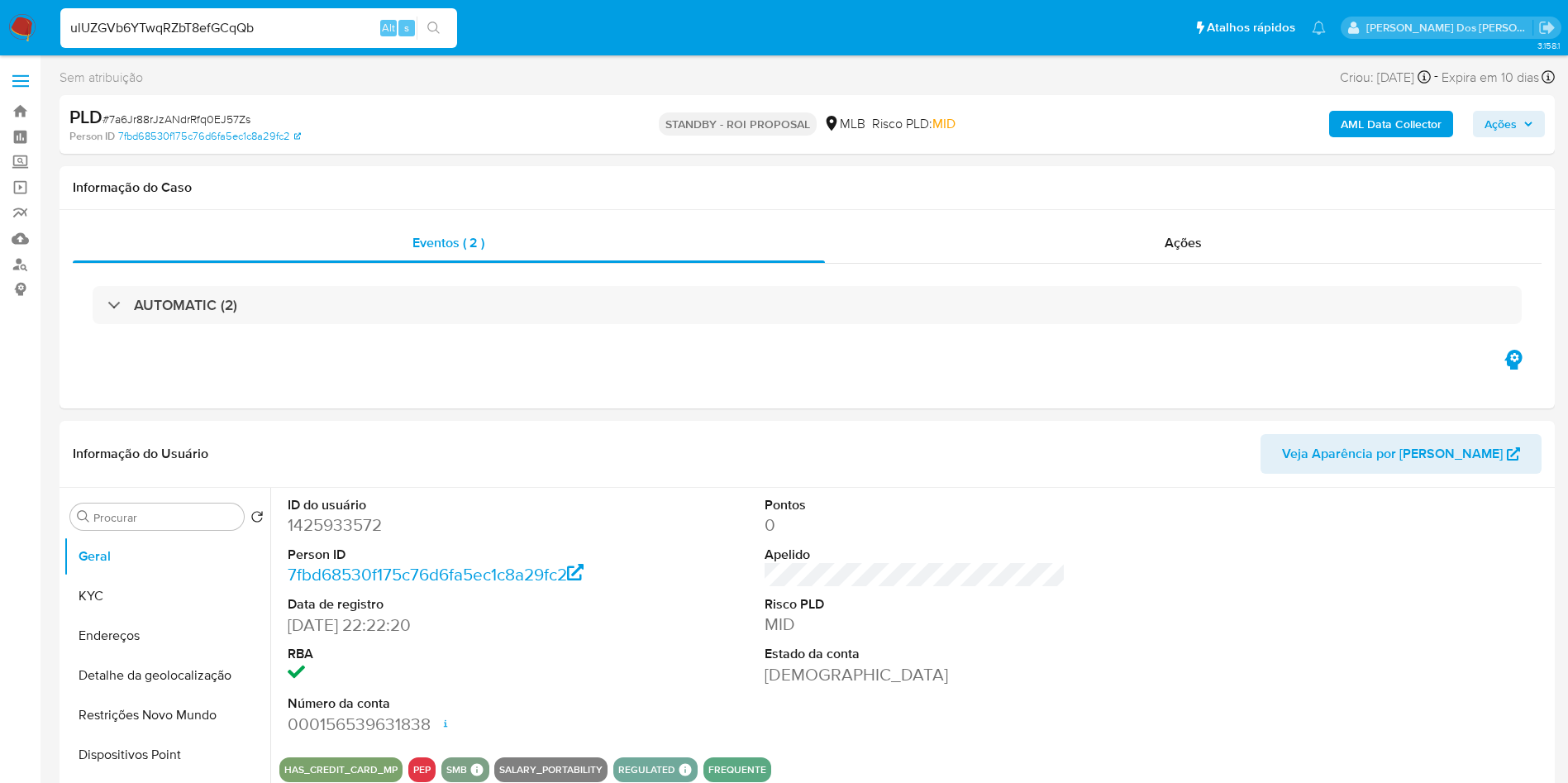
type input "ulUZGVb6YTwqRZbT8efGCqQb"
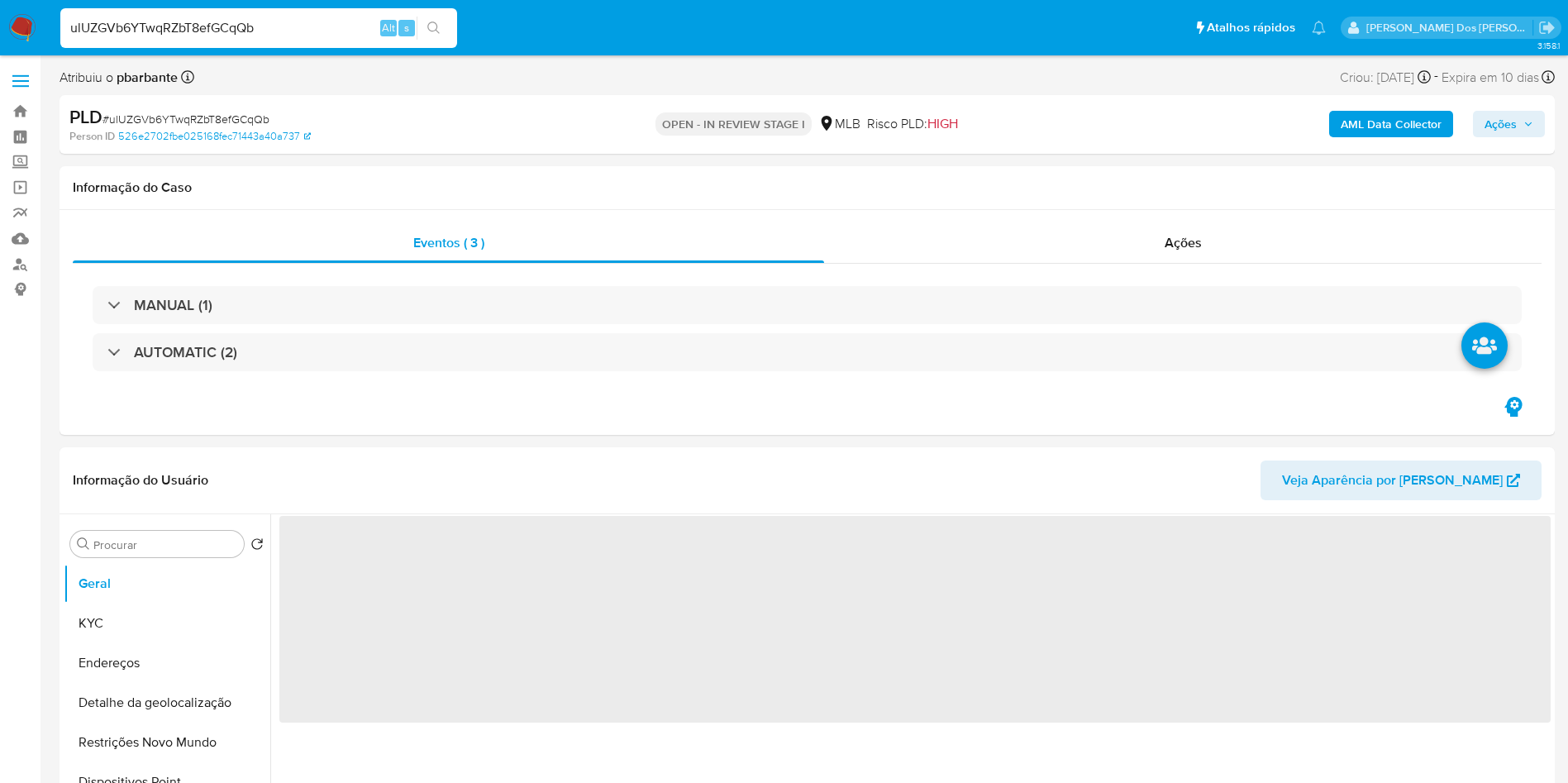
select select "10"
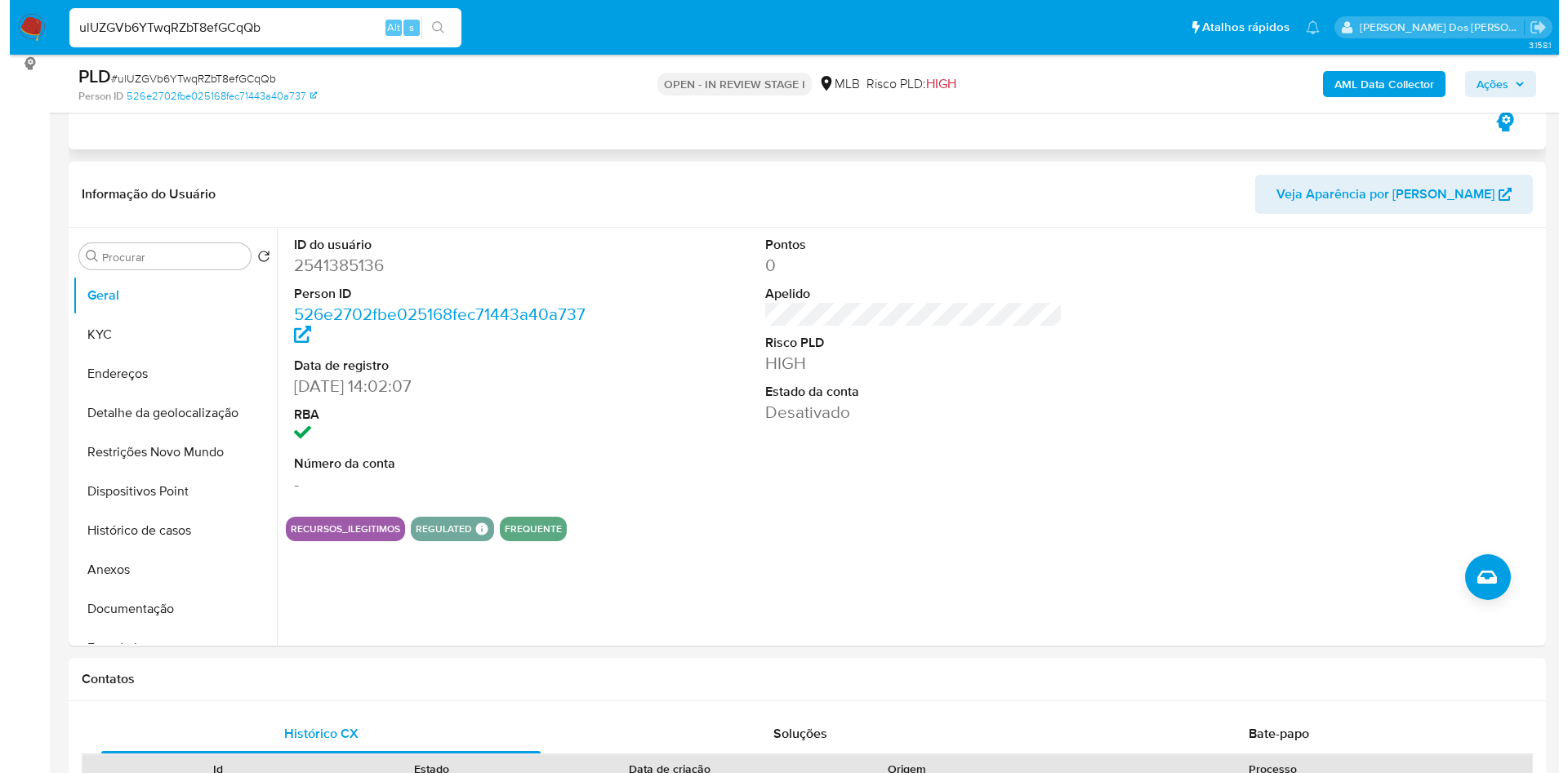
scroll to position [237, 0]
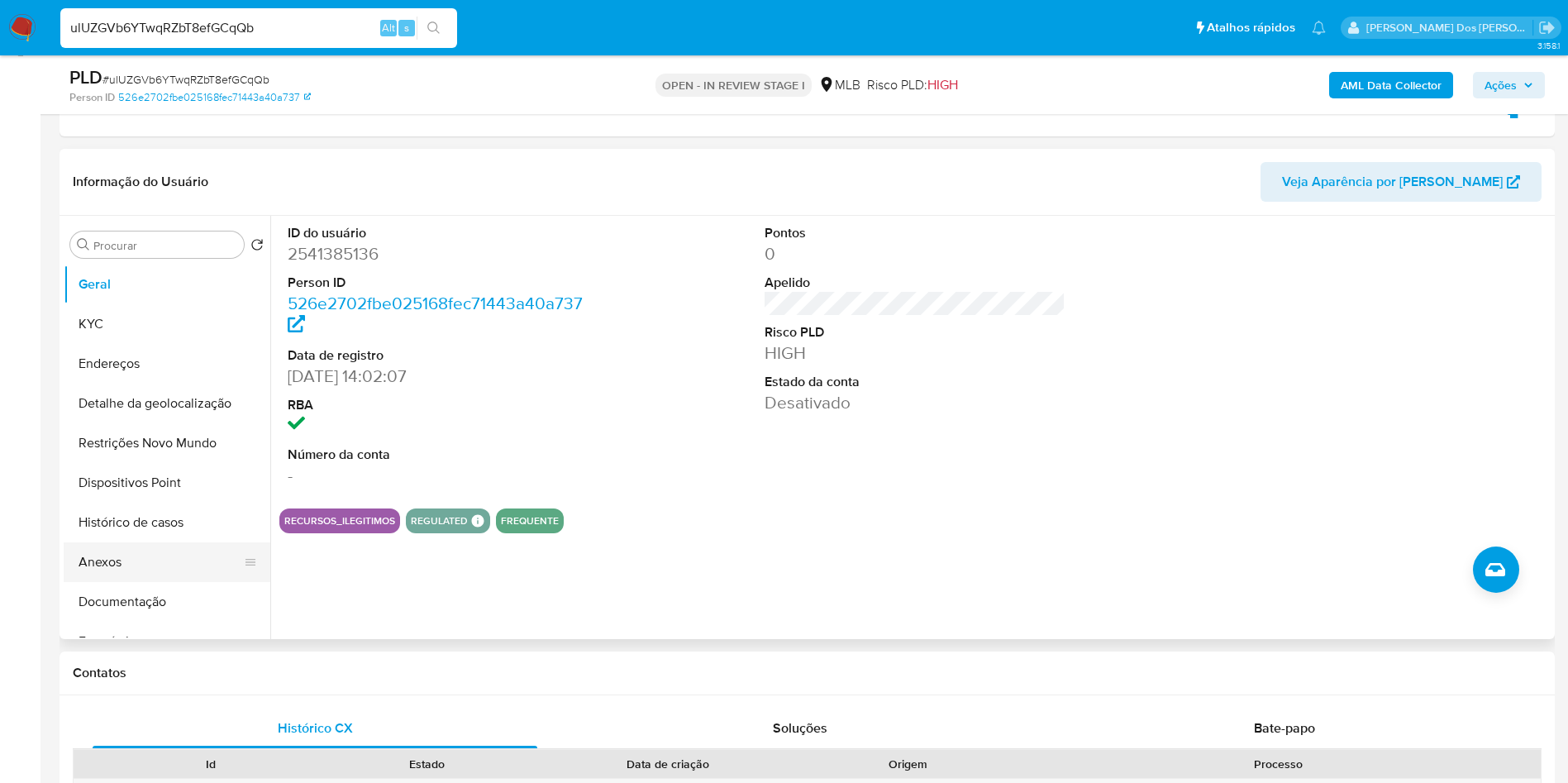
click at [106, 561] on button "Anexos" at bounding box center [160, 562] width 193 height 39
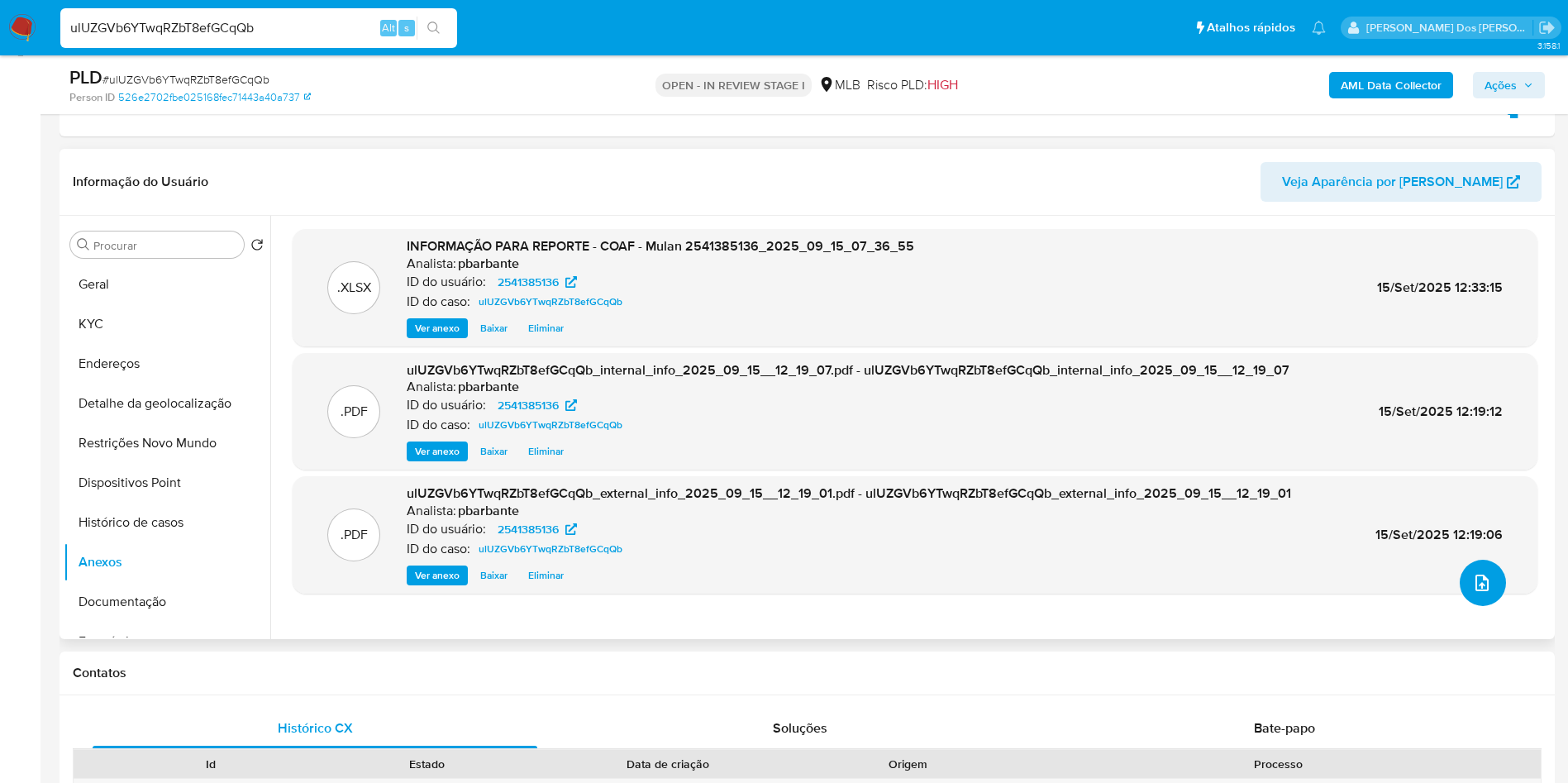
click at [1480, 602] on button "upload-file" at bounding box center [1482, 583] width 46 height 46
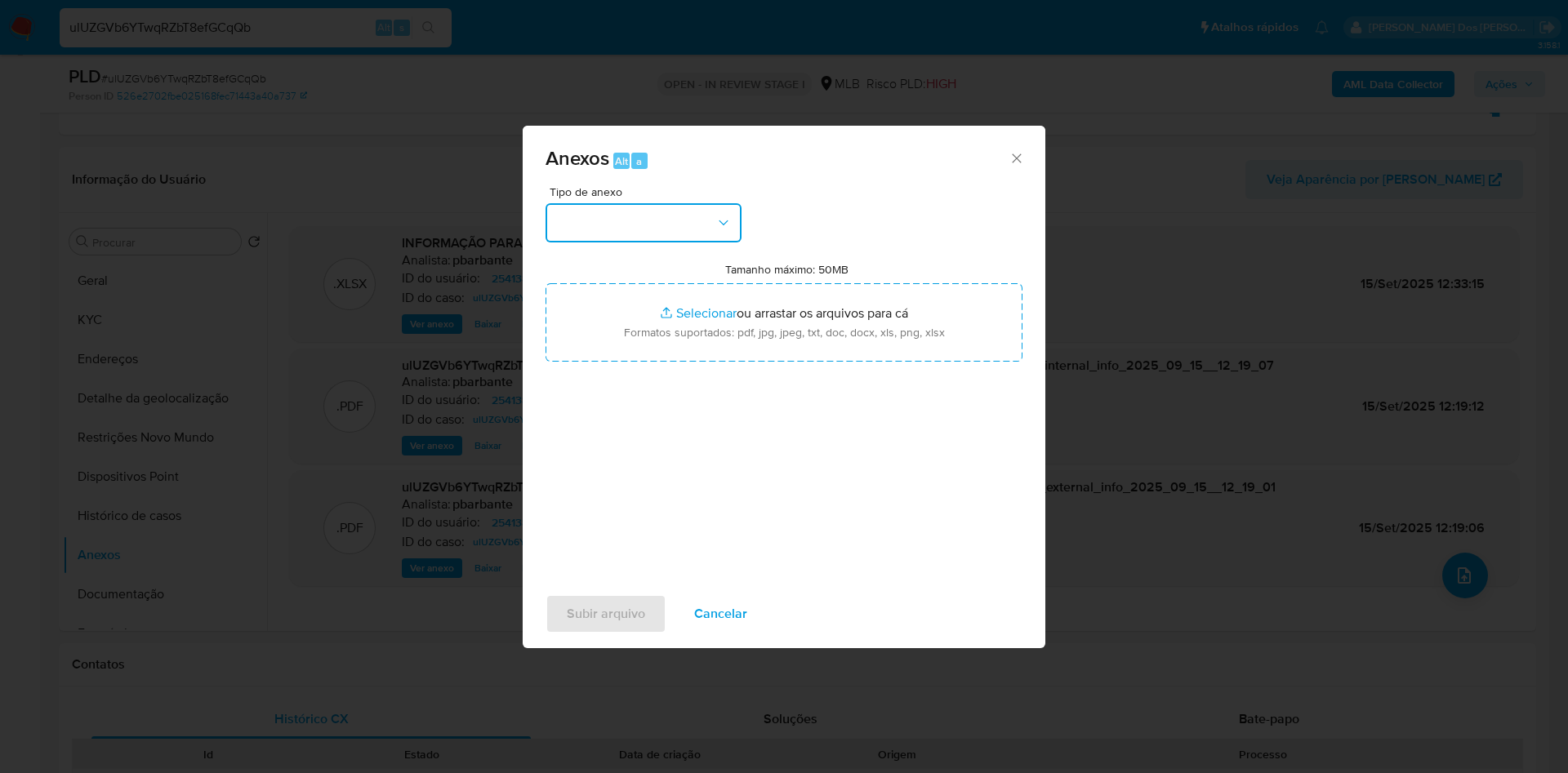
click at [637, 204] on button "button" at bounding box center [643, 223] width 196 height 39
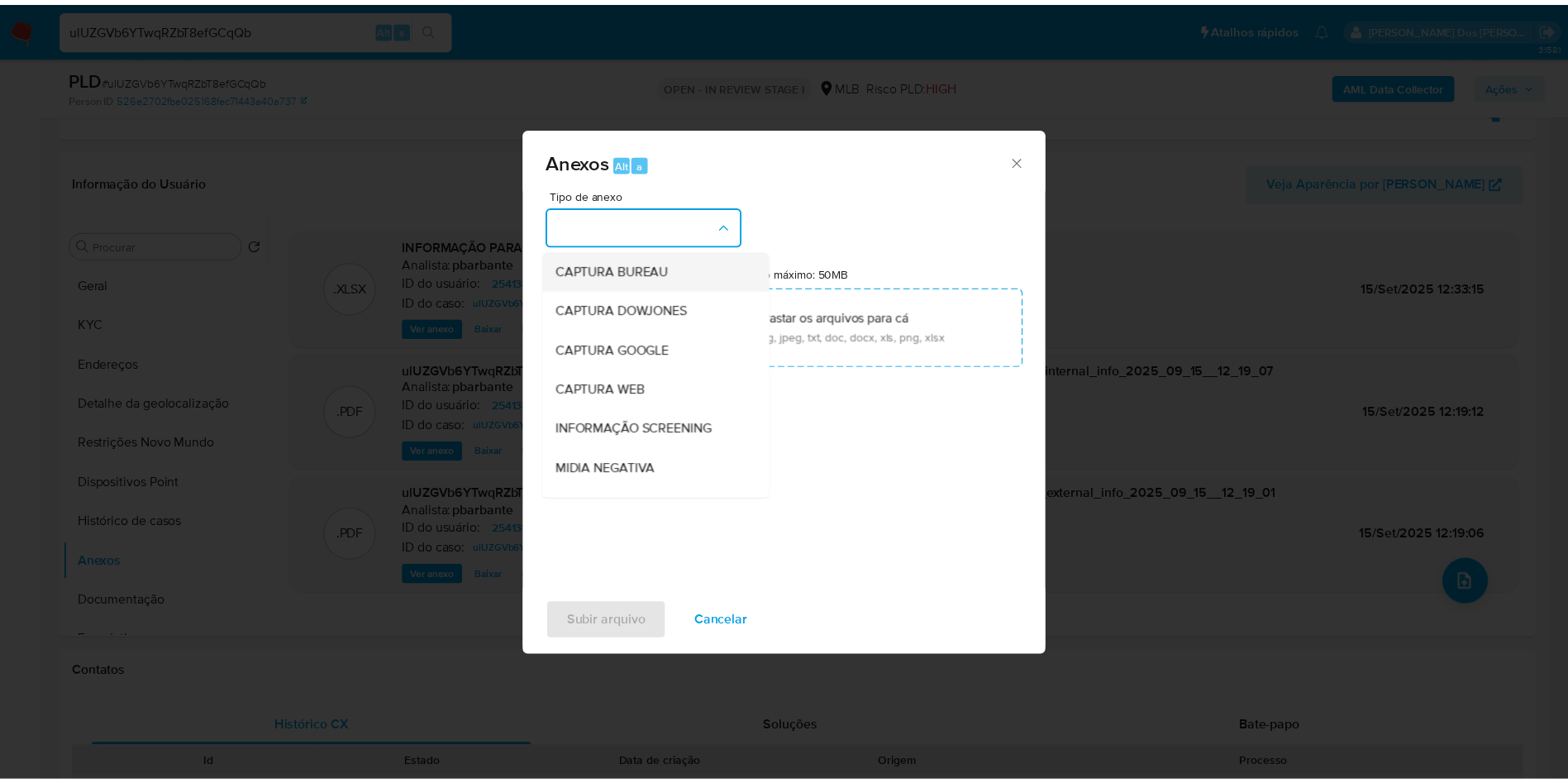
scroll to position [222, 0]
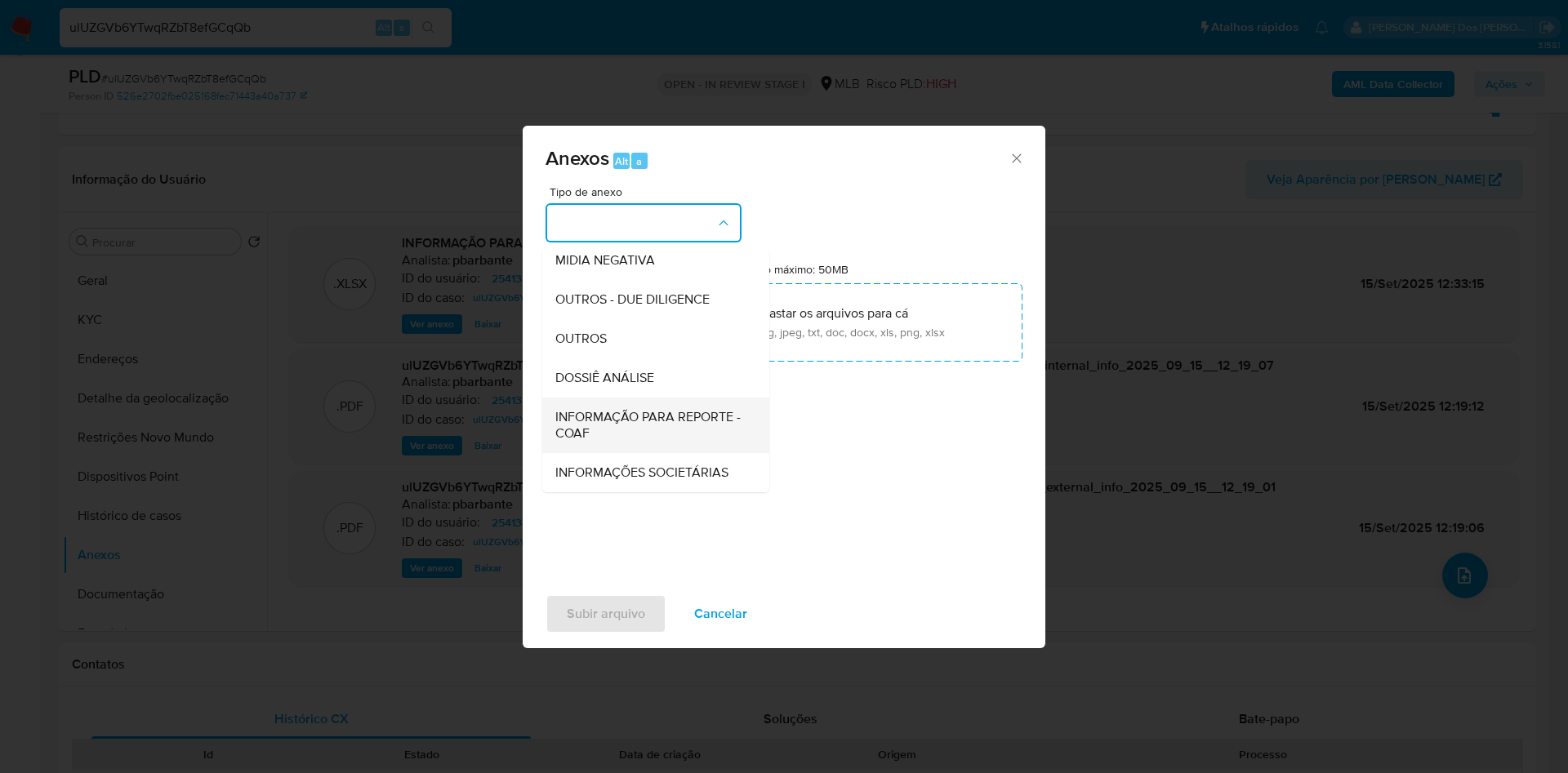
click at [621, 409] on span "INFORMAÇÃO PARA REPORTE - COAF" at bounding box center [650, 426] width 191 height 33
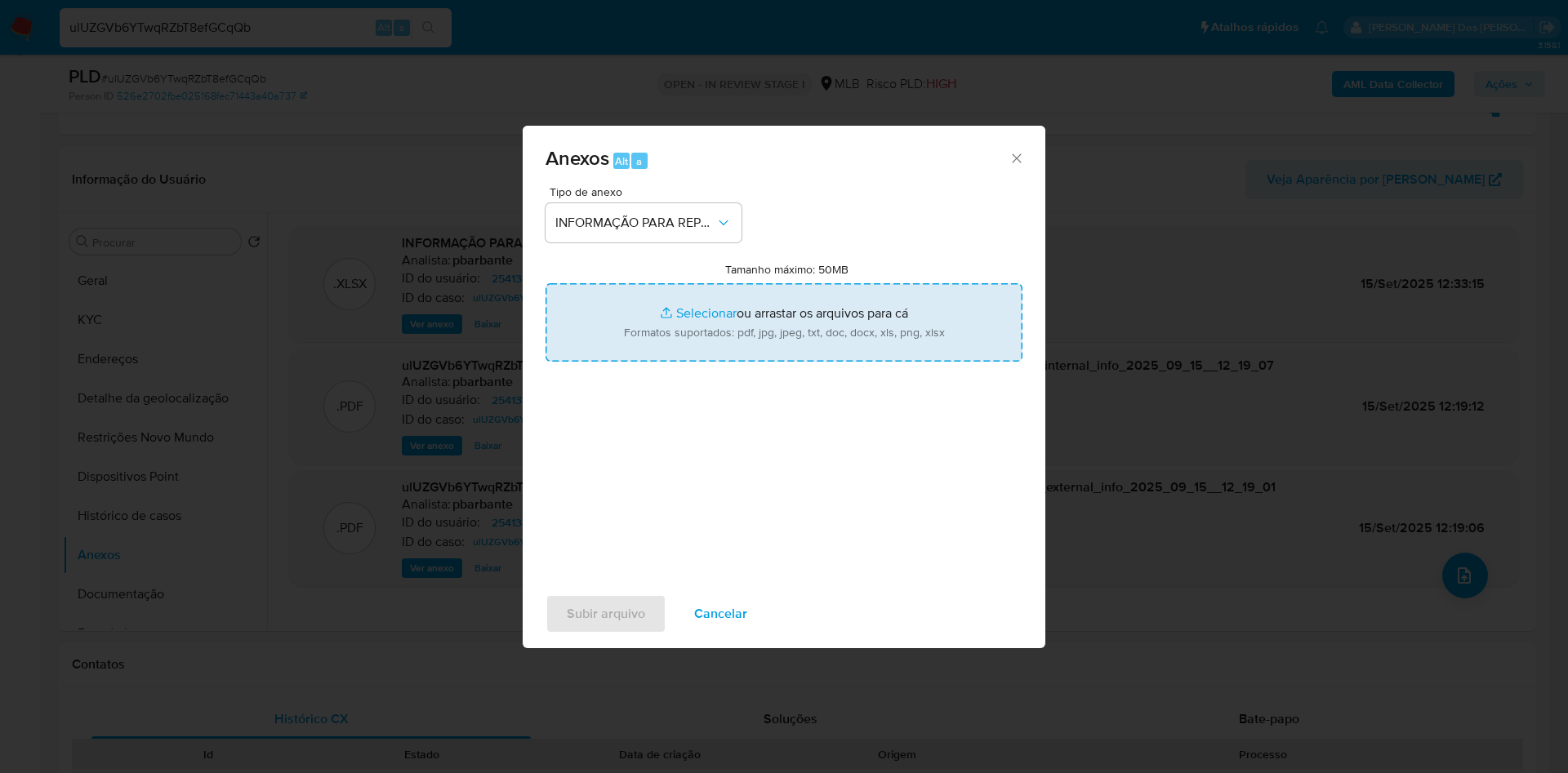
type input "C:\fakepath\SAR - XXX- CPF 12195755342 - KAUAN KELSON OLIVEIRA DO NASCIMENTO.pdf"
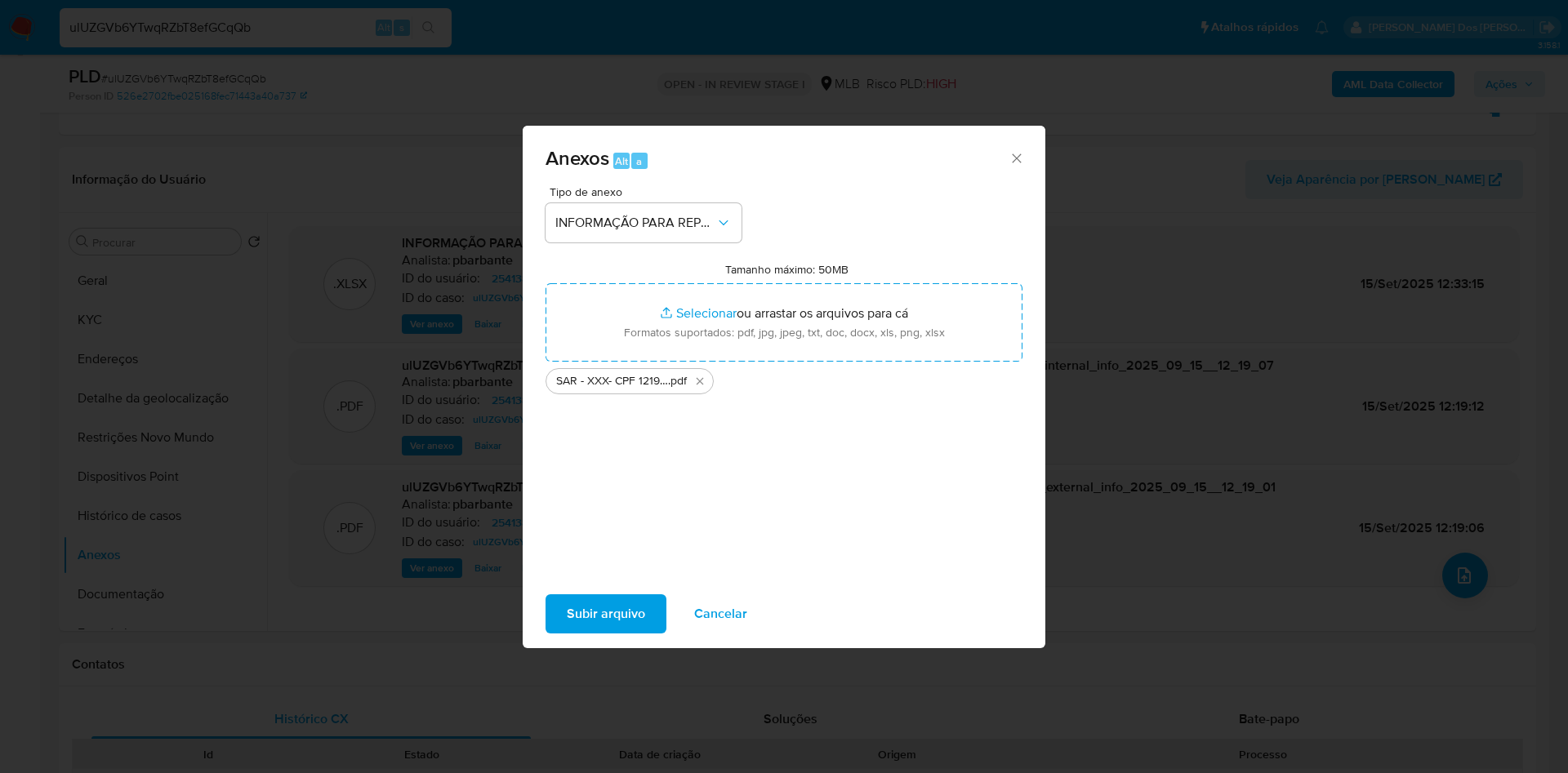
click at [601, 619] on span "Subir arquivo" at bounding box center [605, 613] width 79 height 36
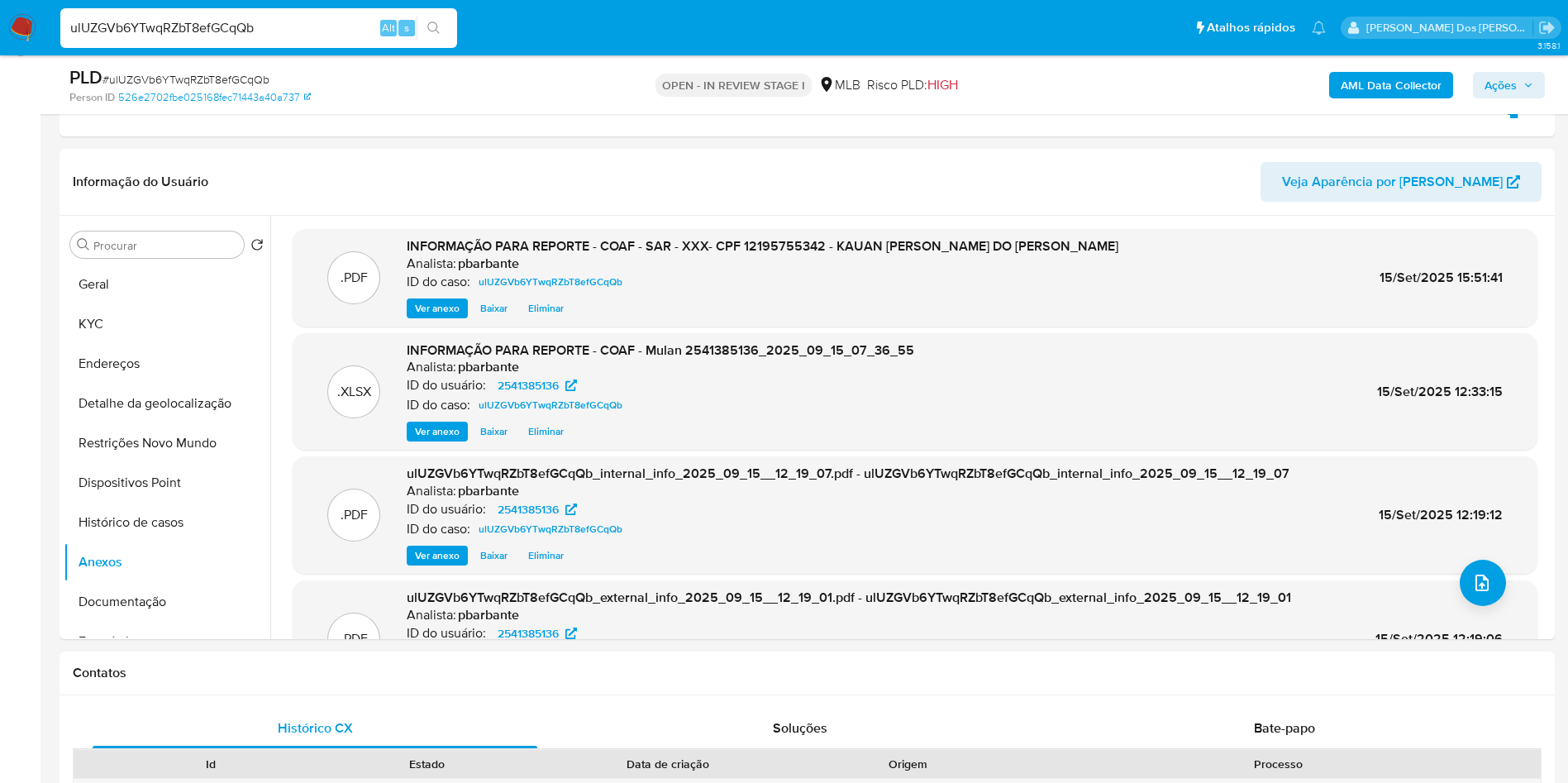
click at [1541, 90] on button "Ações" at bounding box center [1508, 84] width 72 height 27
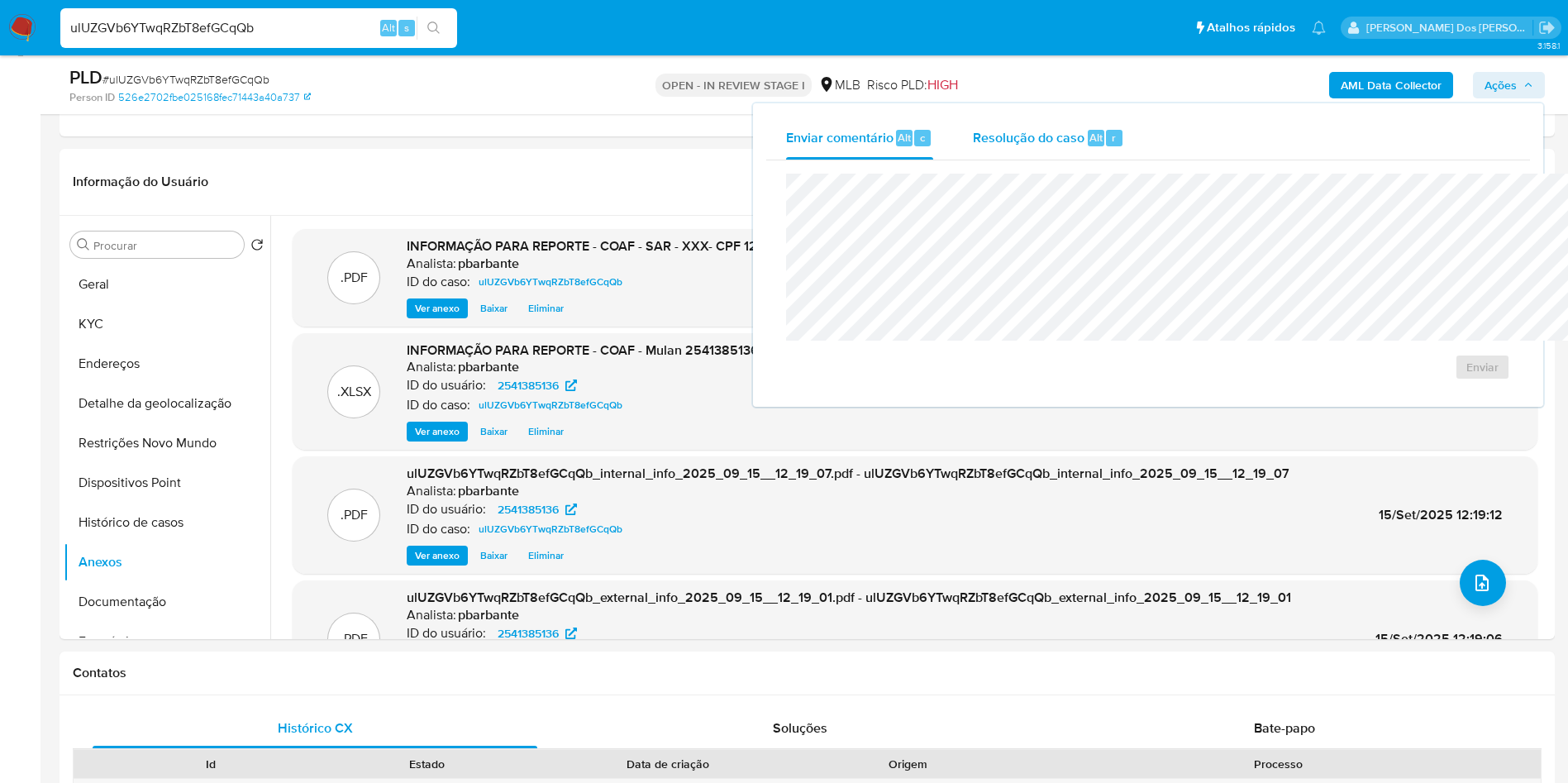
click at [973, 147] on div "Resolução do caso Alt r" at bounding box center [1049, 139] width 151 height 43
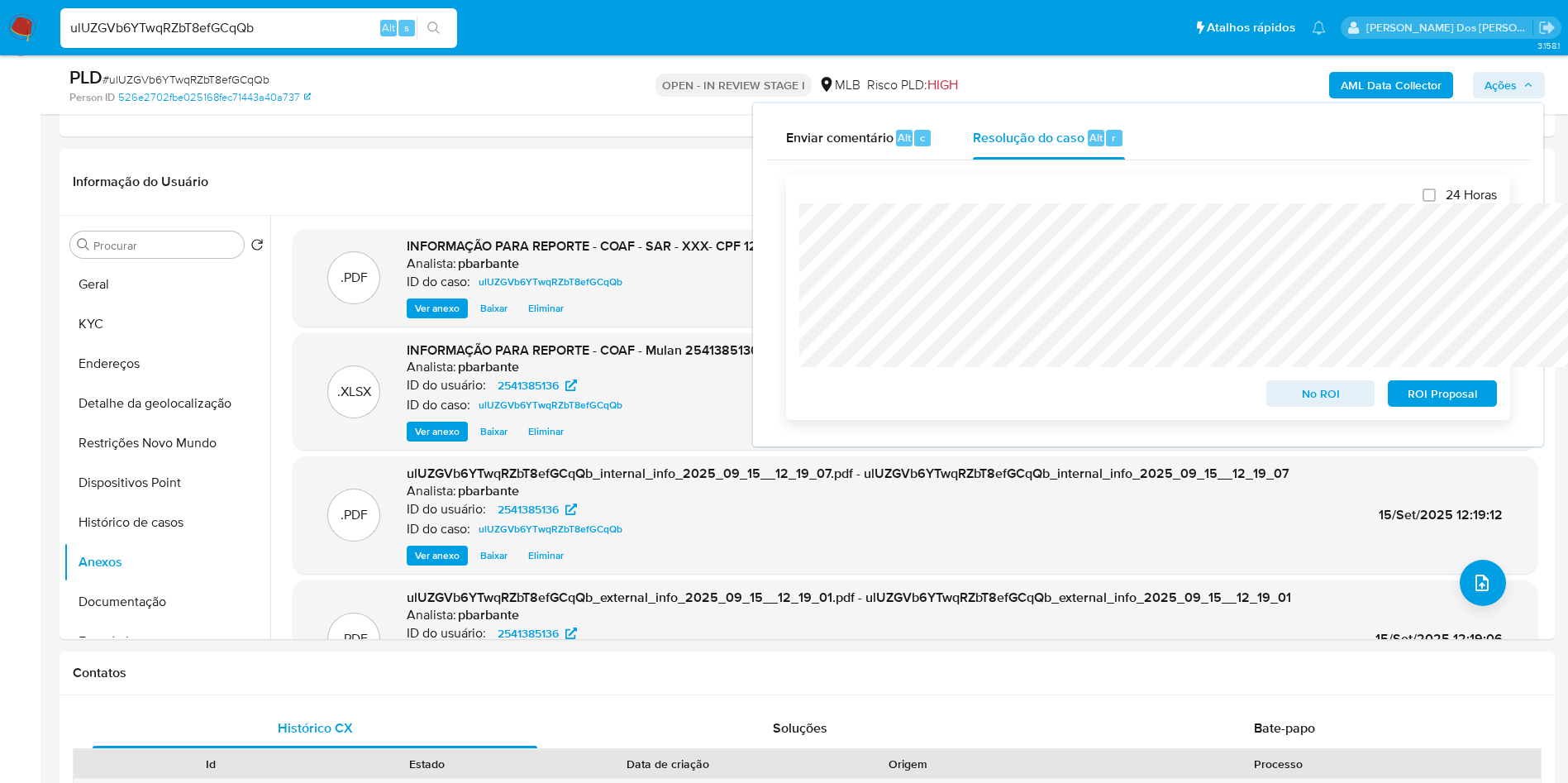
click at [1465, 402] on span "ROI Proposal" at bounding box center [1442, 394] width 86 height 24
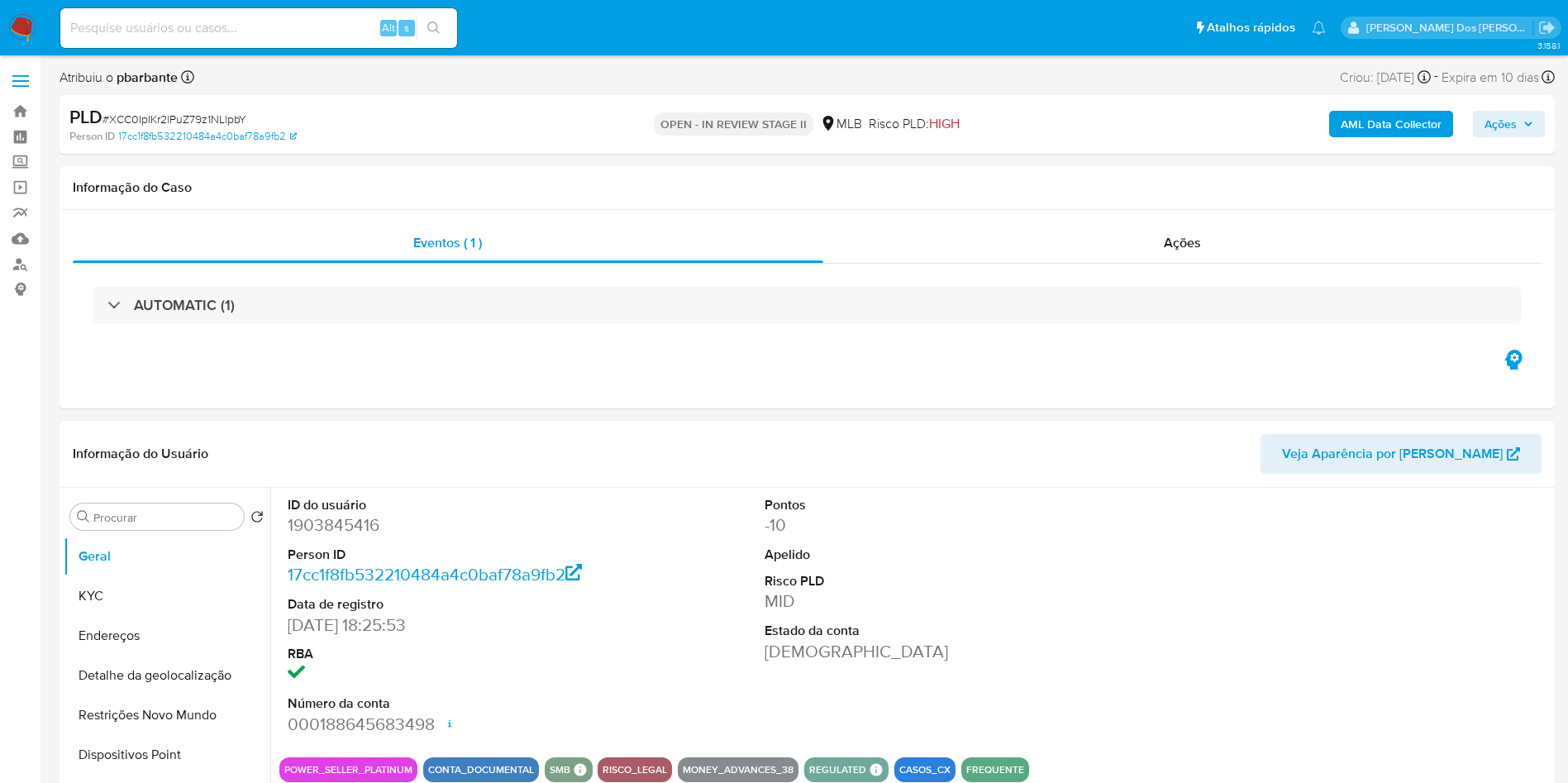
select select "10"
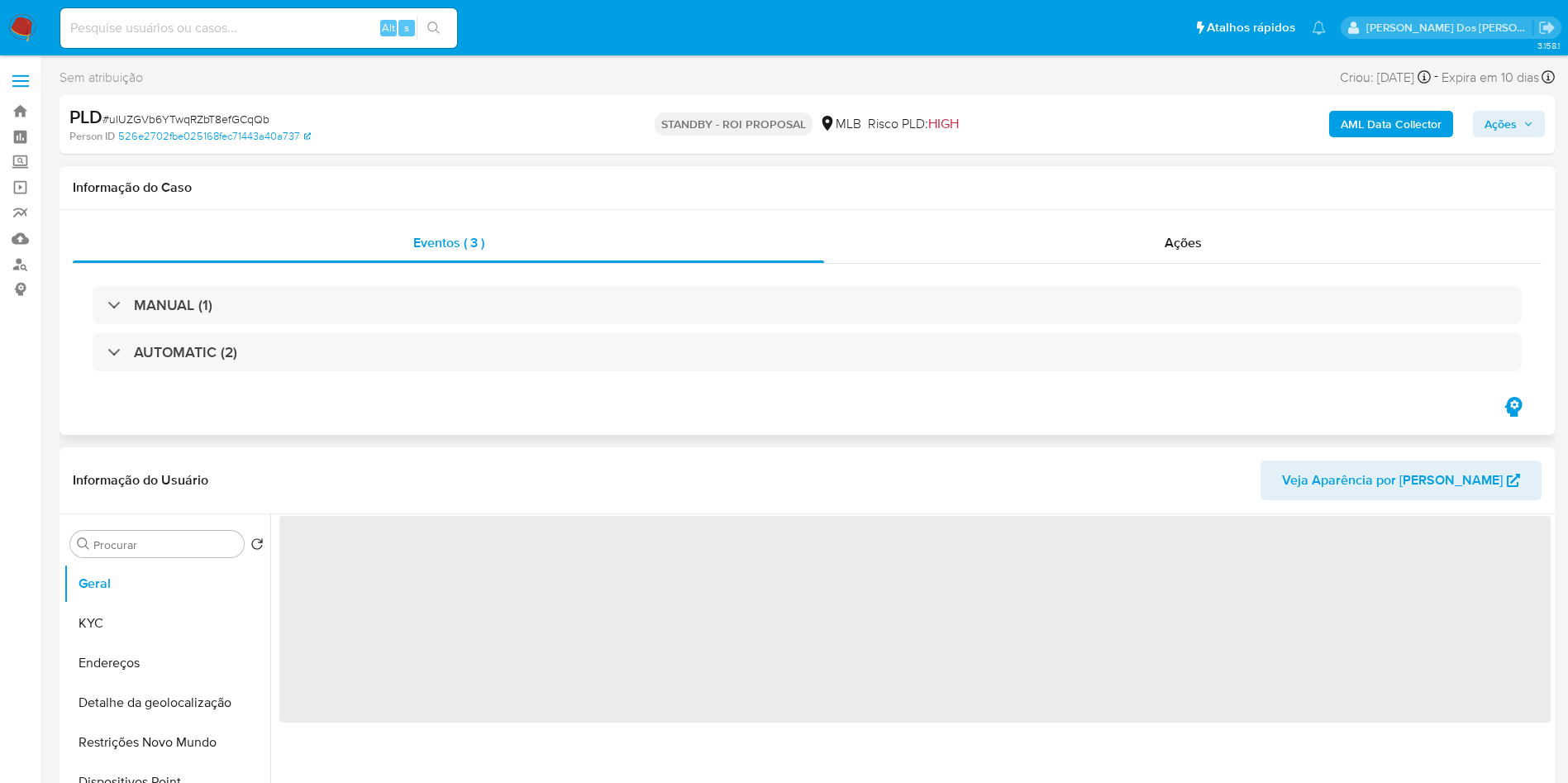
select select "10"
